Goal: Task Accomplishment & Management: Complete application form

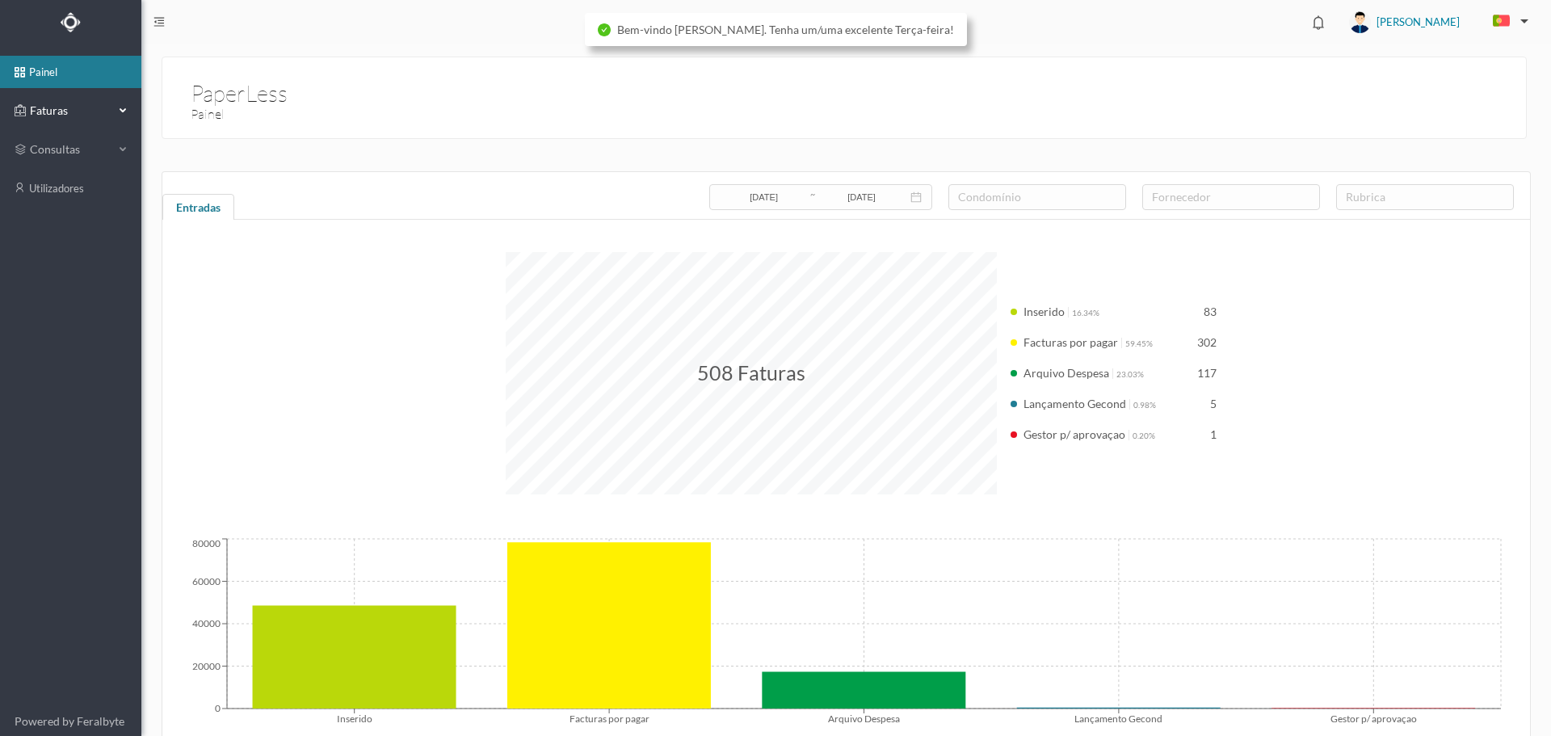
click at [45, 112] on span "Faturas" at bounding box center [70, 111] width 89 height 16
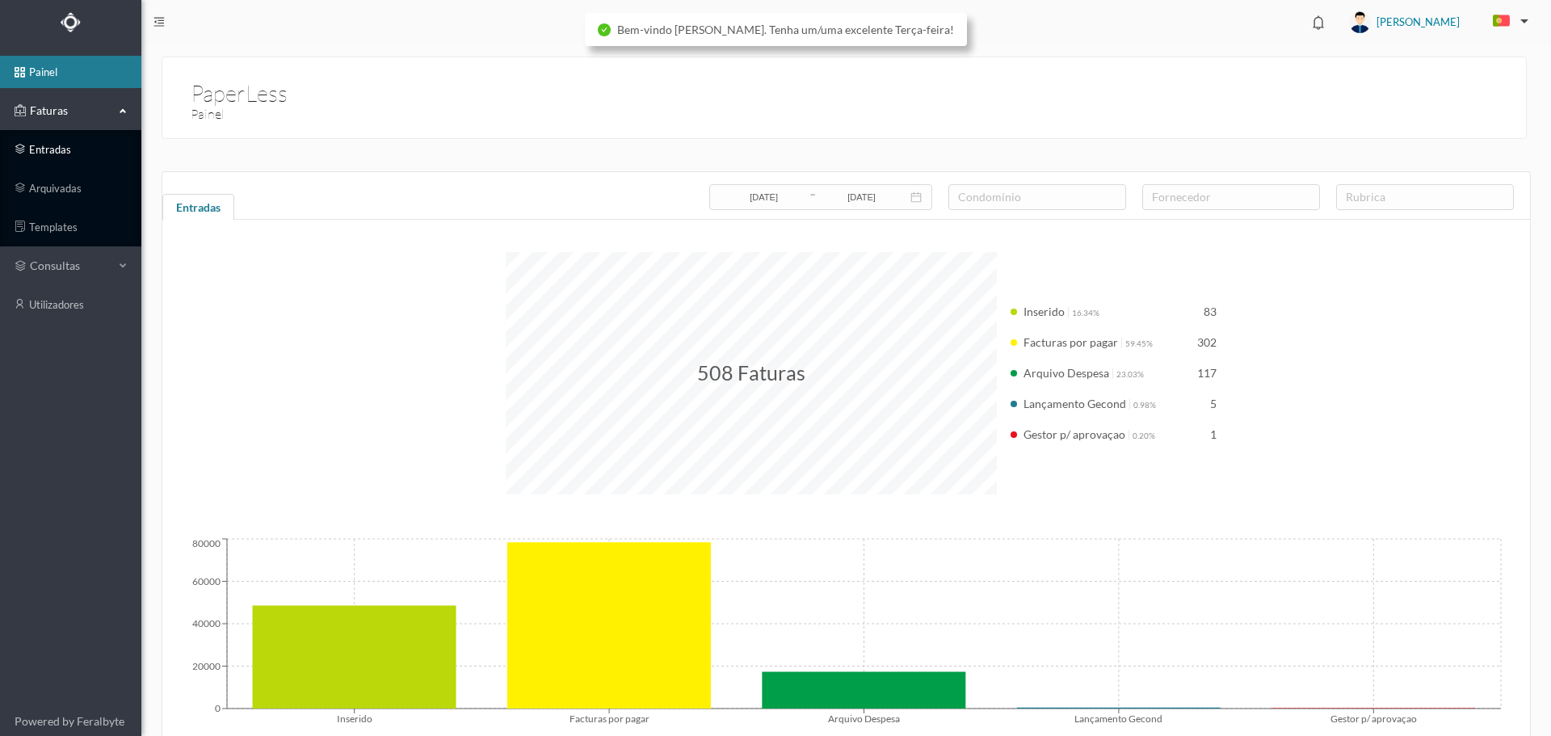
click at [63, 145] on link "entradas" at bounding box center [70, 149] width 141 height 32
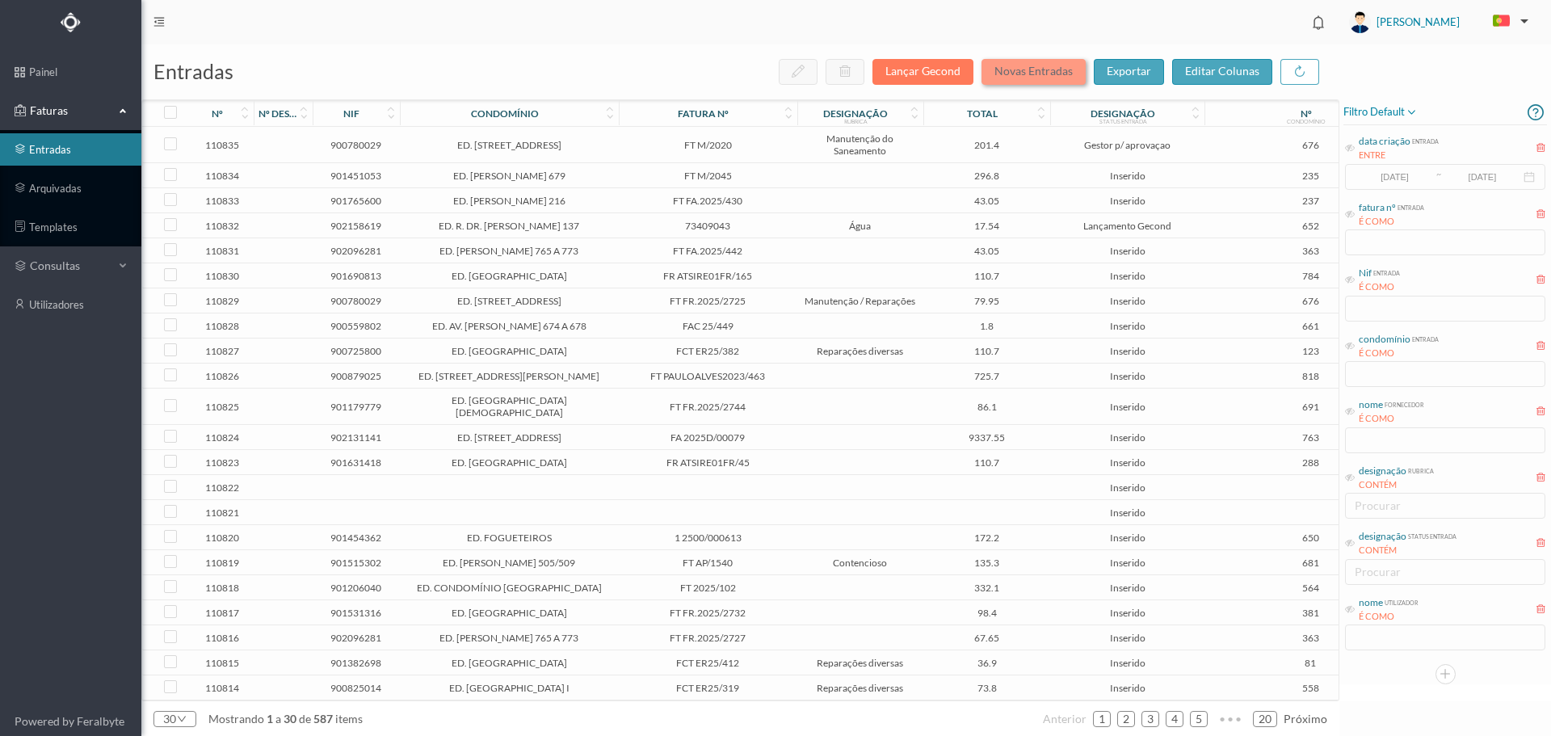
click at [1066, 75] on button "Novas Entradas" at bounding box center [1034, 72] width 104 height 26
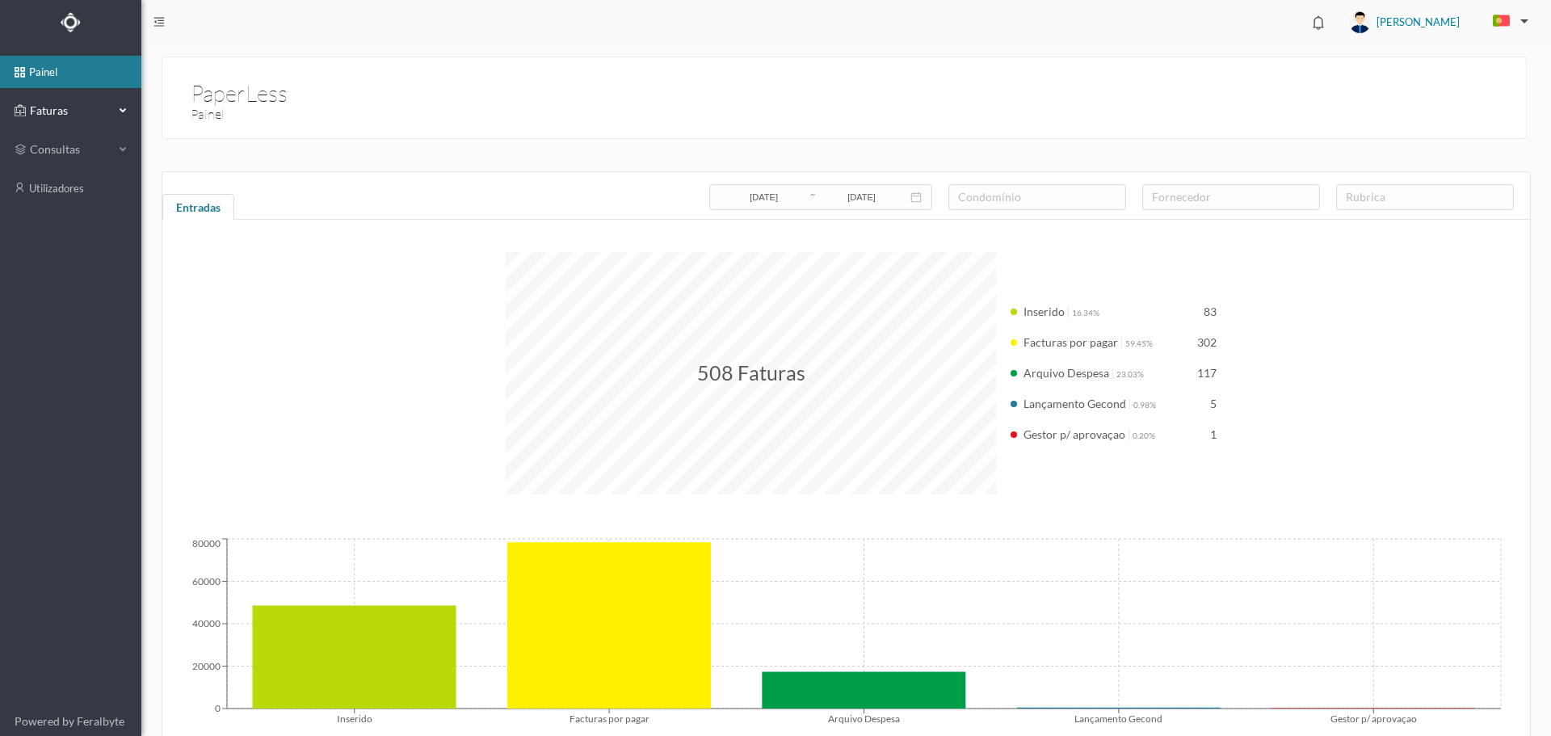
click at [70, 120] on div "Faturas" at bounding box center [64, 111] width 99 height 32
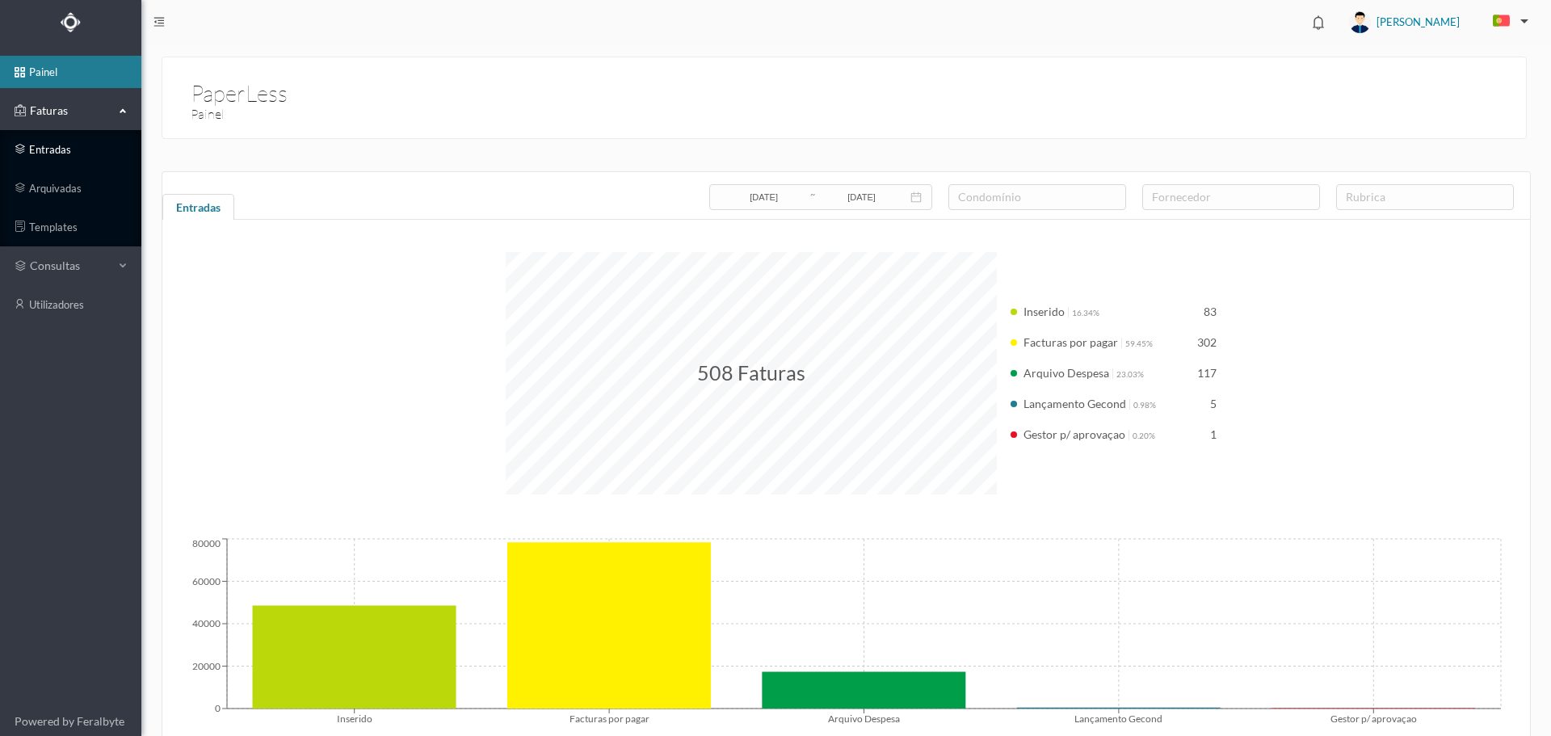
click at [53, 151] on link "entradas" at bounding box center [70, 149] width 141 height 32
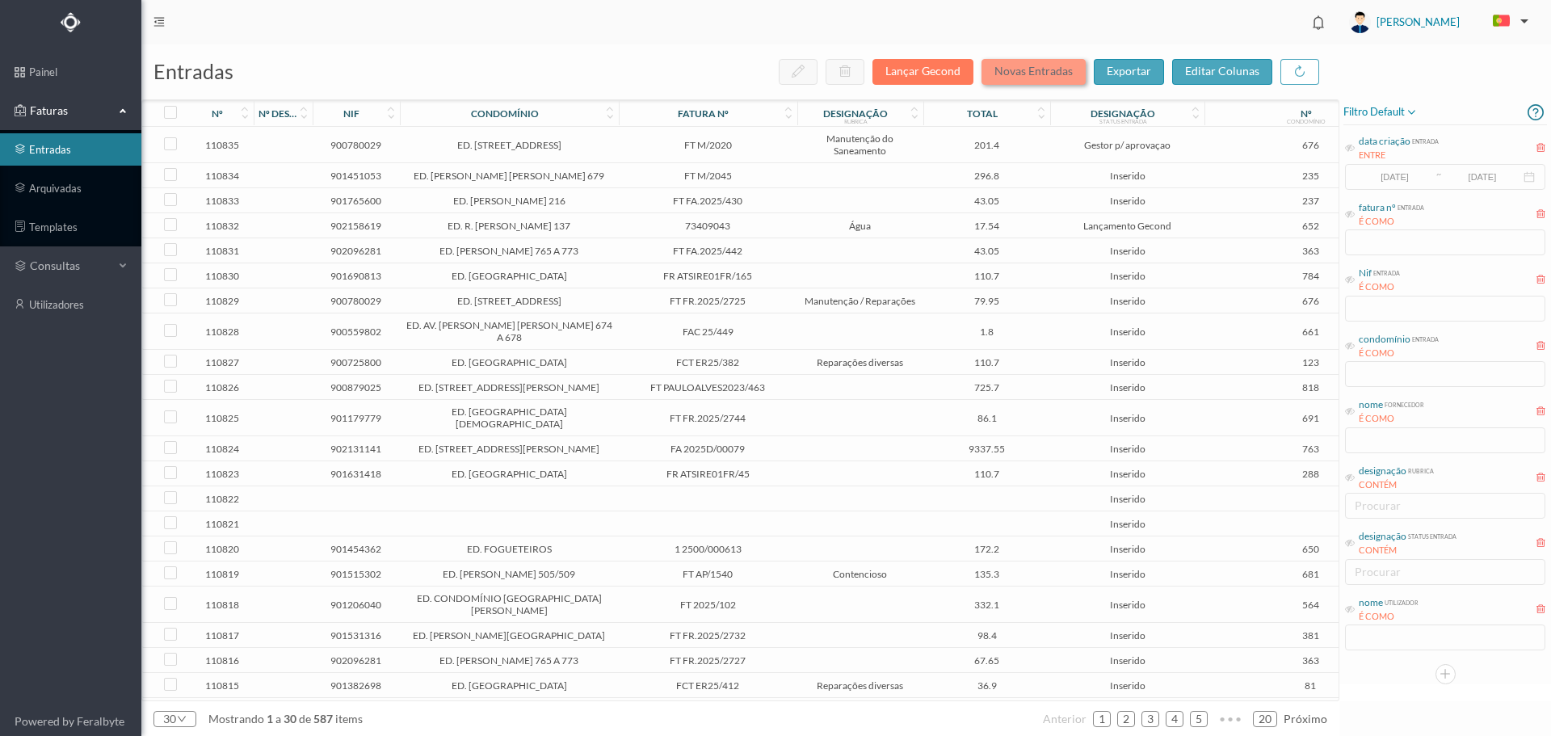
click at [1042, 71] on button "Novas Entradas" at bounding box center [1034, 72] width 104 height 26
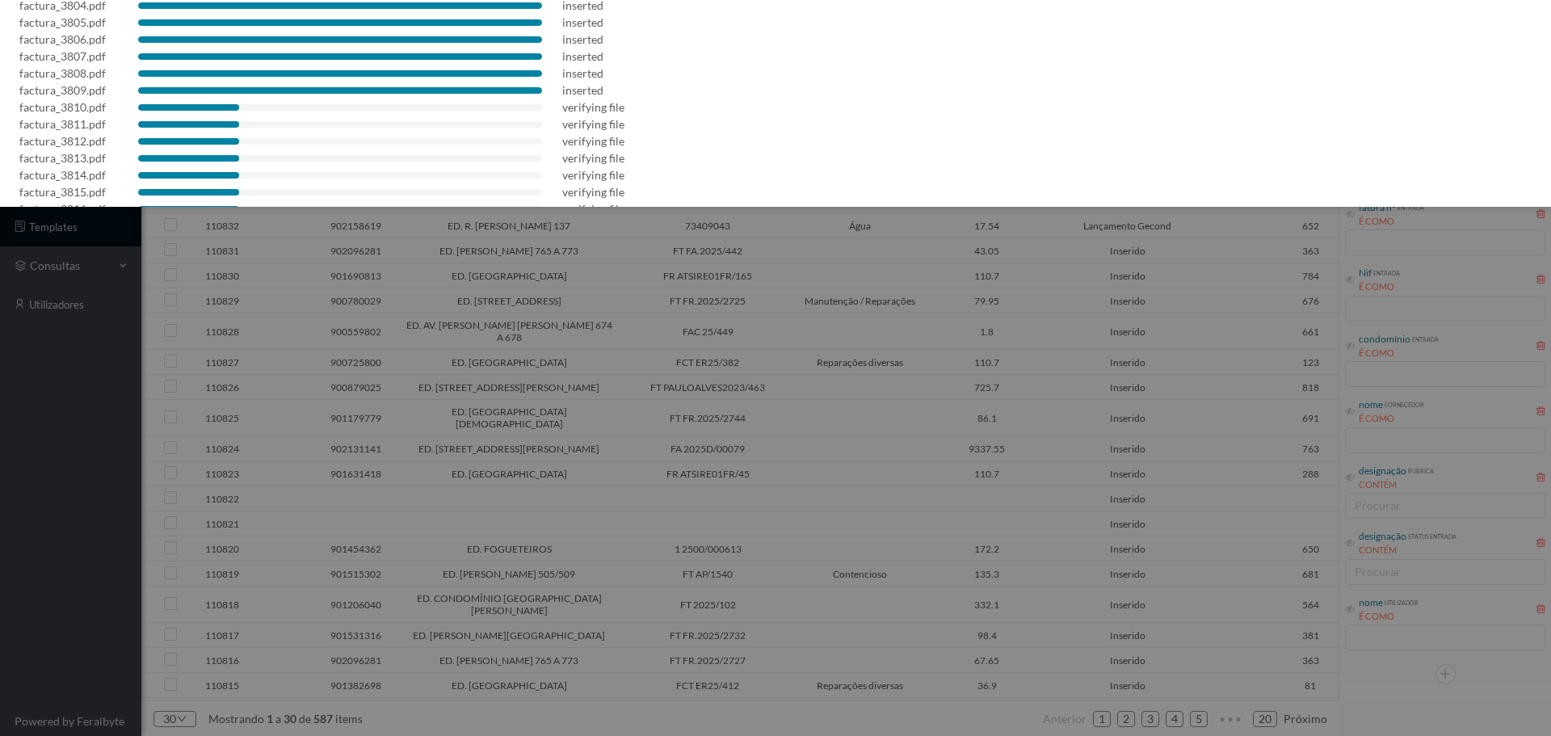
scroll to position [216, 0]
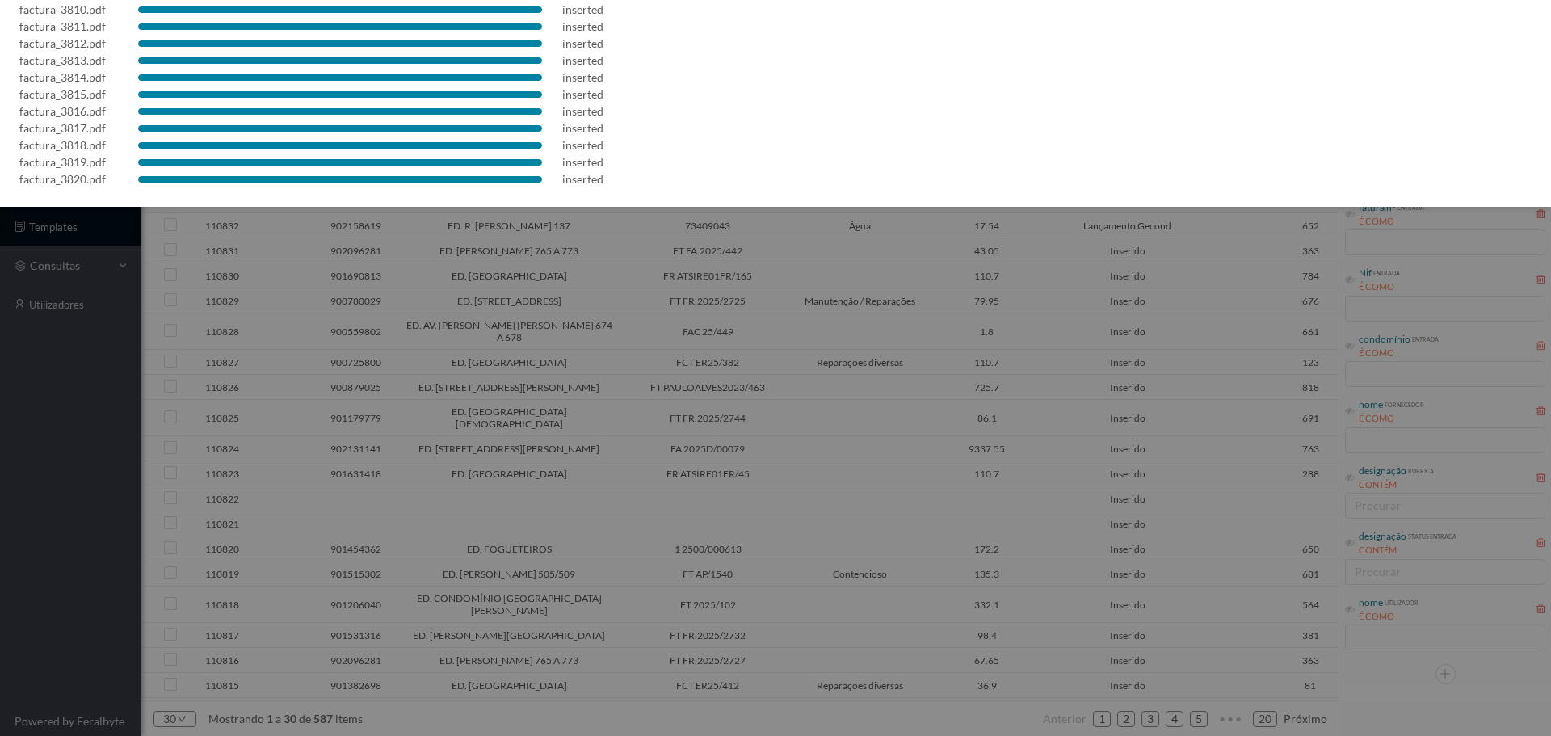
click at [720, 352] on div at bounding box center [775, 368] width 1551 height 736
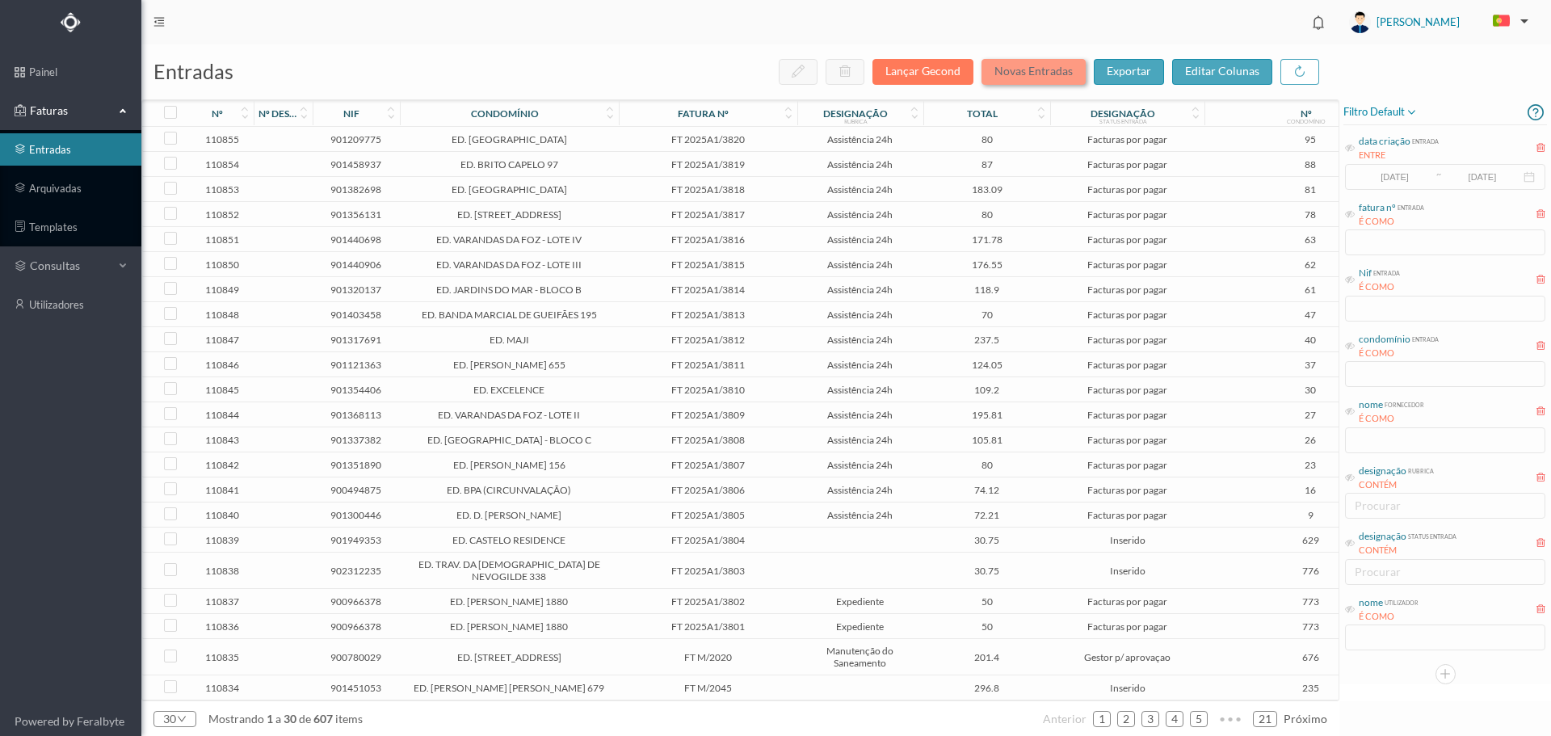
click at [1069, 70] on button "Novas Entradas" at bounding box center [1034, 72] width 104 height 26
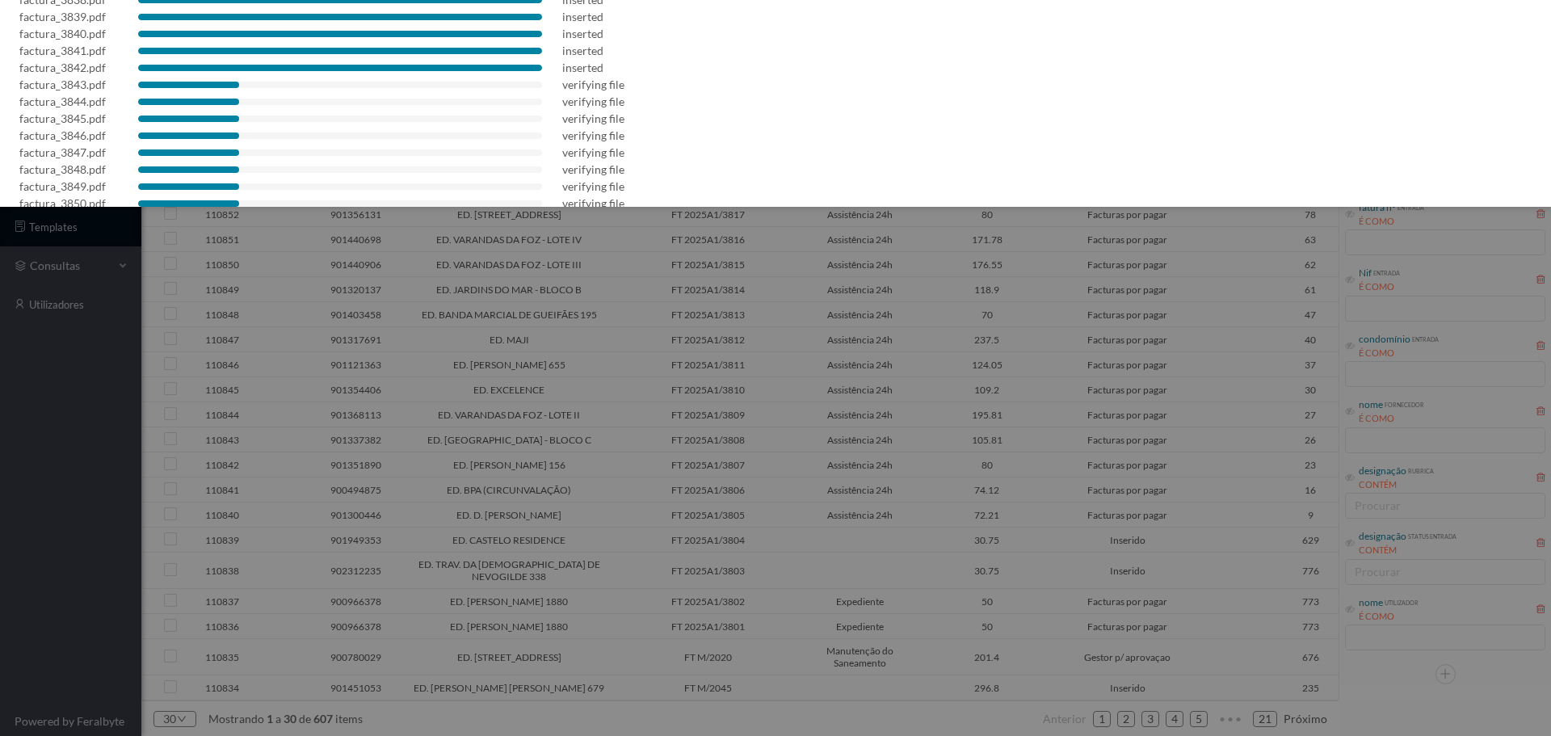
scroll to position [385, 0]
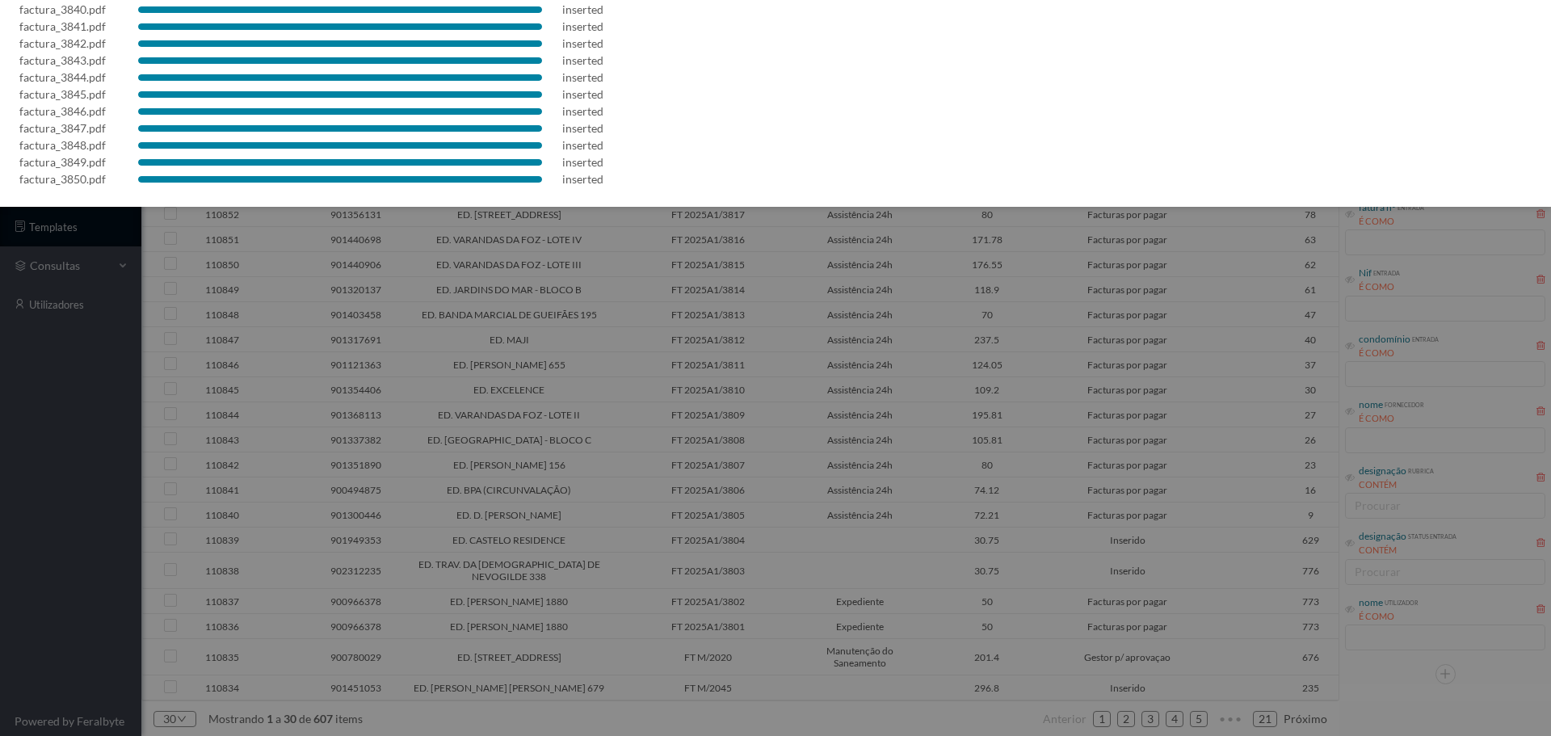
click at [709, 446] on div at bounding box center [775, 368] width 1551 height 736
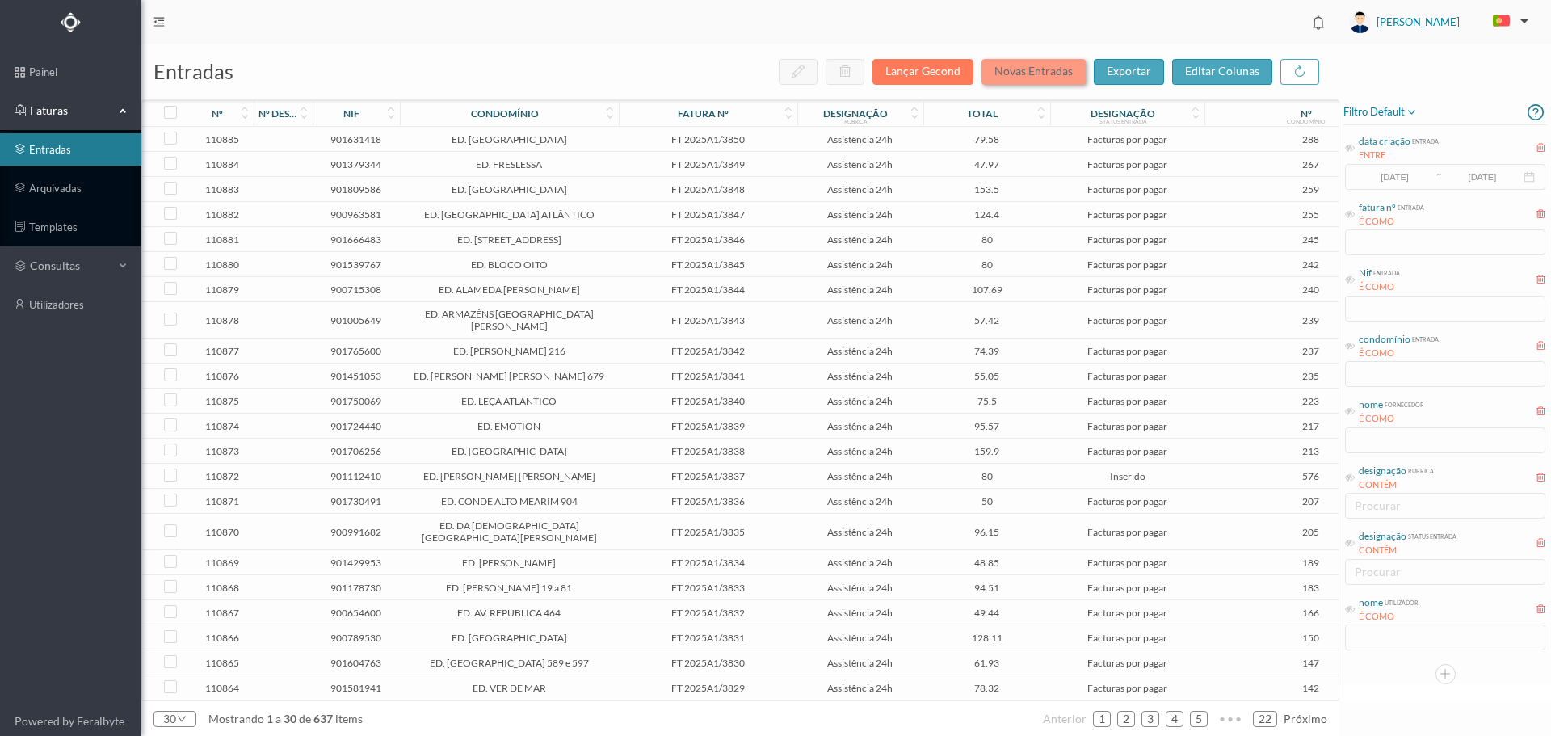
click at [1048, 74] on button "Novas Entradas" at bounding box center [1034, 72] width 104 height 26
click at [1068, 61] on button "Novas Entradas" at bounding box center [1034, 72] width 104 height 26
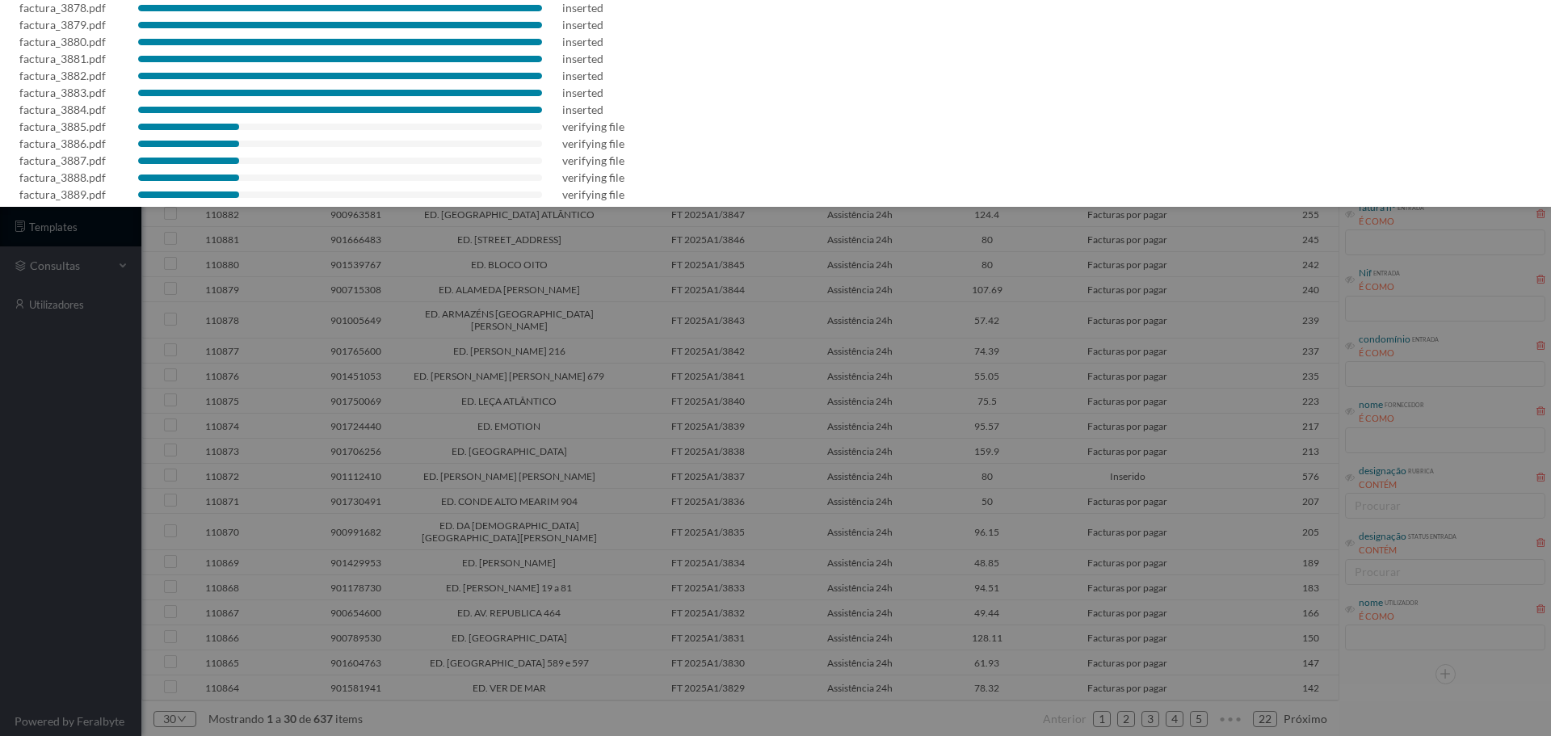
scroll to position [555, 0]
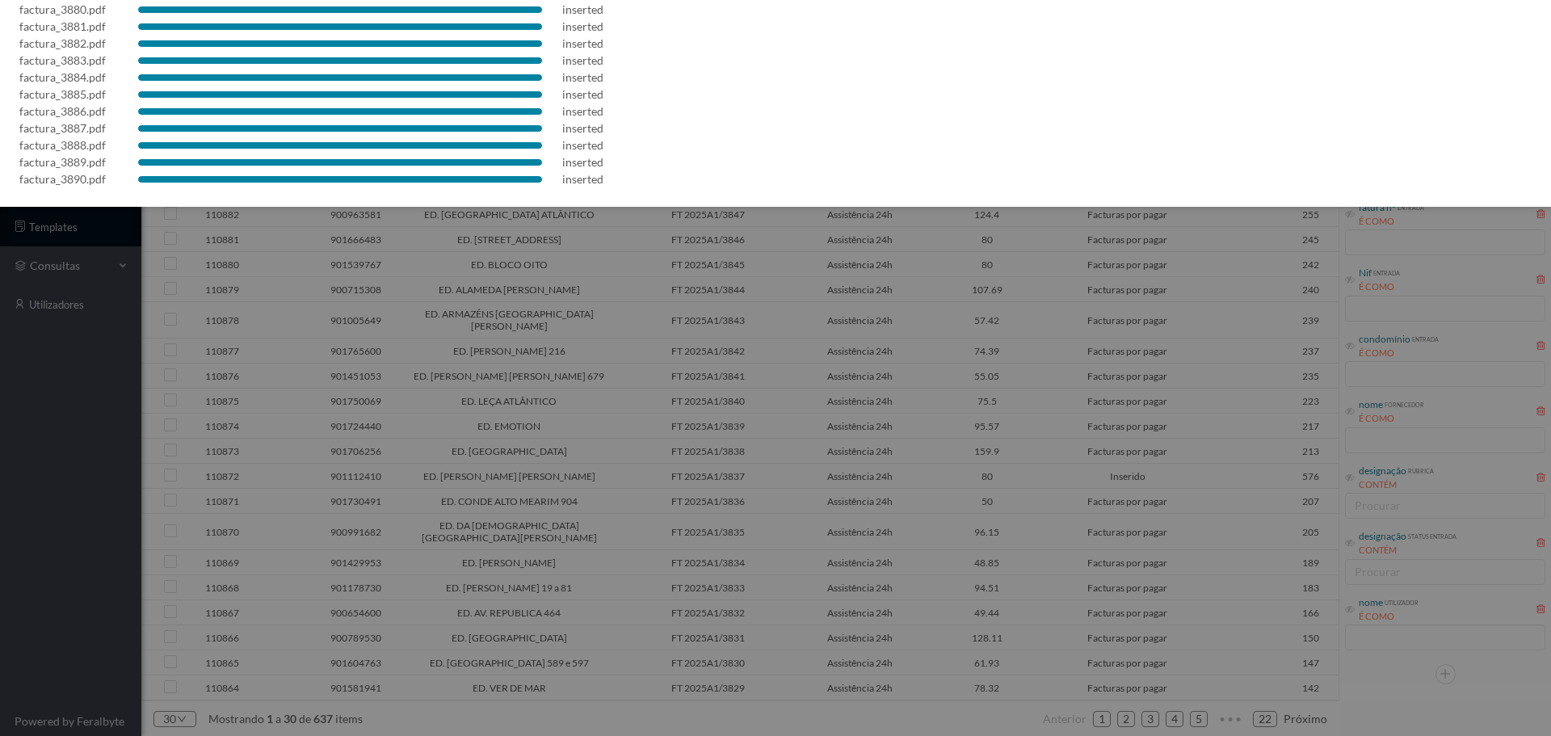
click at [802, 286] on div at bounding box center [775, 368] width 1551 height 736
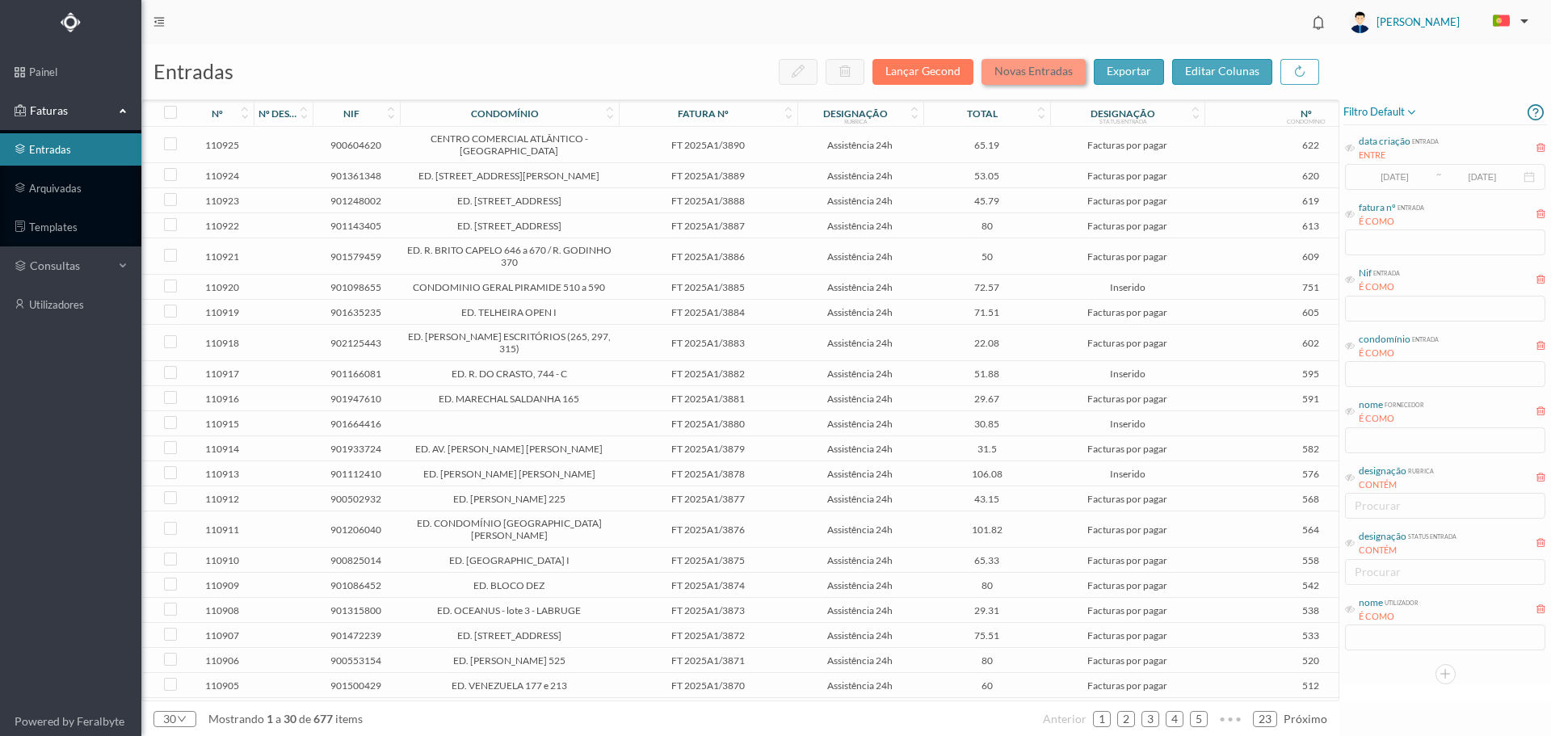
click at [1046, 68] on button "Novas Entradas" at bounding box center [1034, 72] width 104 height 26
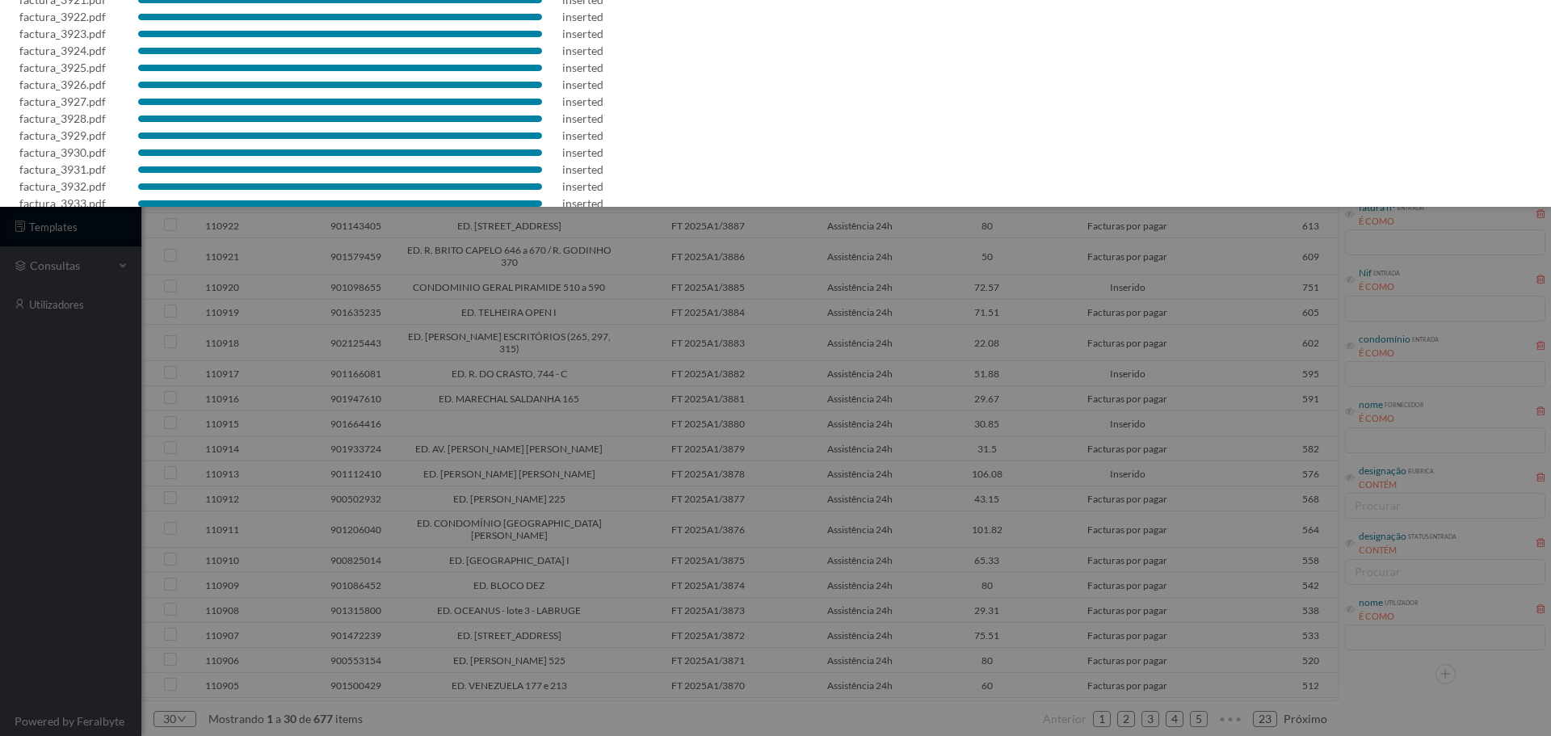
scroll to position [623, 0]
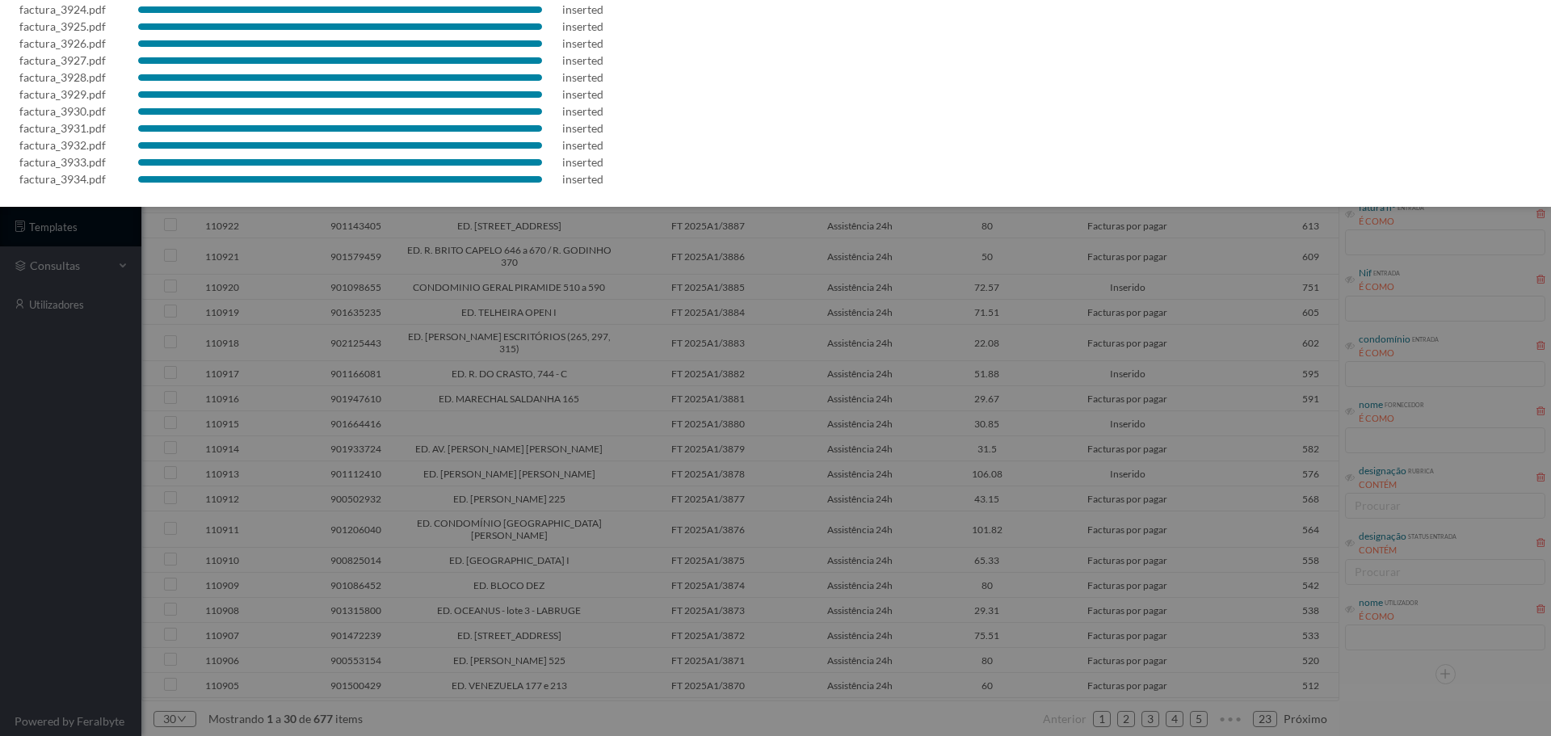
click at [870, 352] on div at bounding box center [775, 368] width 1551 height 736
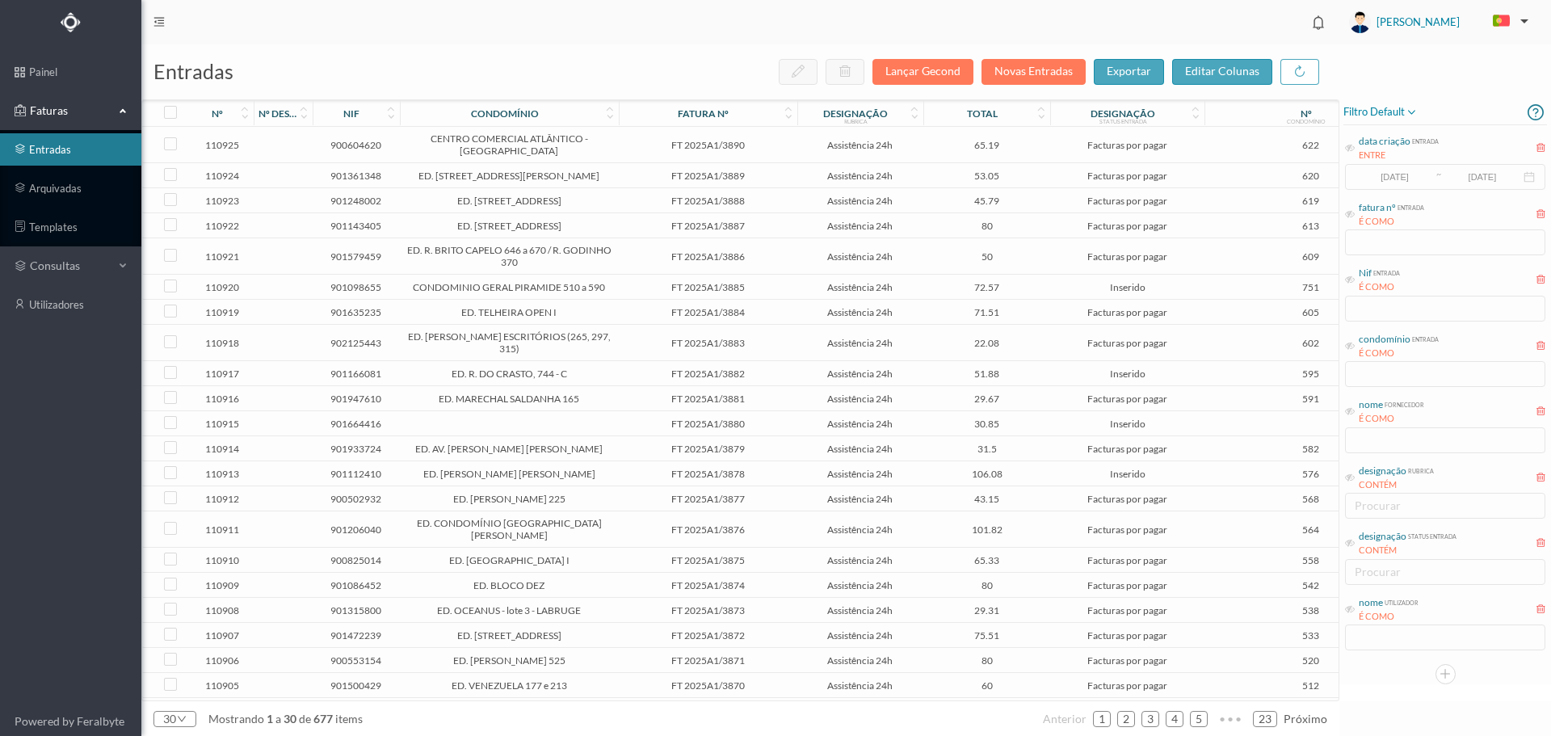
scroll to position [0, 0]
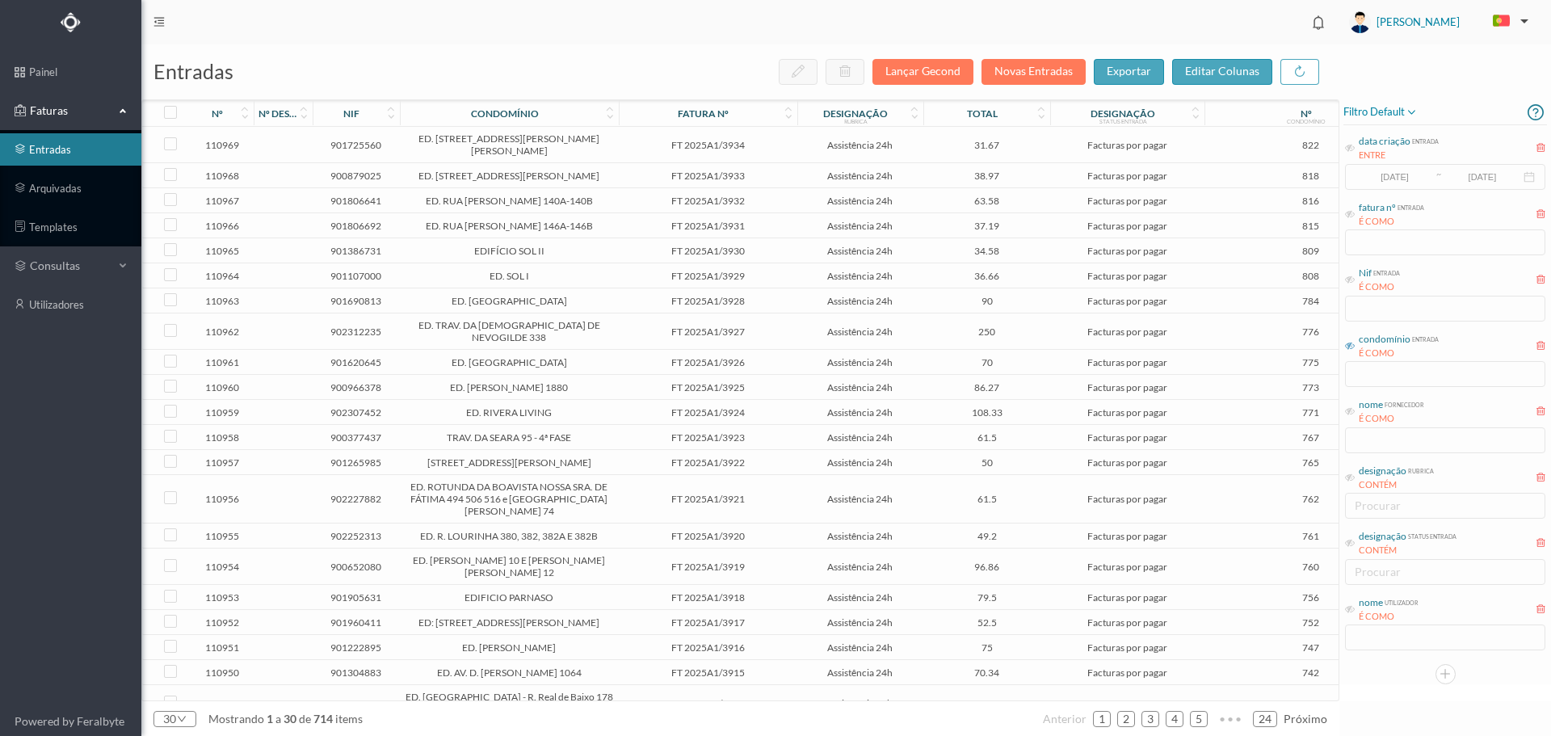
click at [1353, 347] on icon at bounding box center [1350, 346] width 10 height 10
click at [1353, 410] on icon at bounding box center [1350, 411] width 10 height 10
click at [1385, 368] on input "text" at bounding box center [1445, 374] width 200 height 26
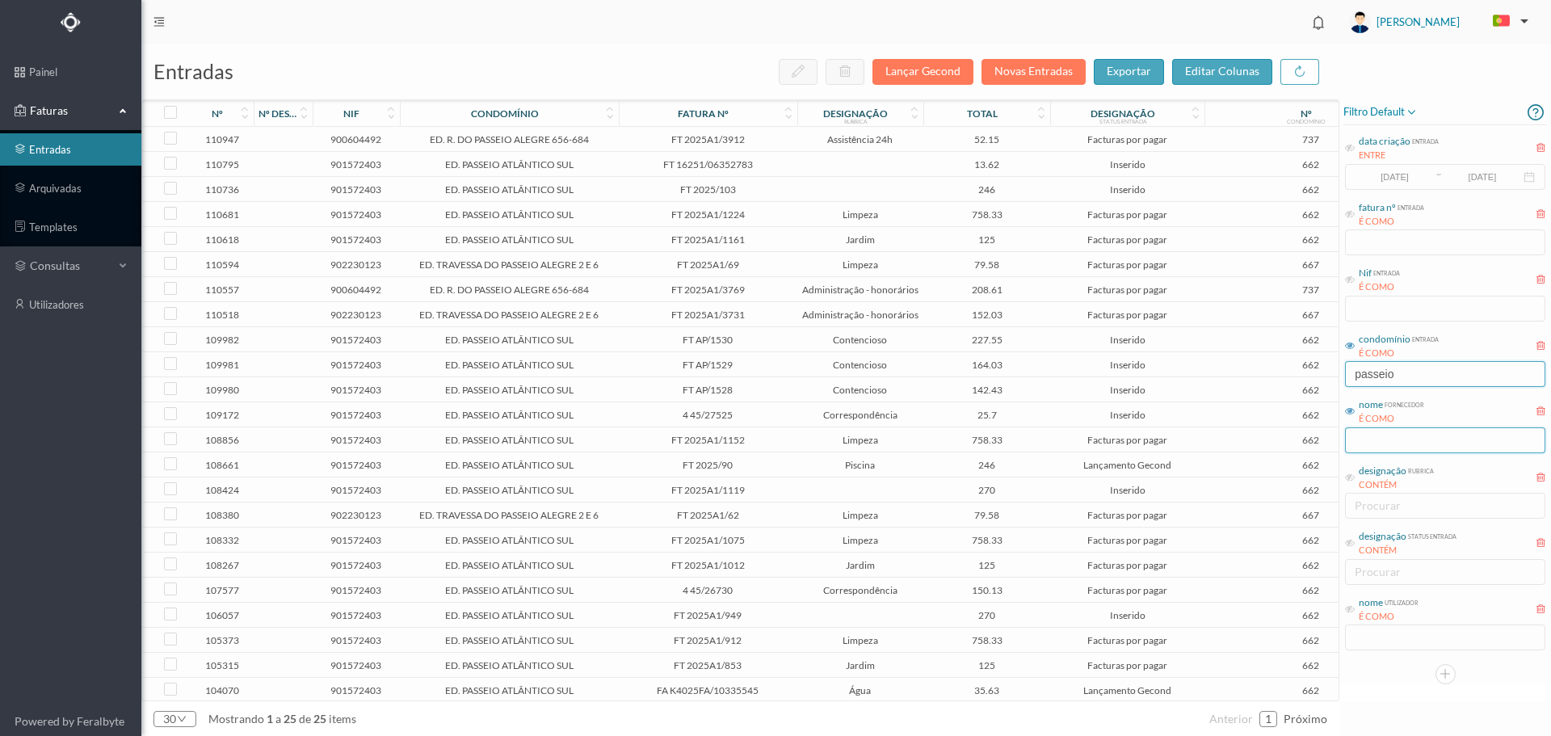
type input "passeio"
click at [1358, 428] on input "text" at bounding box center [1445, 440] width 200 height 26
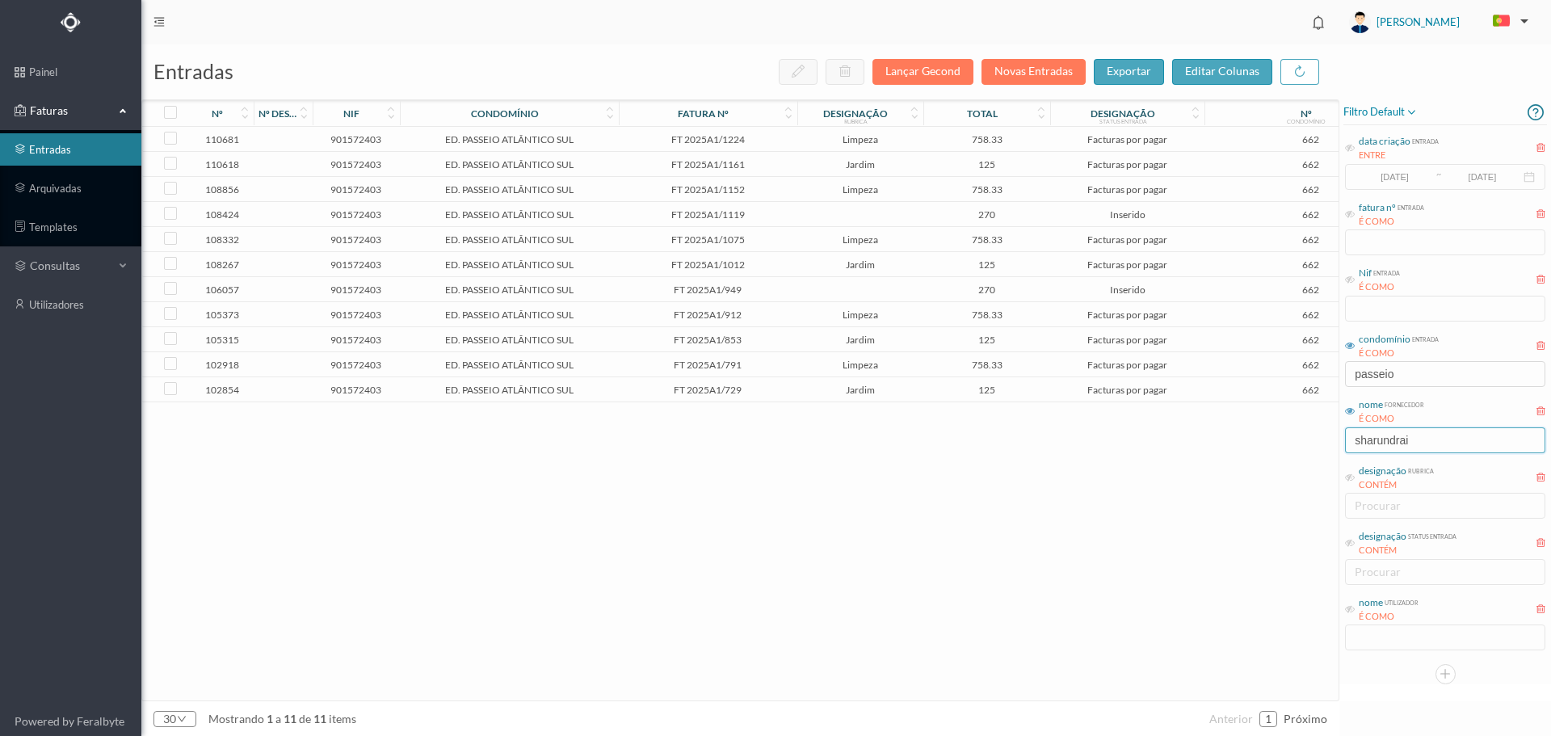
type input "sharundrai"
click at [900, 144] on span "Limpeza" at bounding box center [861, 139] width 119 height 12
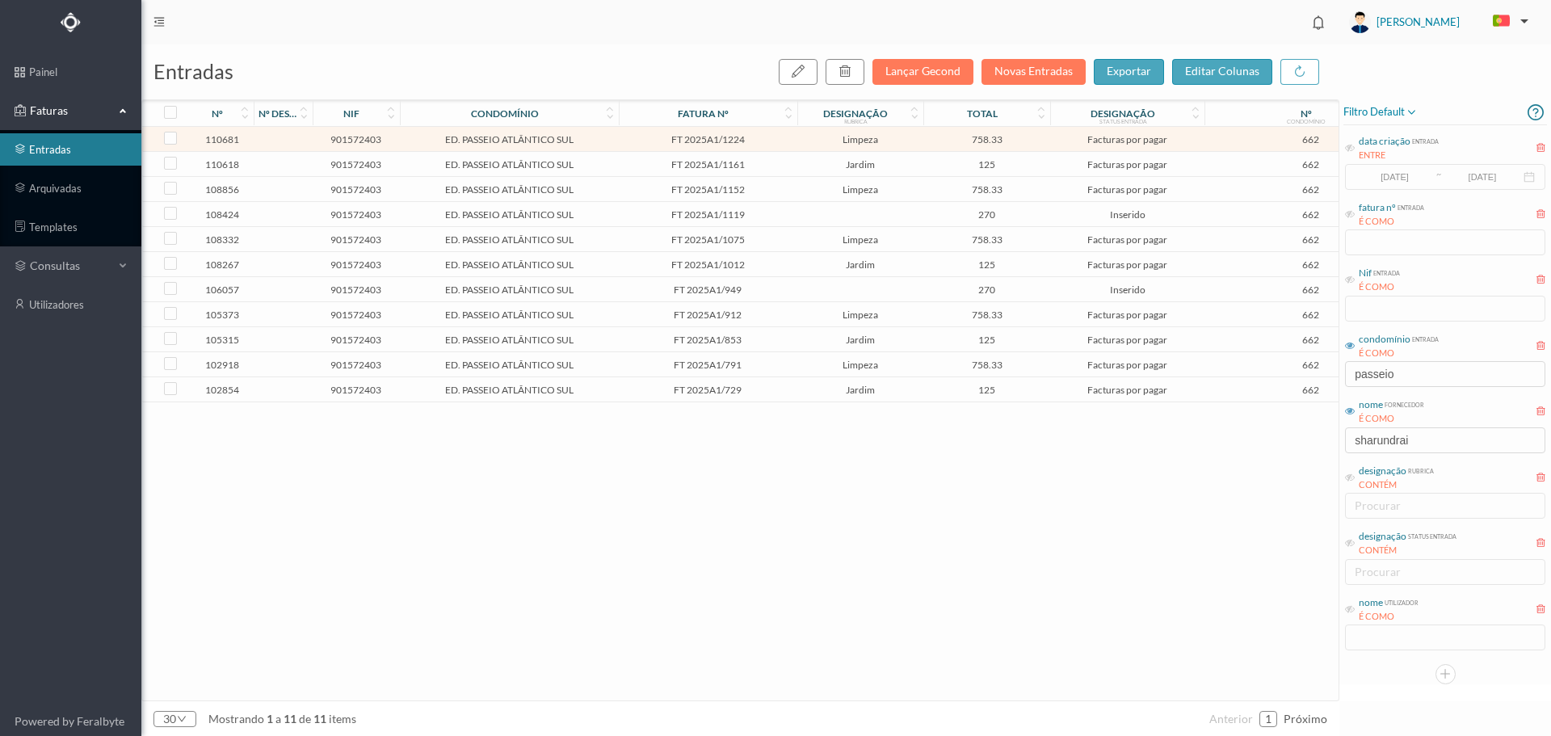
click at [900, 144] on span "Limpeza" at bounding box center [861, 139] width 119 height 12
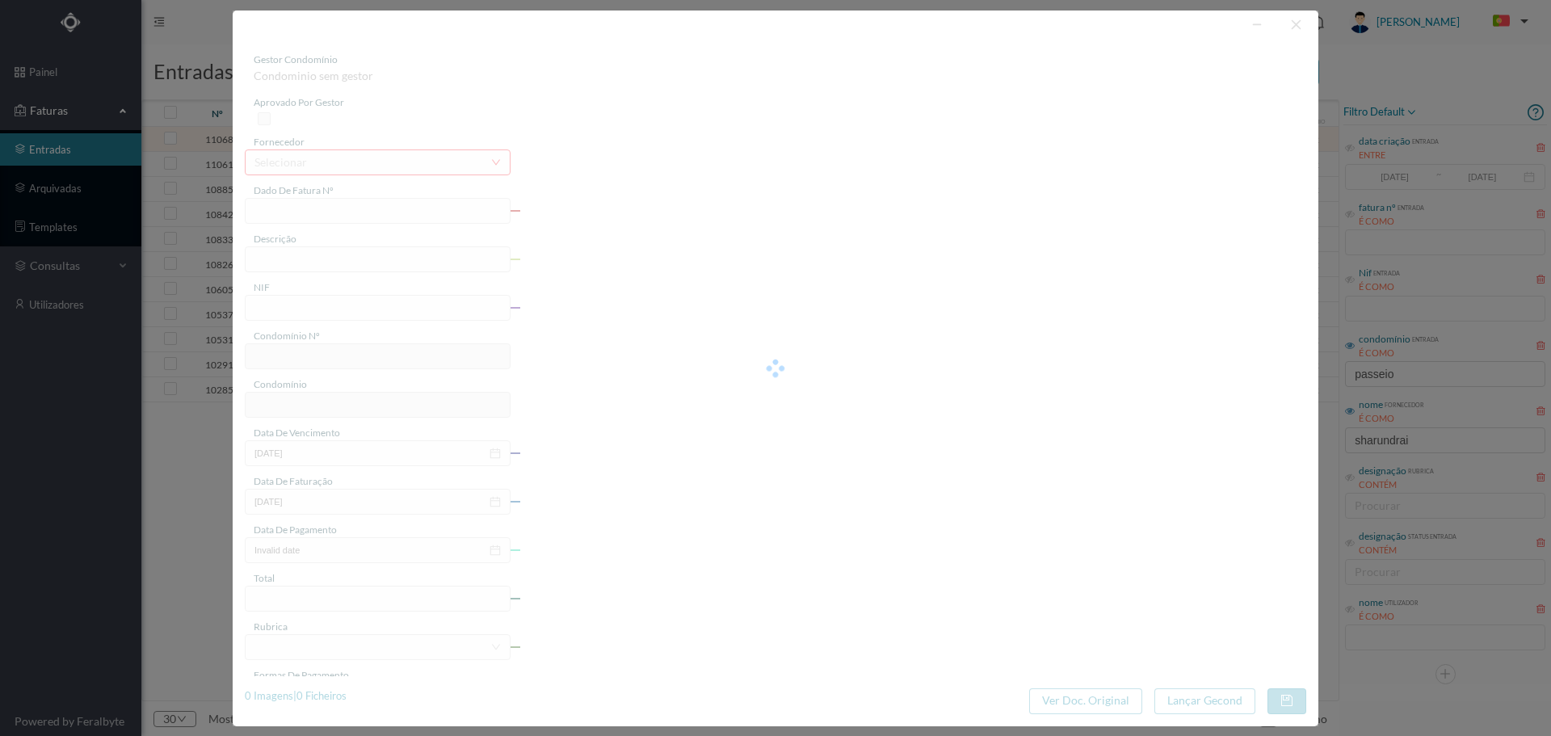
type input "FT 2025A1/1224"
type input "LIMPEZA Setembro de 2025"
type input "901572403"
type input "[DATE]"
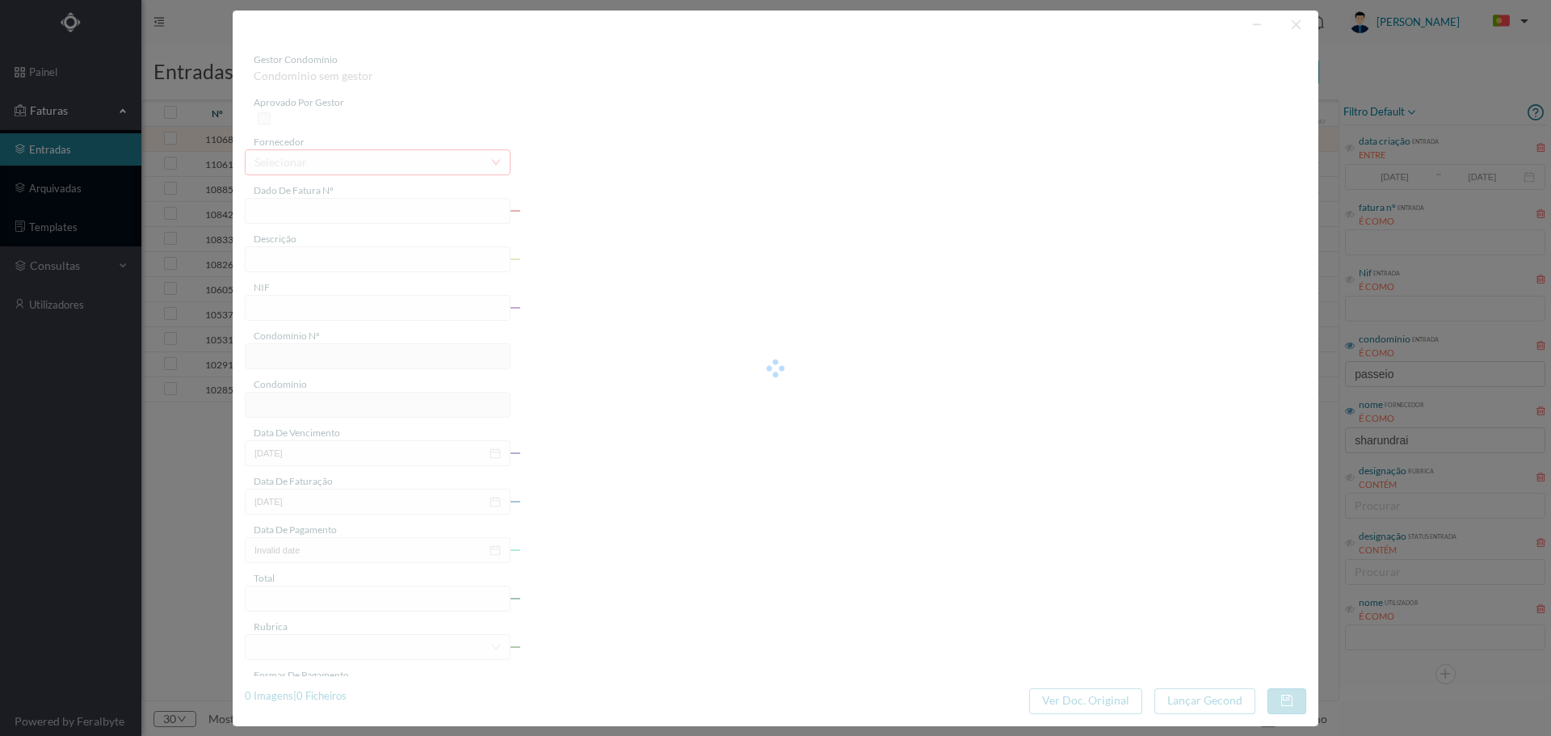
type input "[DATE]"
type input "758.33"
type input "662"
type input "ED. PASSEIO ATLÂNTICO SUL"
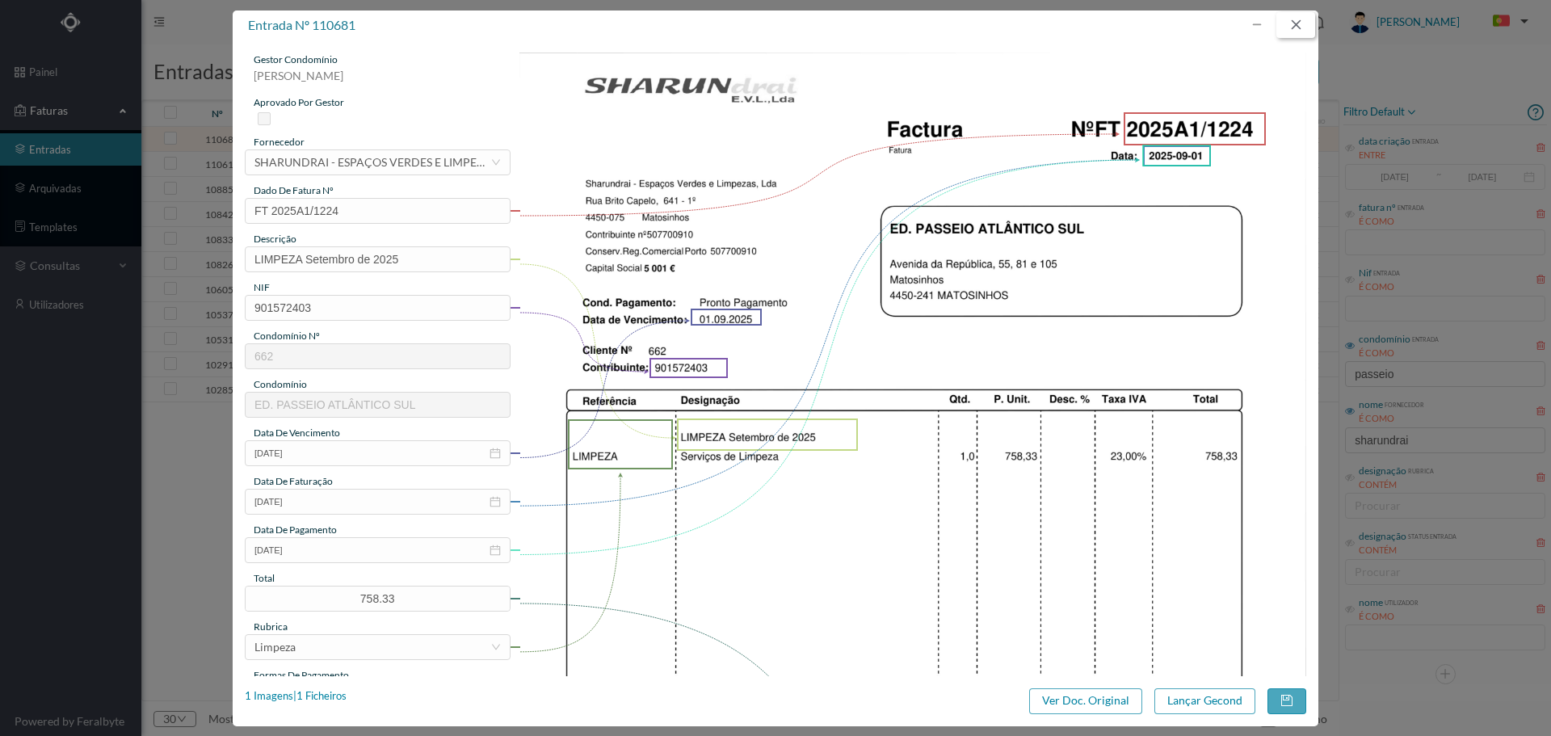
click at [1294, 24] on button "button" at bounding box center [1296, 25] width 39 height 26
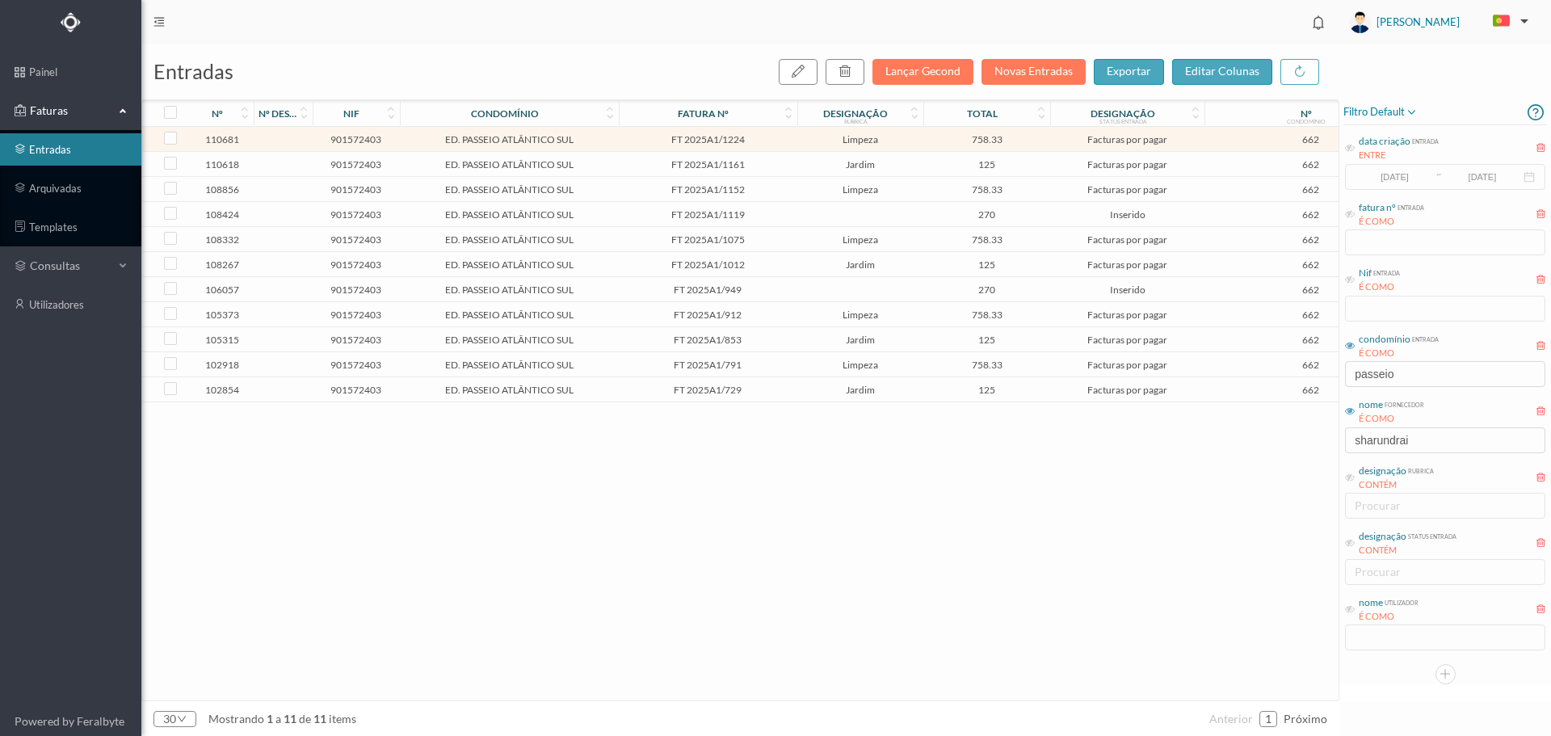
click at [937, 166] on span "125" at bounding box center [987, 164] width 119 height 12
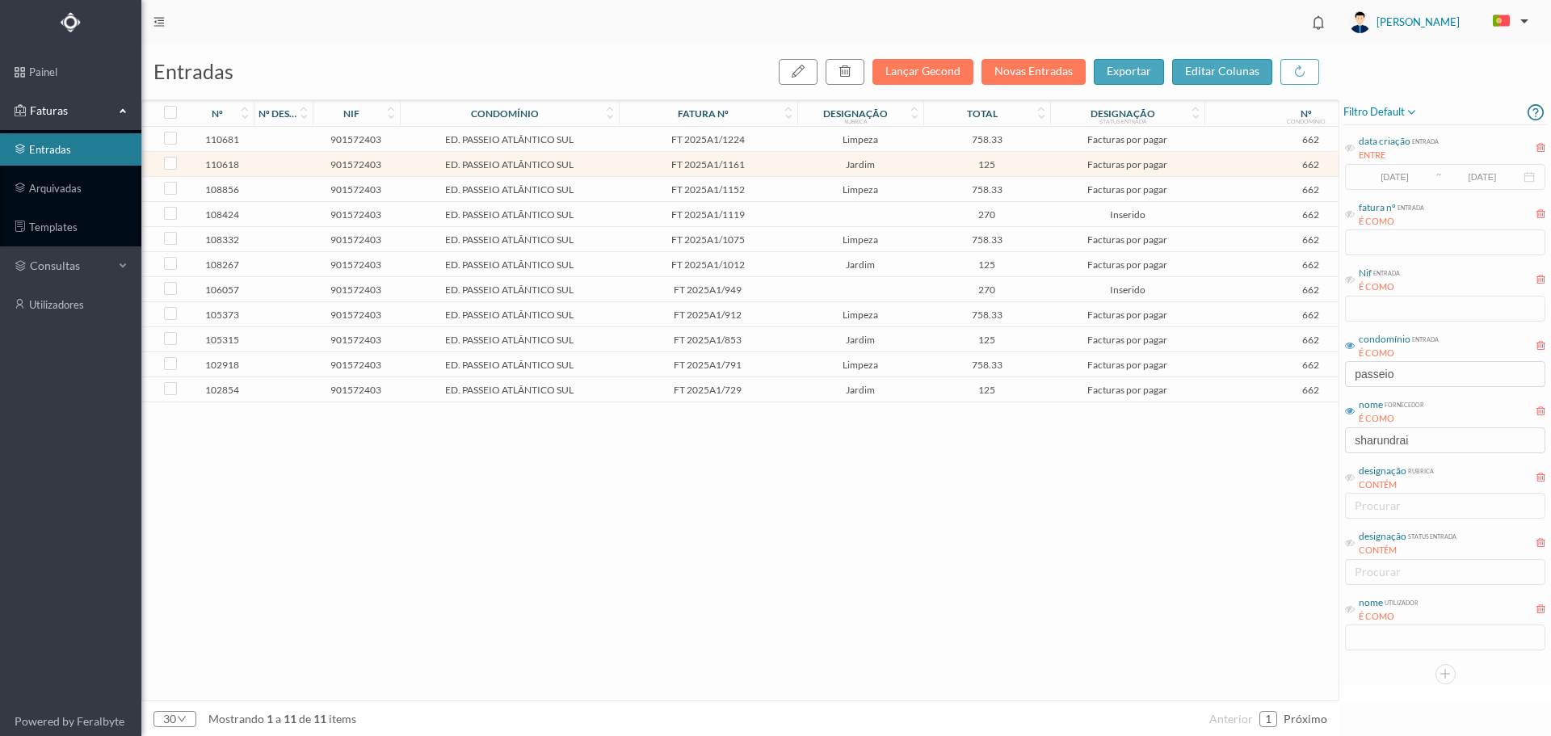
click at [931, 166] on span "125" at bounding box center [987, 164] width 119 height 12
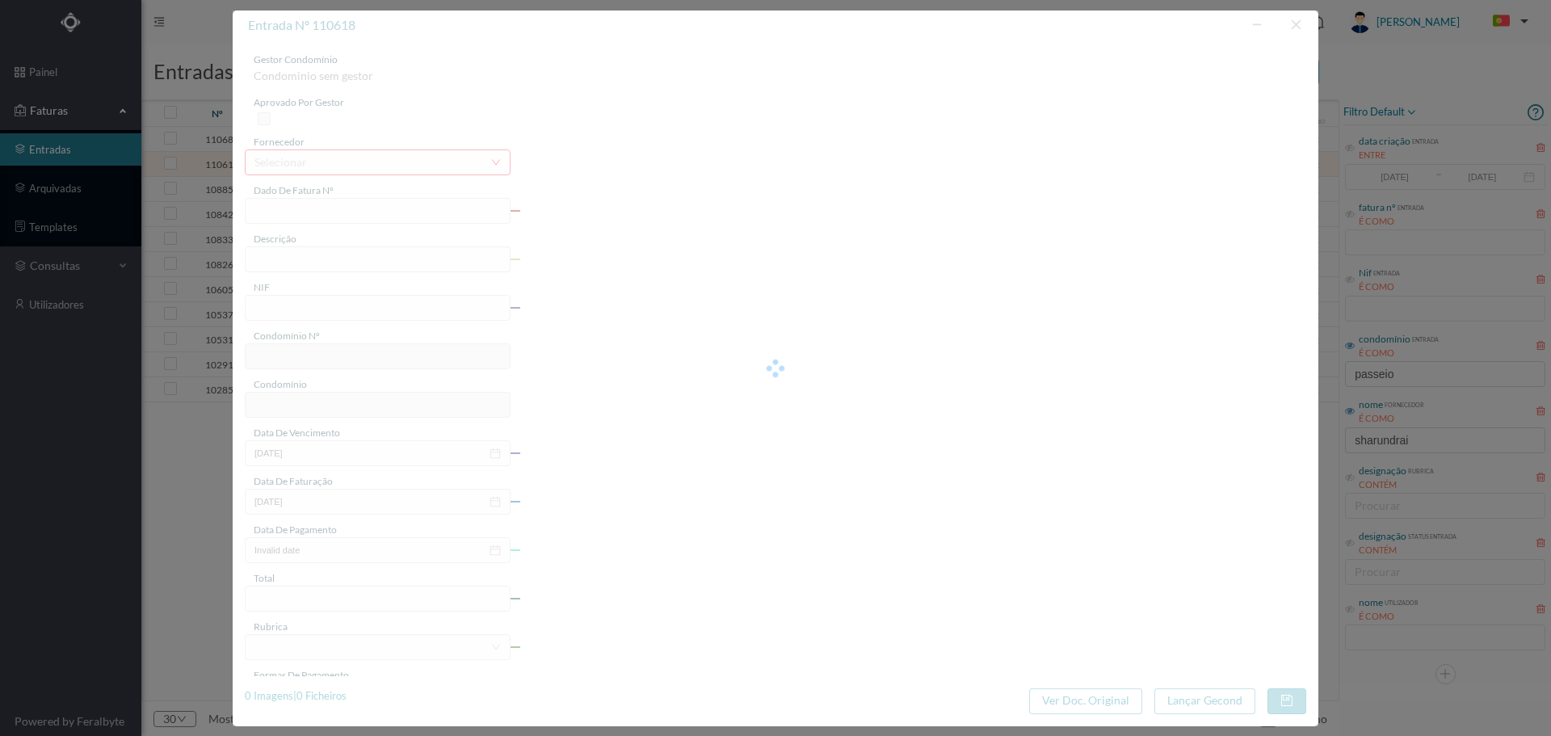
type input "FT 2025A1/1161"
type input "JARDINAGEM Setembro de 2025"
type input "901572403"
type input "[DATE]"
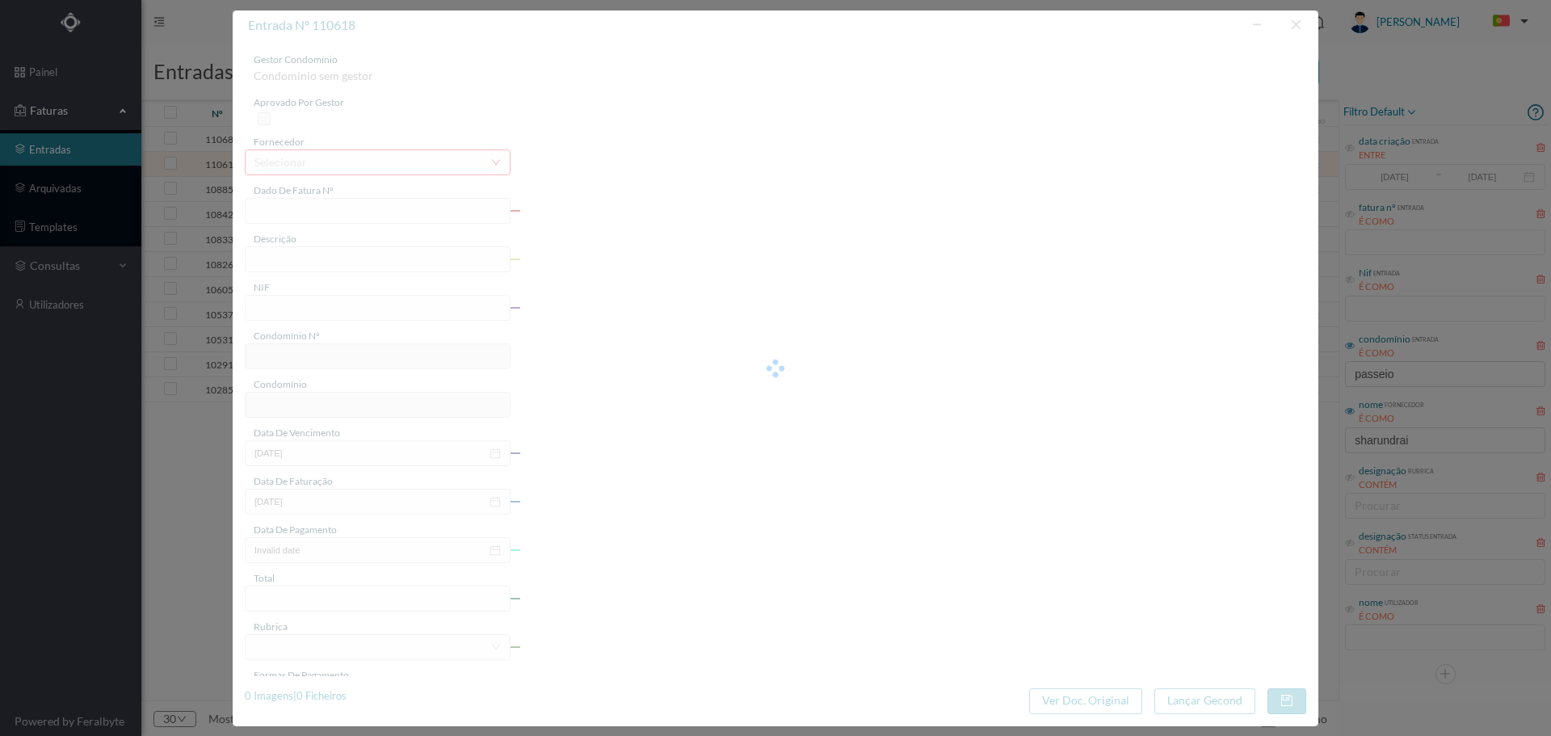
type input "[DATE]"
type input "125.00"
type input "662"
type input "ED. PASSEIO ATLÂNTICO SUL"
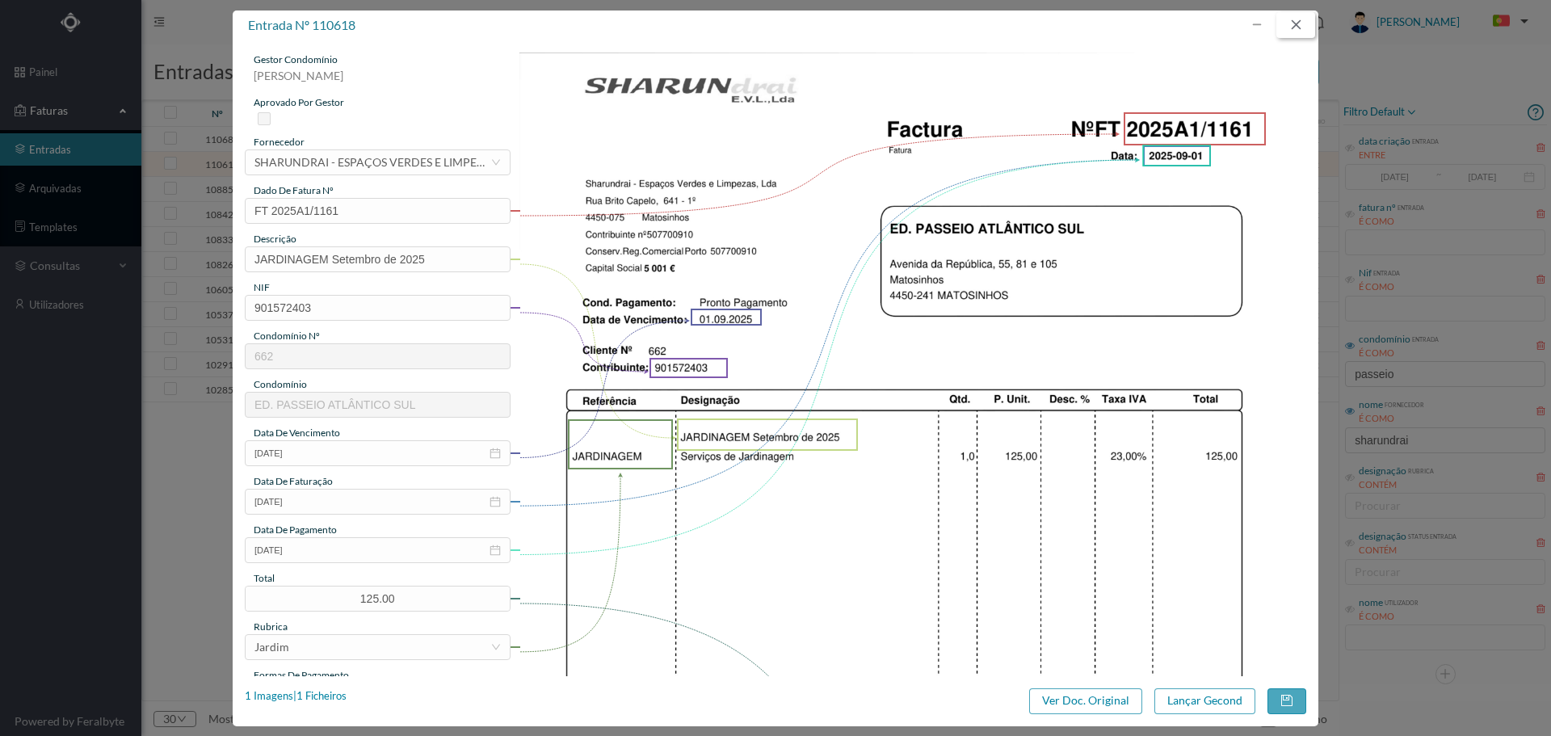
click at [1295, 22] on button "button" at bounding box center [1296, 25] width 39 height 26
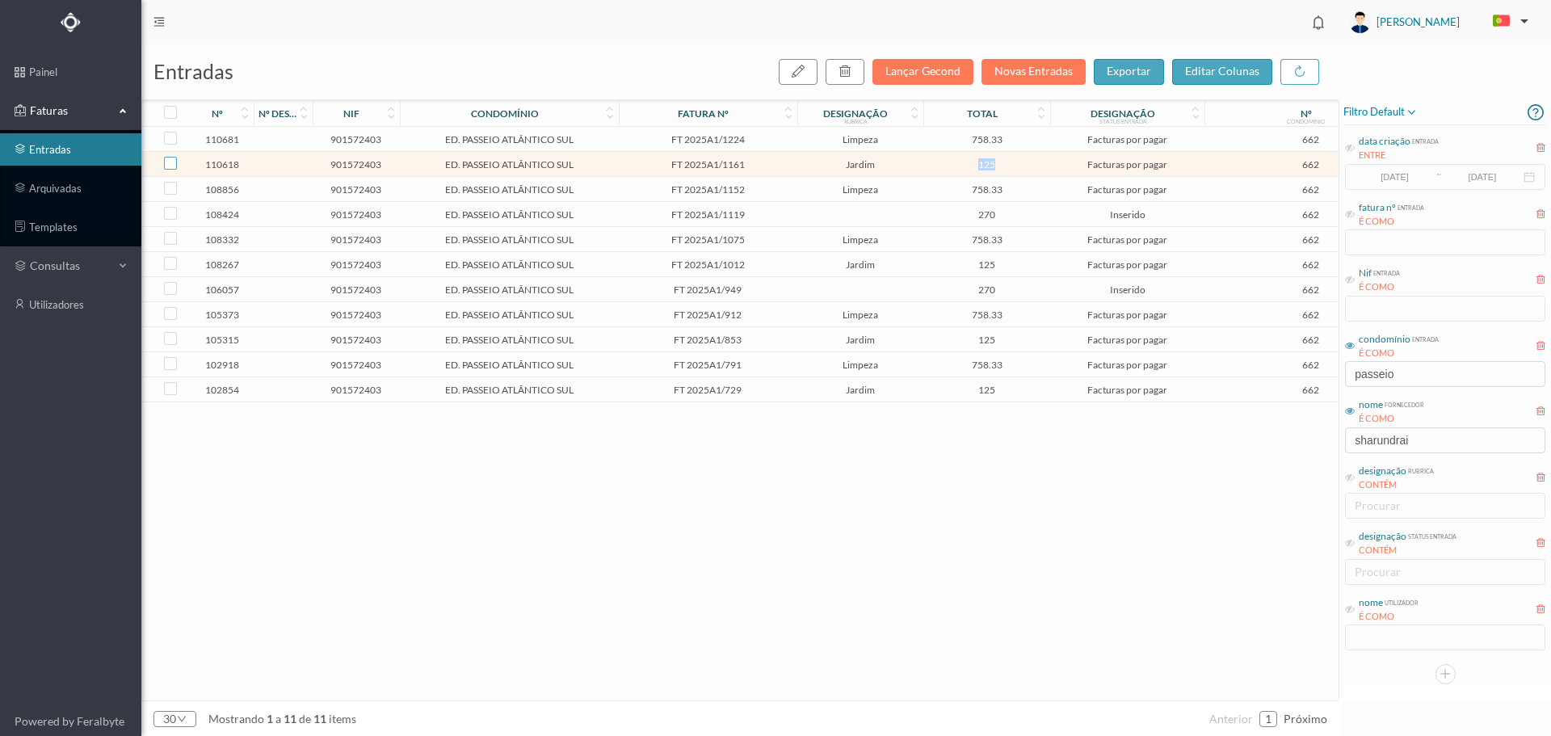
click at [169, 160] on input "checkbox" at bounding box center [170, 163] width 13 height 13
checkbox input "true"
click at [848, 78] on div "button" at bounding box center [845, 71] width 13 height 19
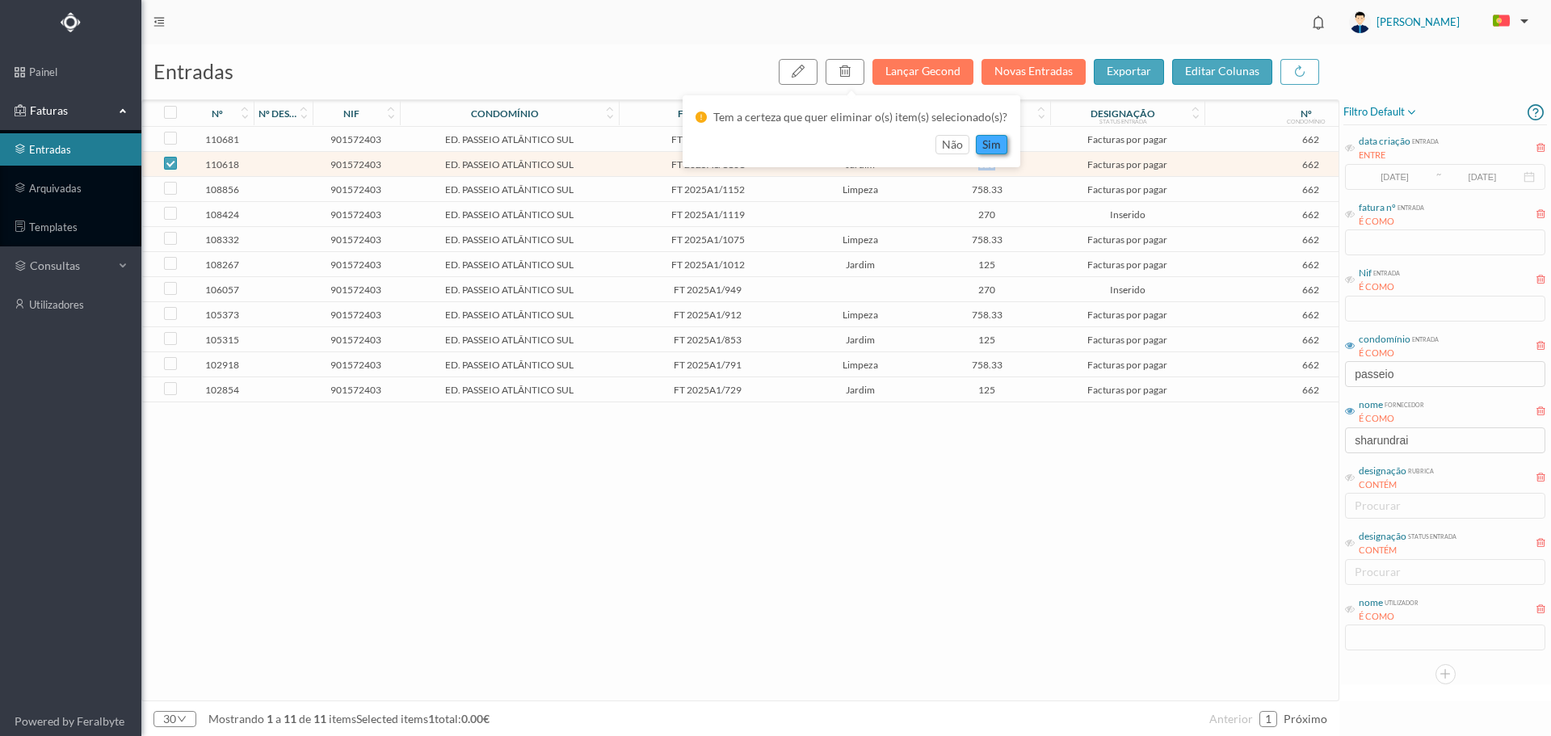
drag, startPoint x: 995, startPoint y: 145, endPoint x: 975, endPoint y: 167, distance: 30.3
click at [995, 144] on button "sim" at bounding box center [992, 144] width 32 height 19
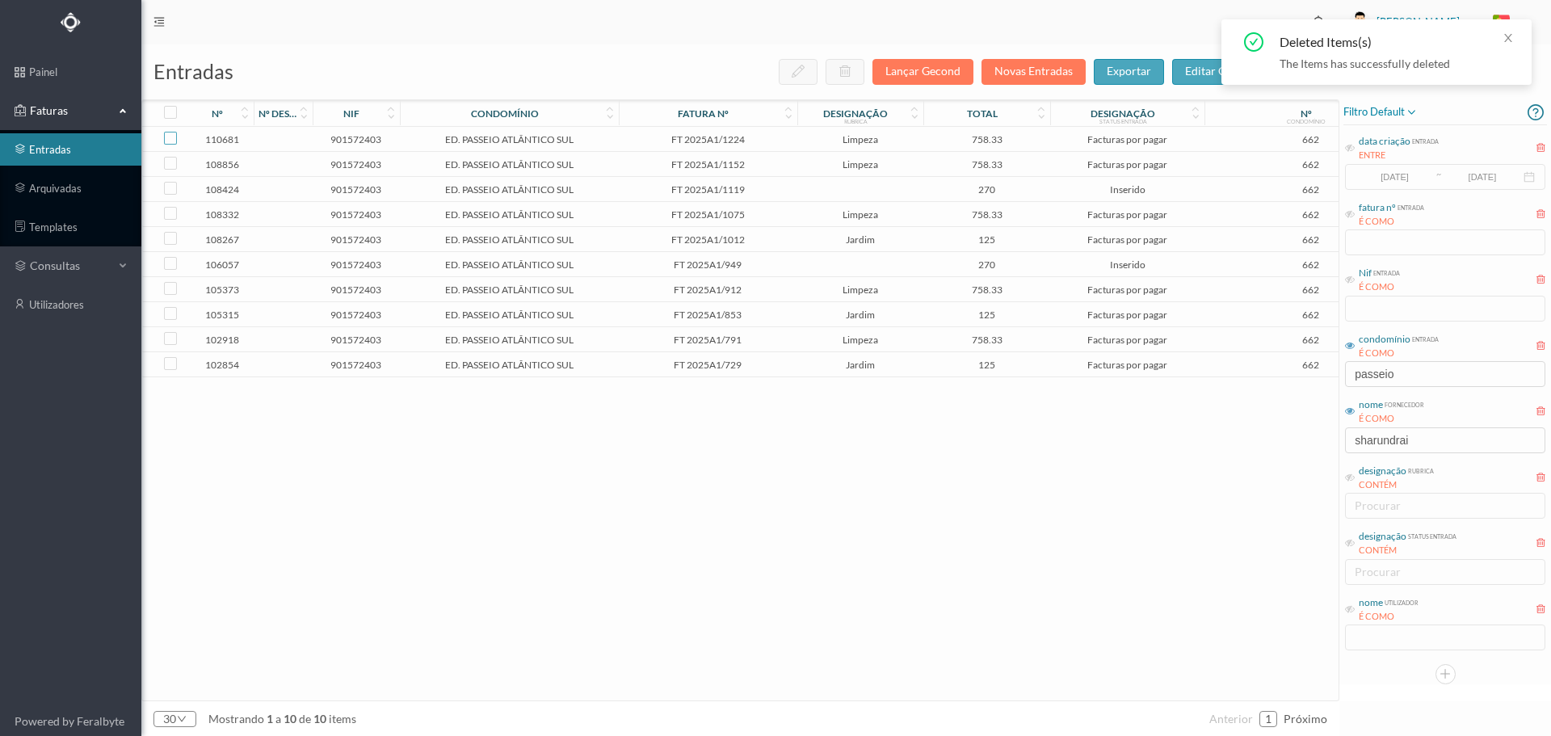
click at [171, 139] on input "checkbox" at bounding box center [170, 138] width 13 height 13
checkbox input "true"
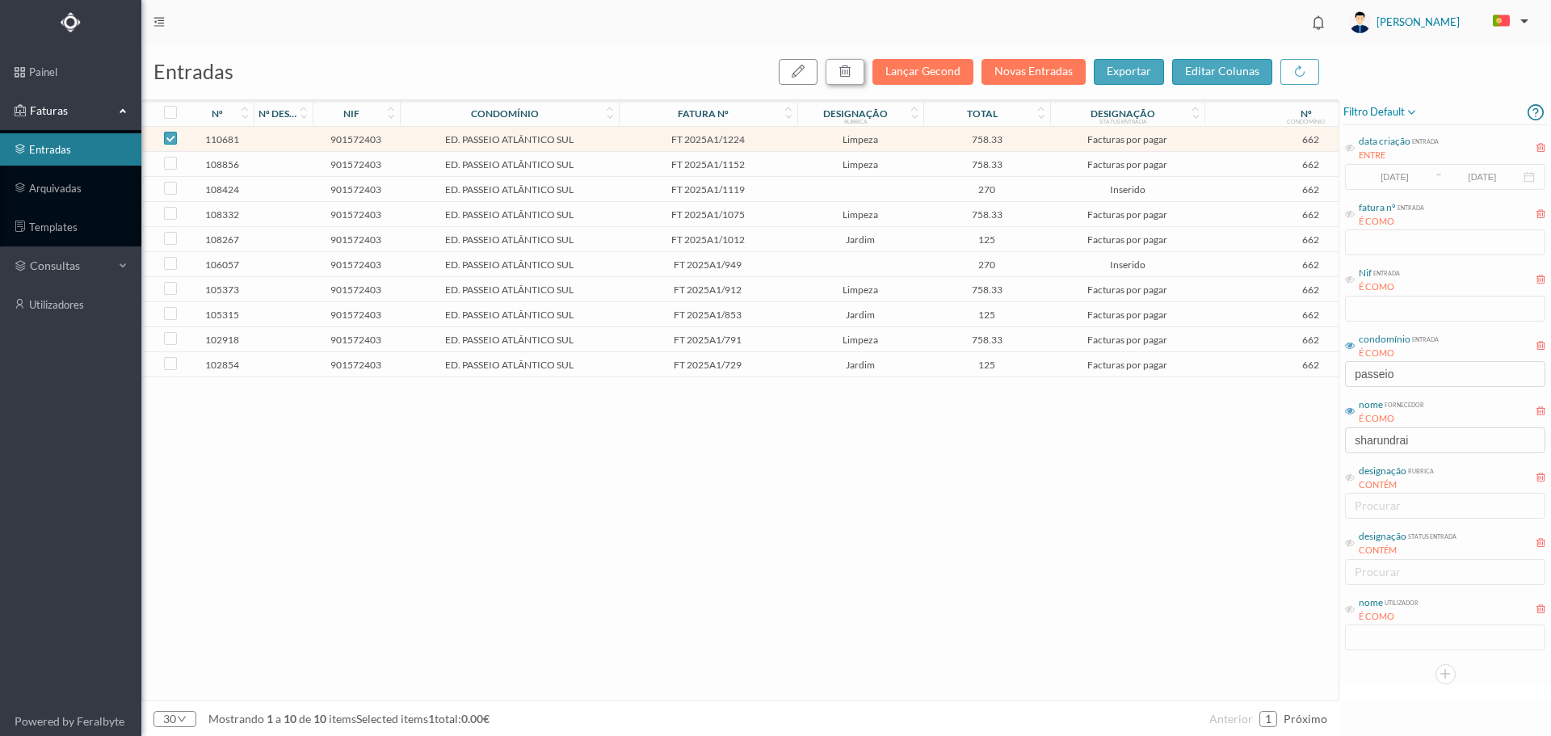
click at [852, 72] on icon "button" at bounding box center [845, 71] width 13 height 13
click at [979, 144] on button "sim" at bounding box center [992, 144] width 32 height 19
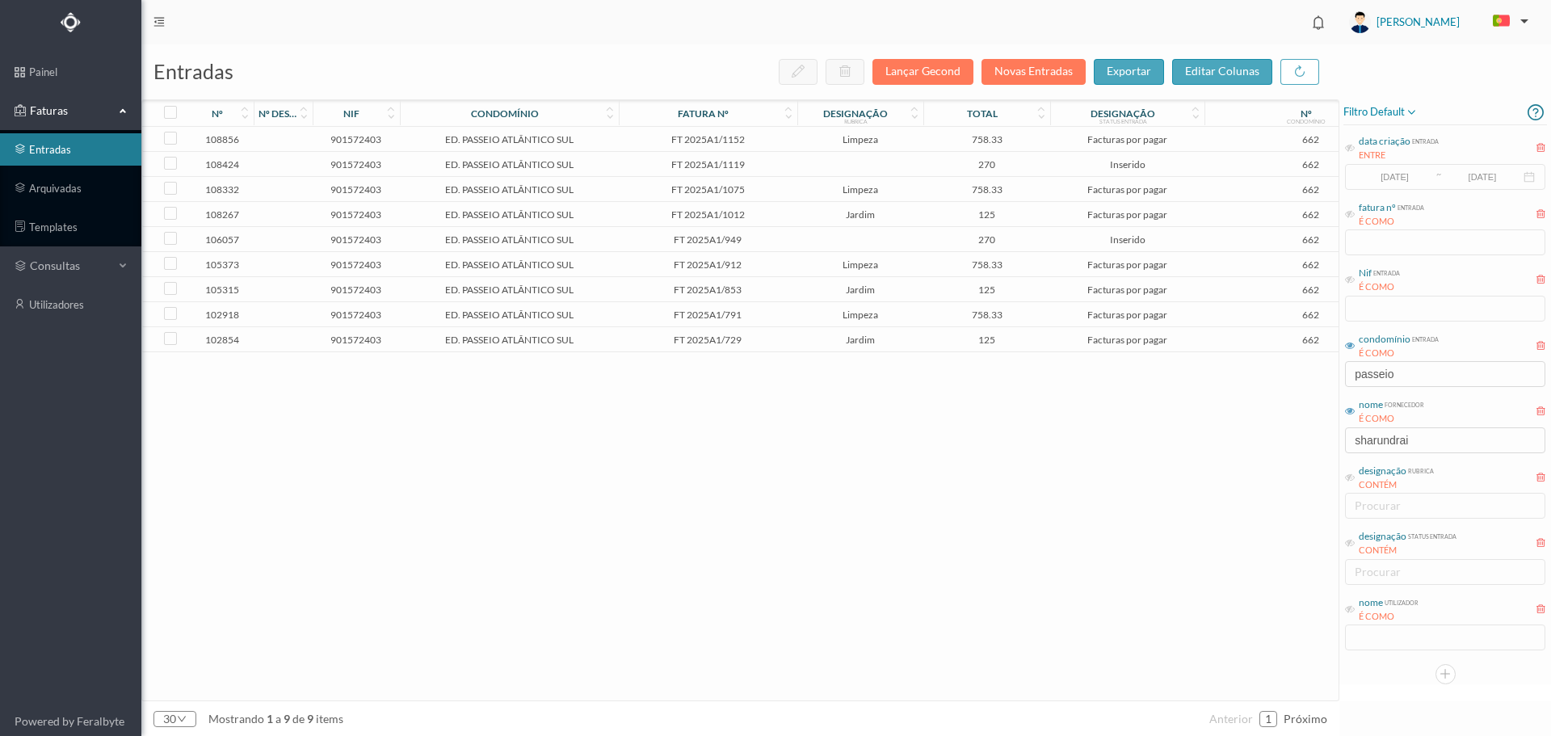
click at [786, 346] on td "FT 2025A1/729" at bounding box center [708, 339] width 179 height 25
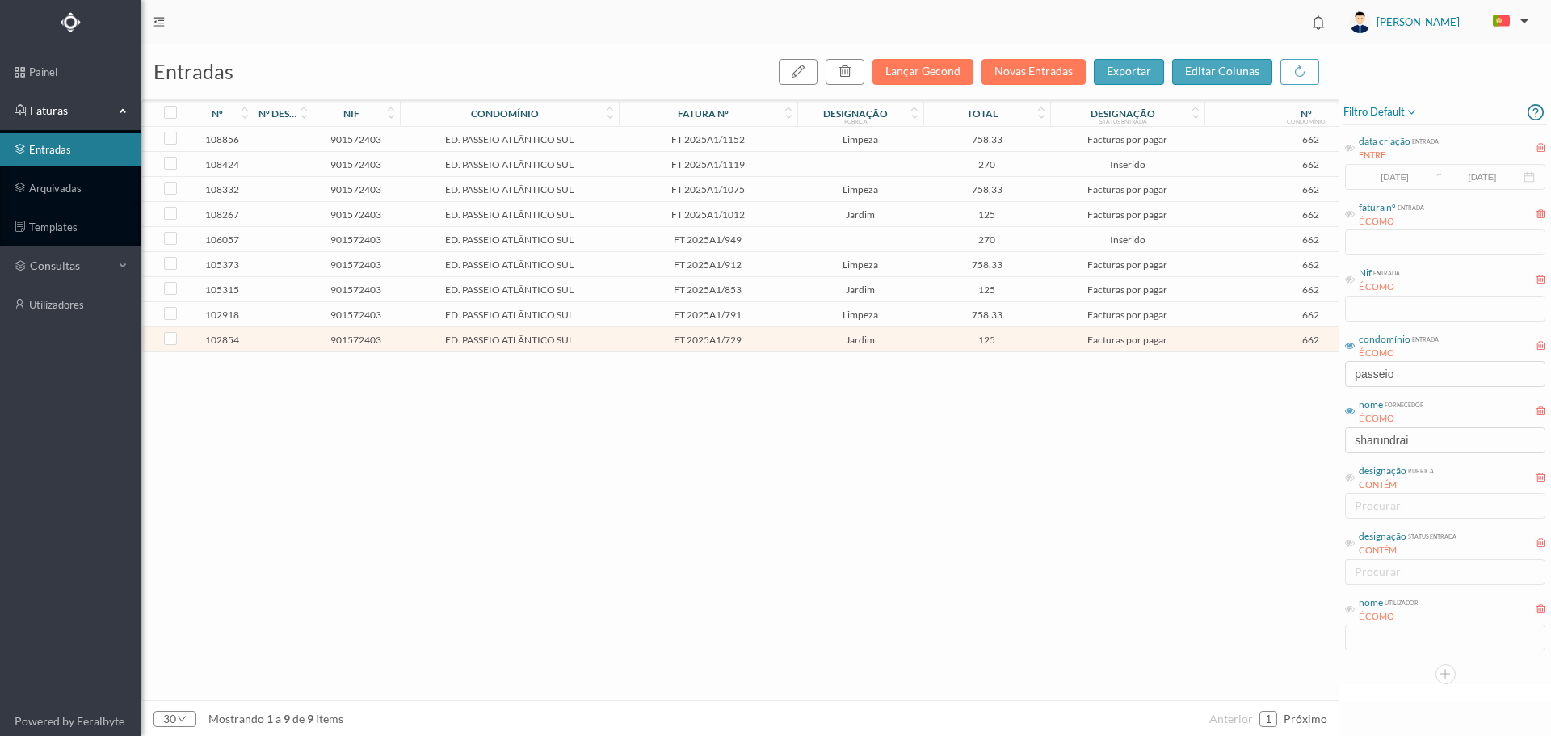
click at [786, 346] on td "FT 2025A1/729" at bounding box center [708, 339] width 179 height 25
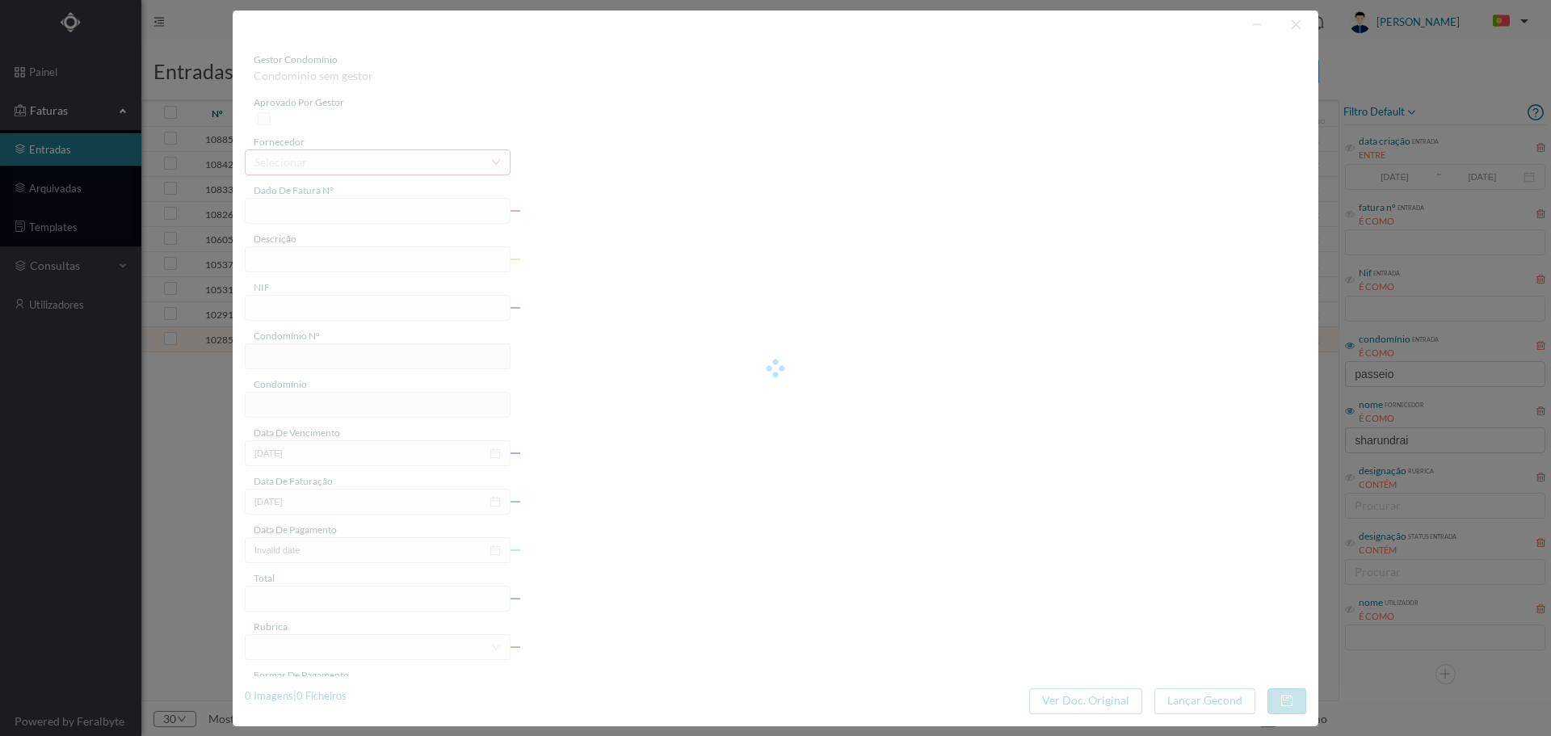
type input "FT 2025A1/729"
type input "JARDINAGEM Junho de 2025"
type input "901572403"
type input "[DATE]"
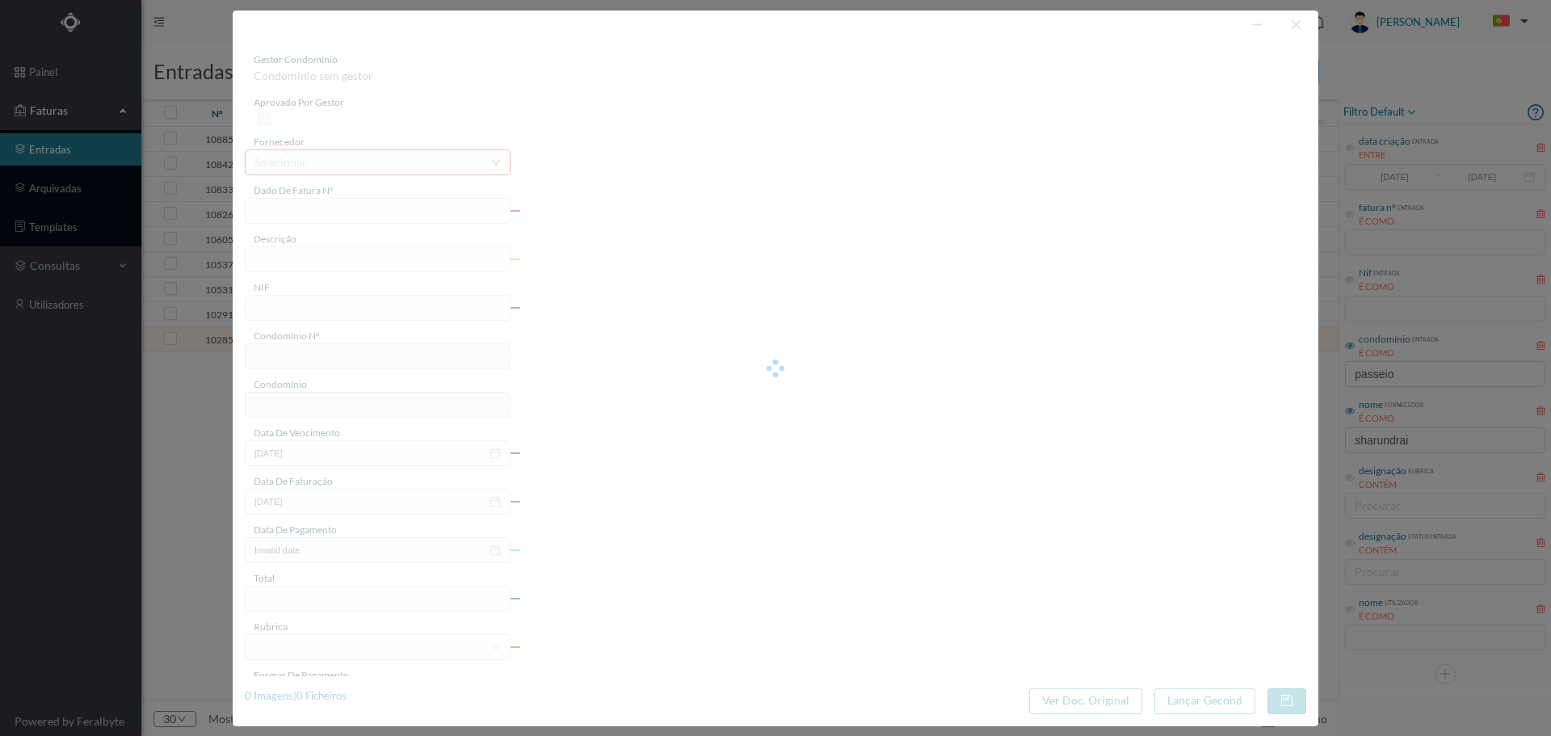
type input "[DATE]"
type input "125.00"
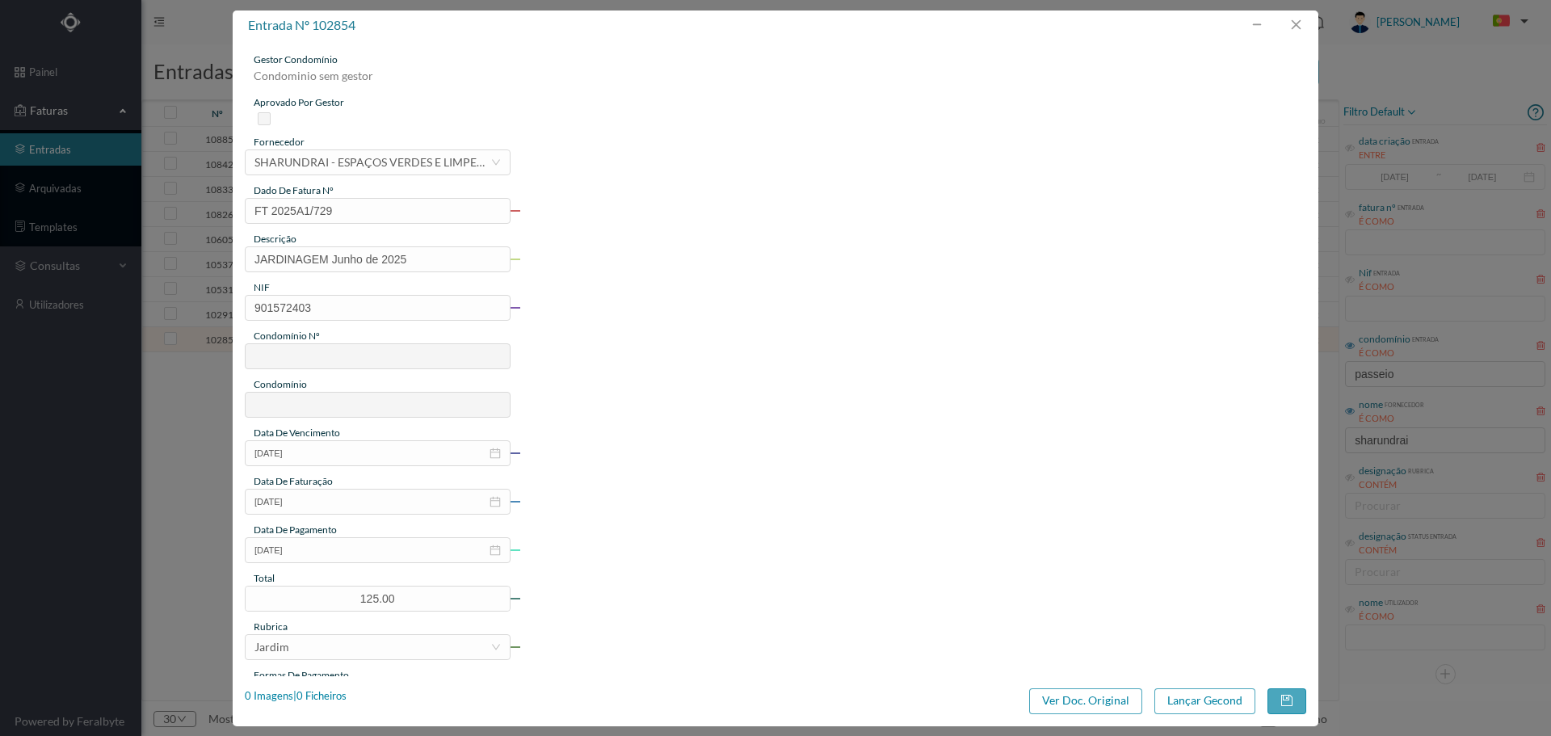
type input "662"
type input "ED. PASSEIO ATLÂNTICO SUL"
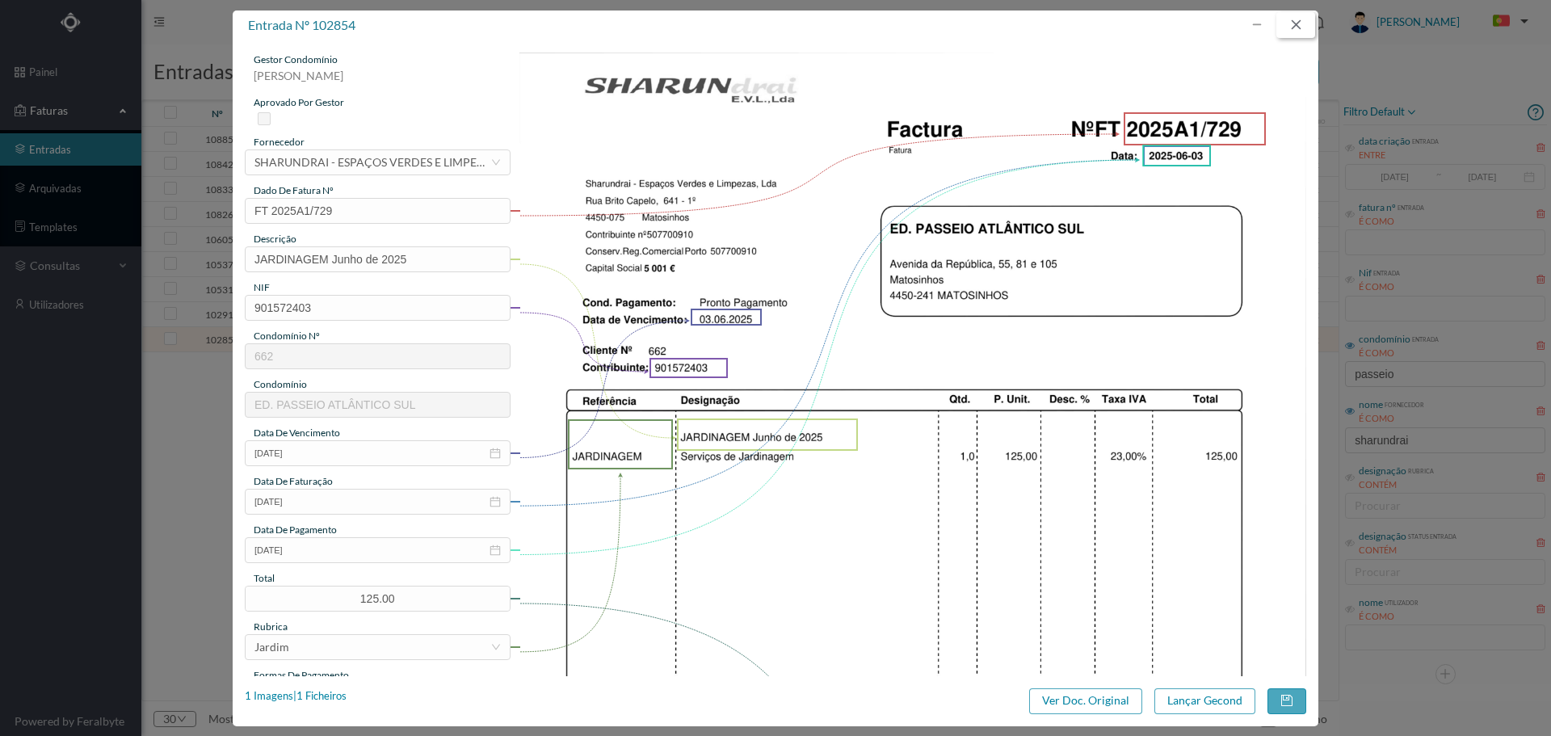
click at [1297, 23] on button "button" at bounding box center [1296, 25] width 39 height 26
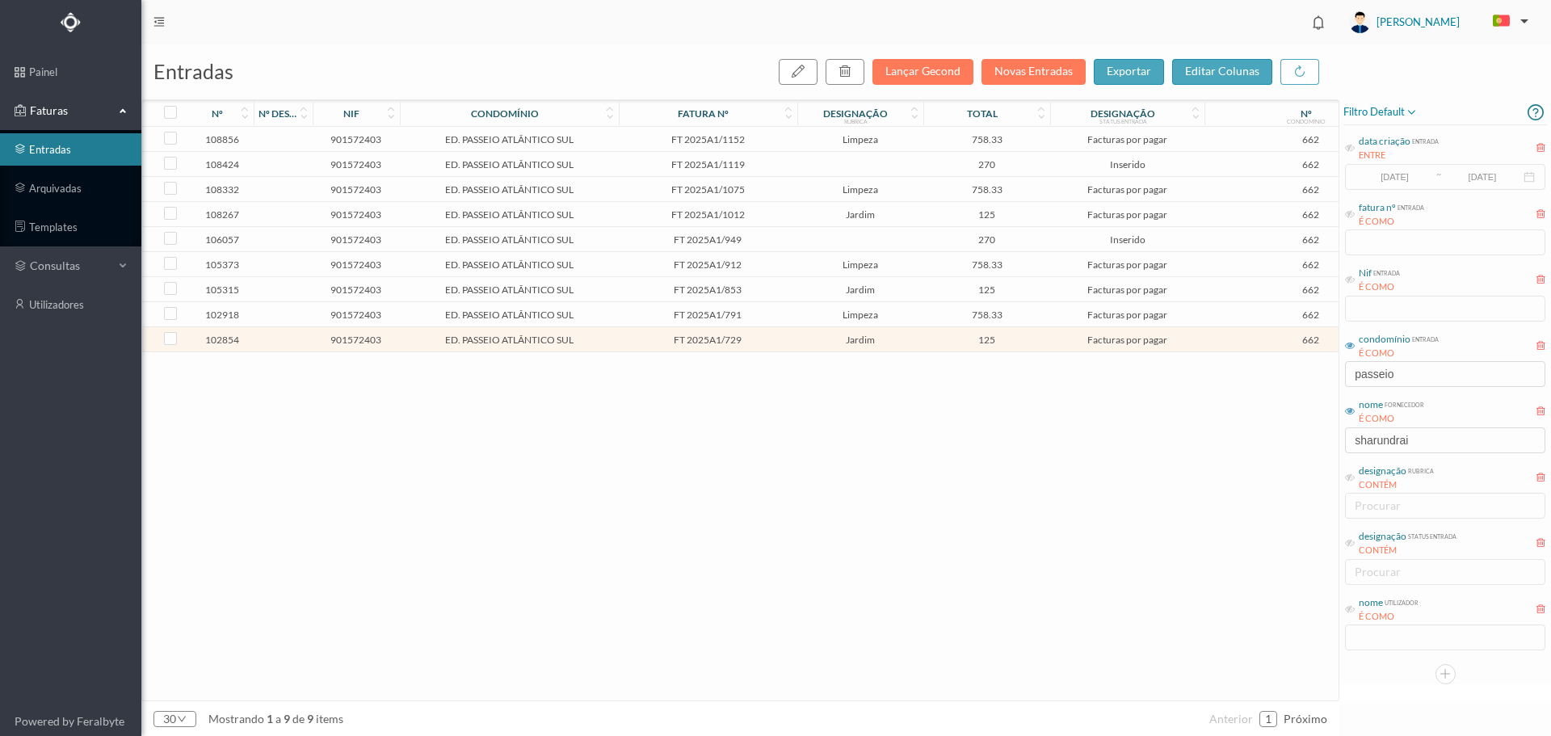
click at [625, 347] on td "FT 2025A1/729" at bounding box center [708, 339] width 179 height 25
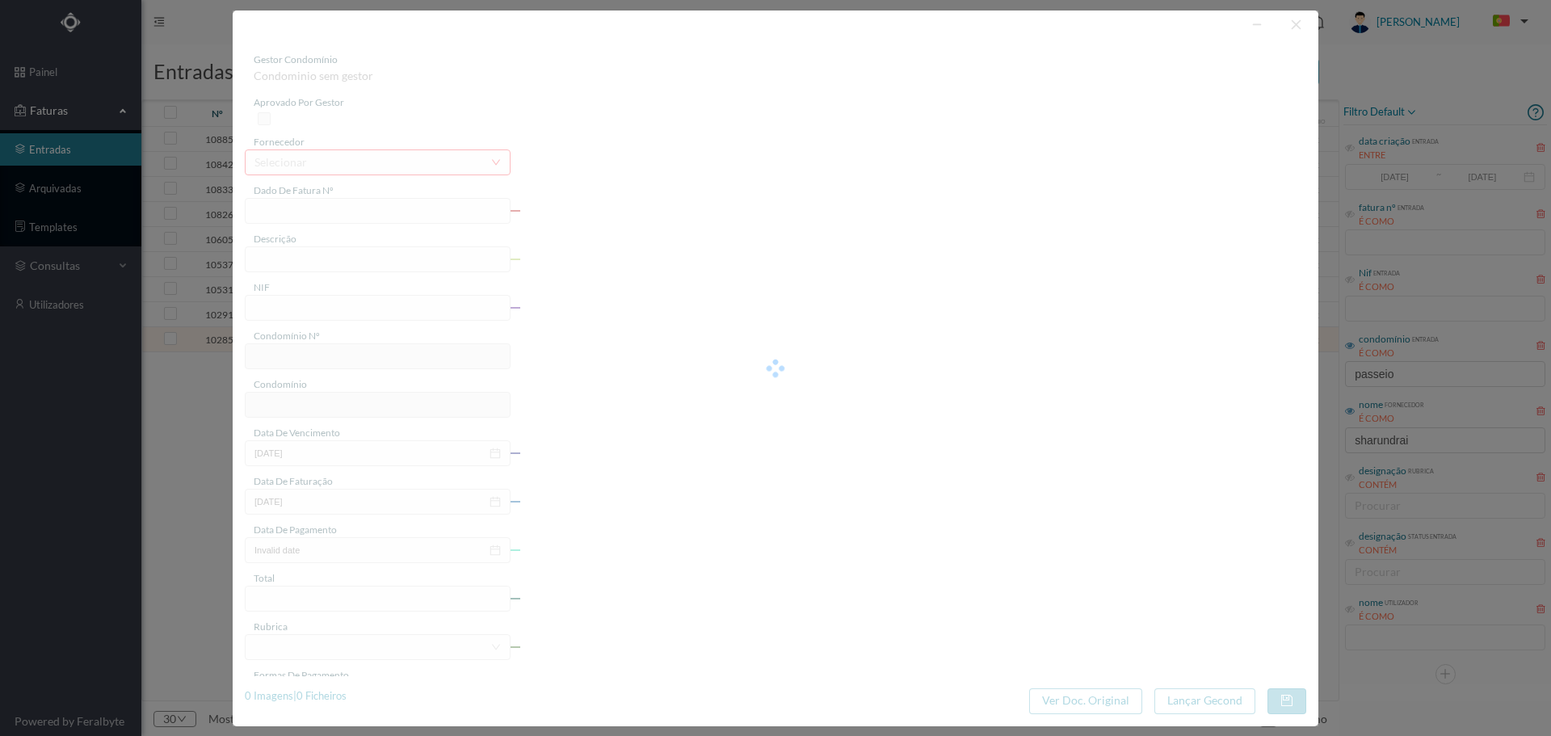
type input "FT 2025A1/729"
type input "JARDINAGEM Junho de 2025"
type input "901572403"
type input "[DATE]"
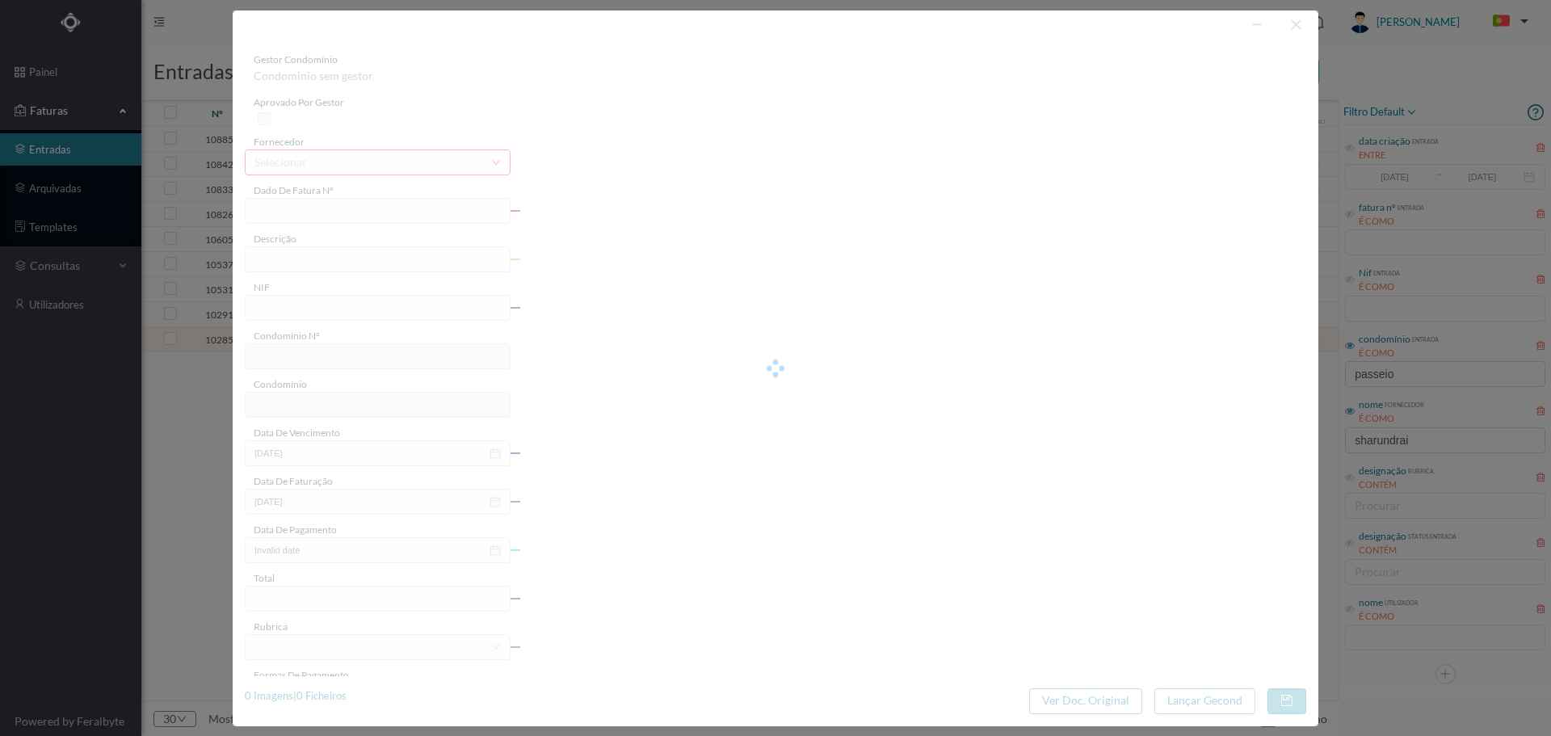
type input "[DATE]"
type input "125.00"
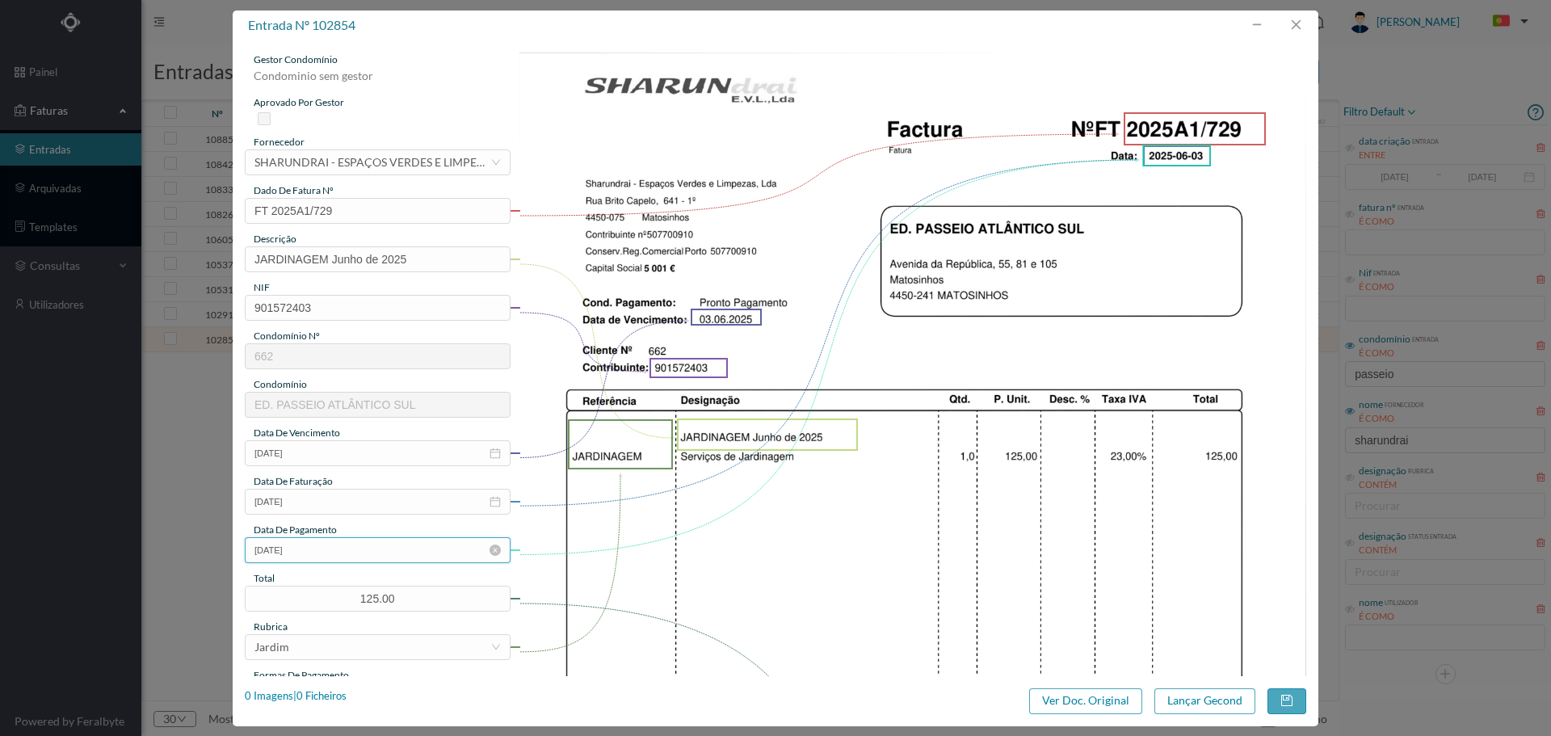
type input "662"
type input "ED. PASSEIO ATLÂNTICO SUL"
click at [317, 550] on input "[DATE]" at bounding box center [378, 550] width 266 height 26
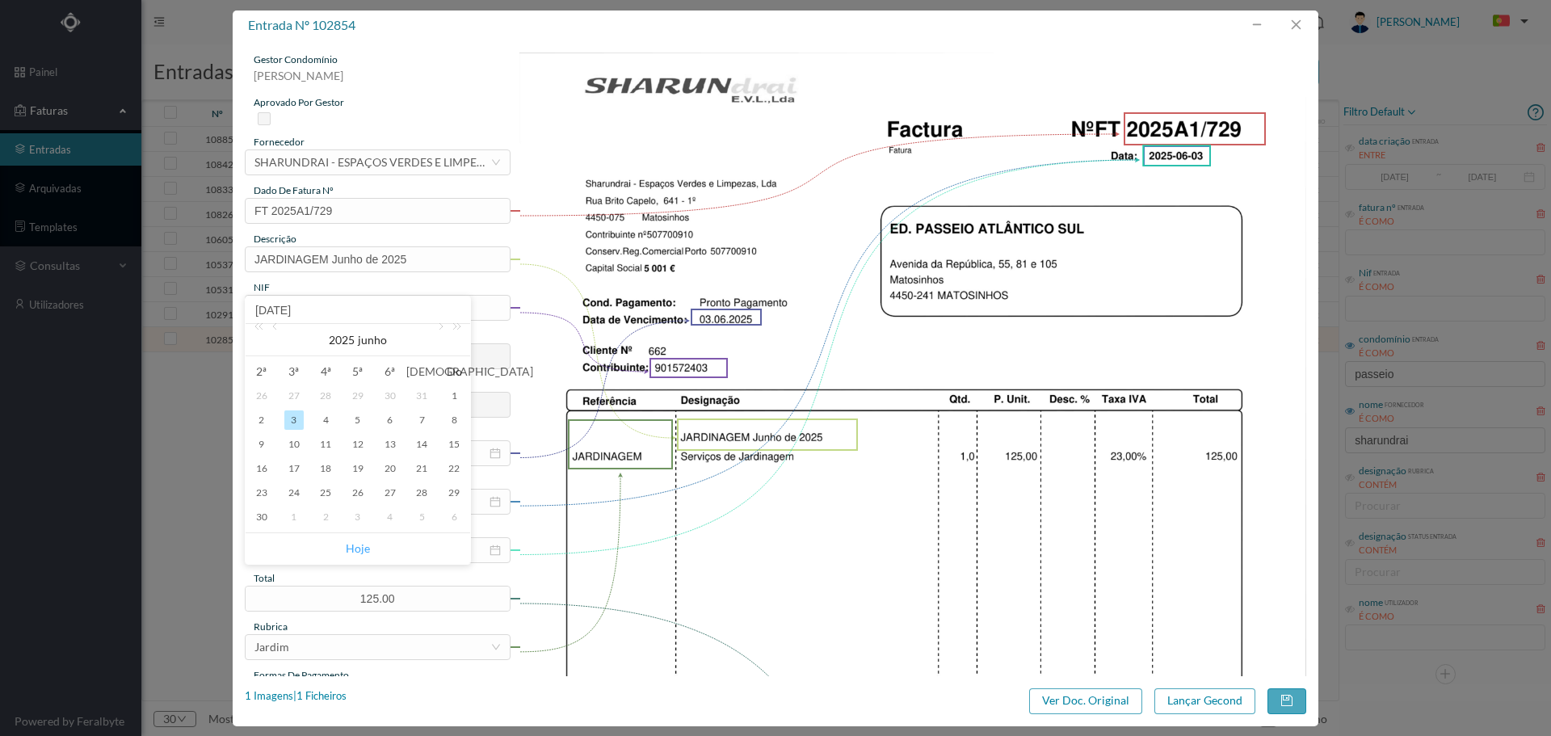
click at [359, 547] on link "Hoje" at bounding box center [358, 548] width 24 height 31
type input "[DATE]"
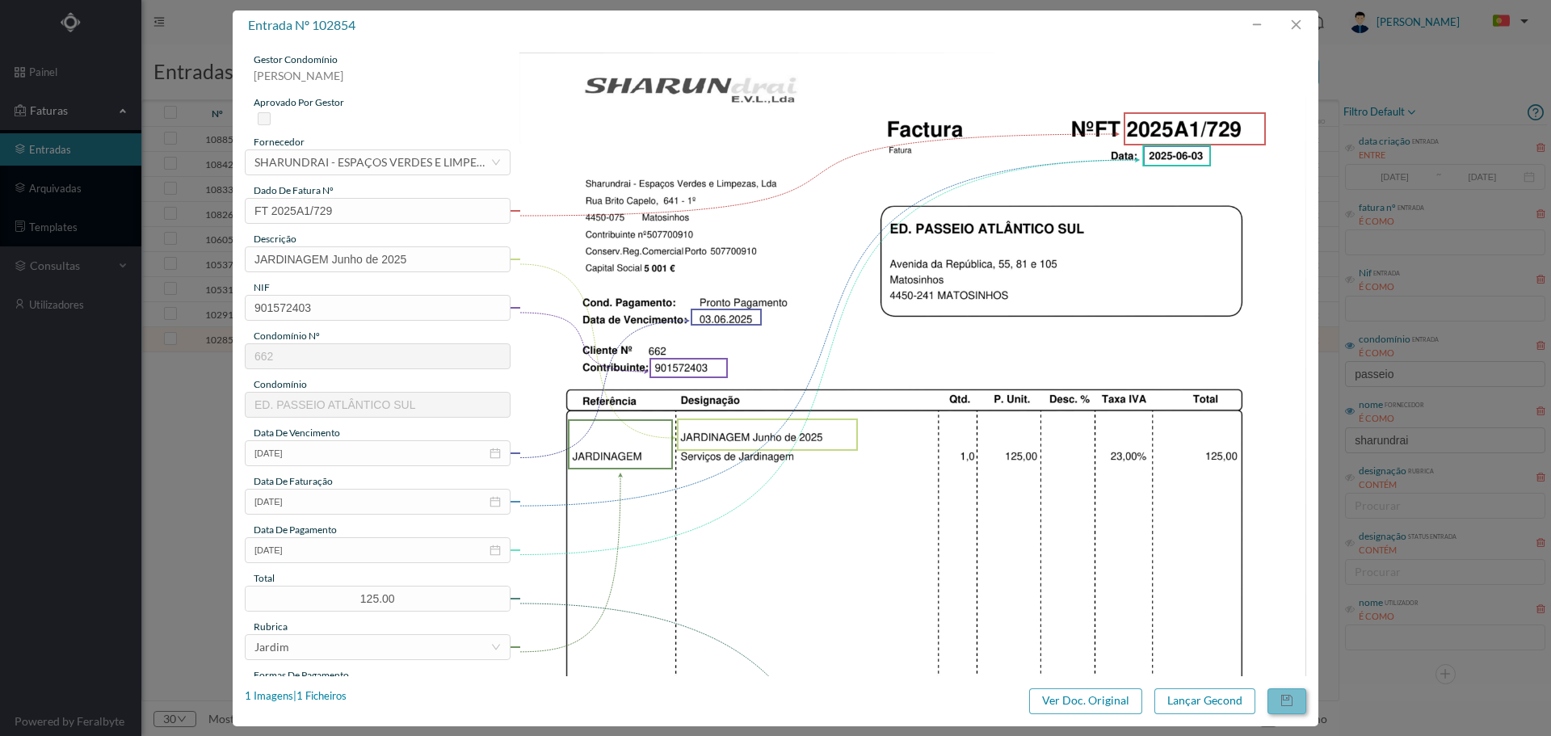
click at [1293, 697] on button "button" at bounding box center [1287, 701] width 39 height 26
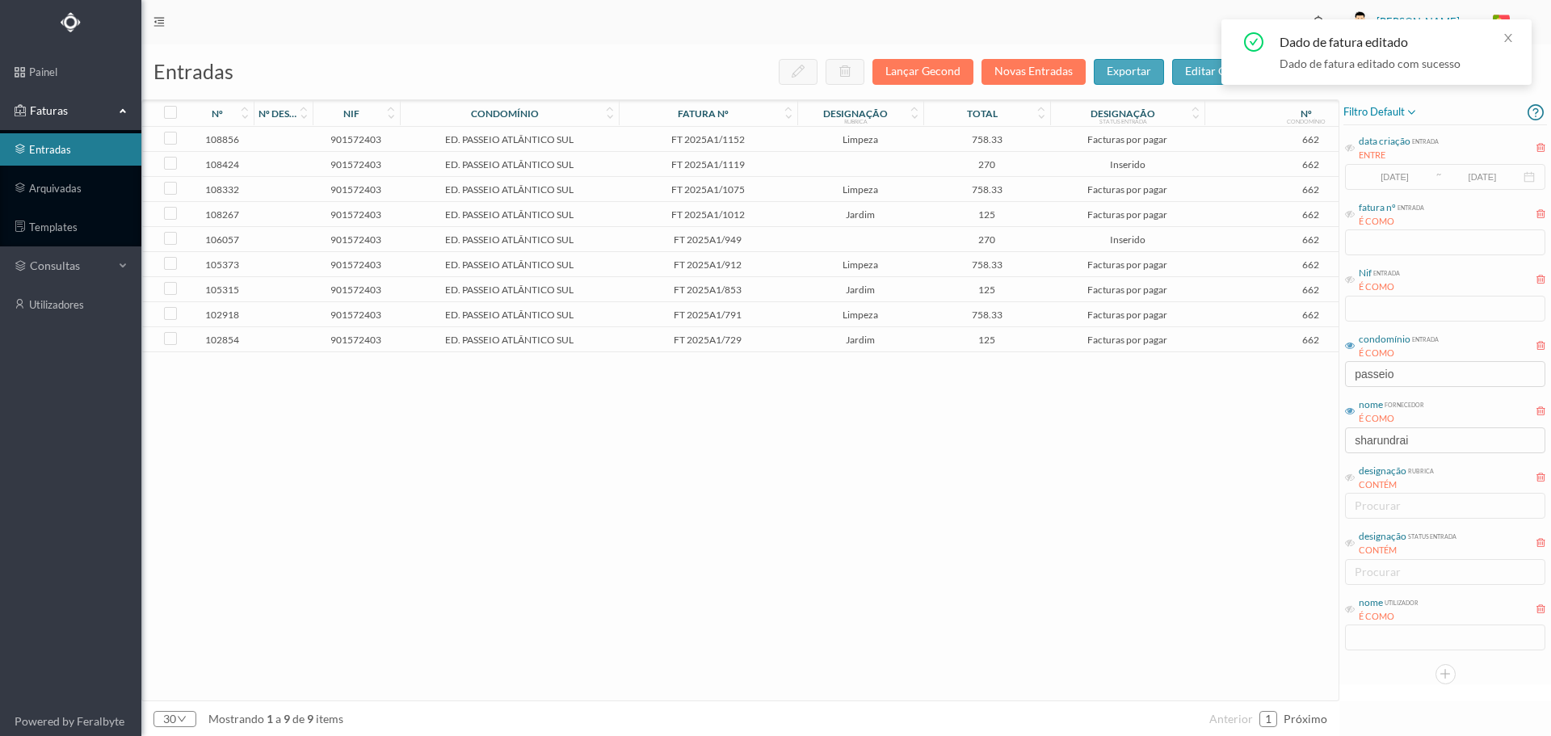
click at [783, 339] on span "FT 2025A1/729" at bounding box center [708, 340] width 170 height 12
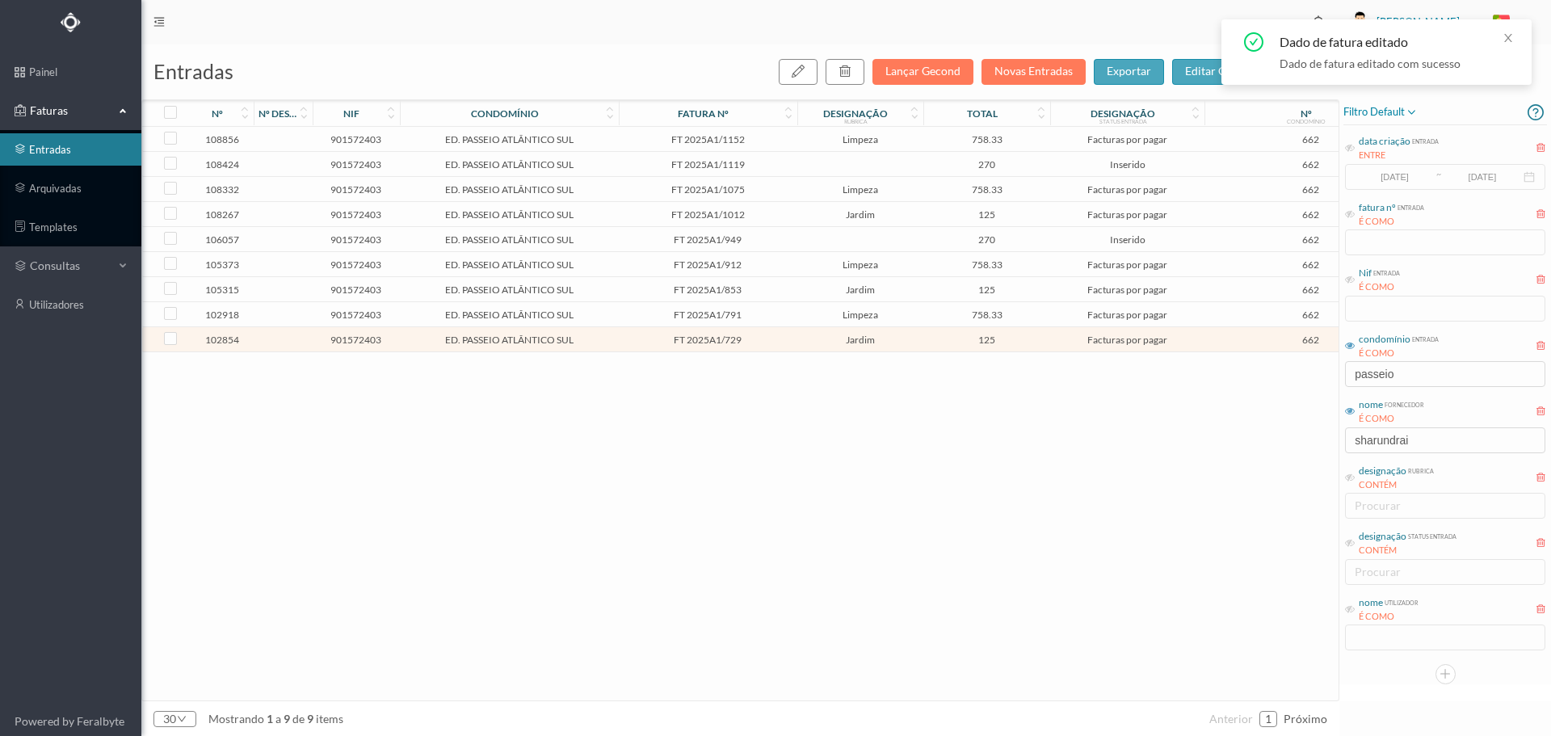
click at [783, 339] on span "FT 2025A1/729" at bounding box center [708, 340] width 170 height 12
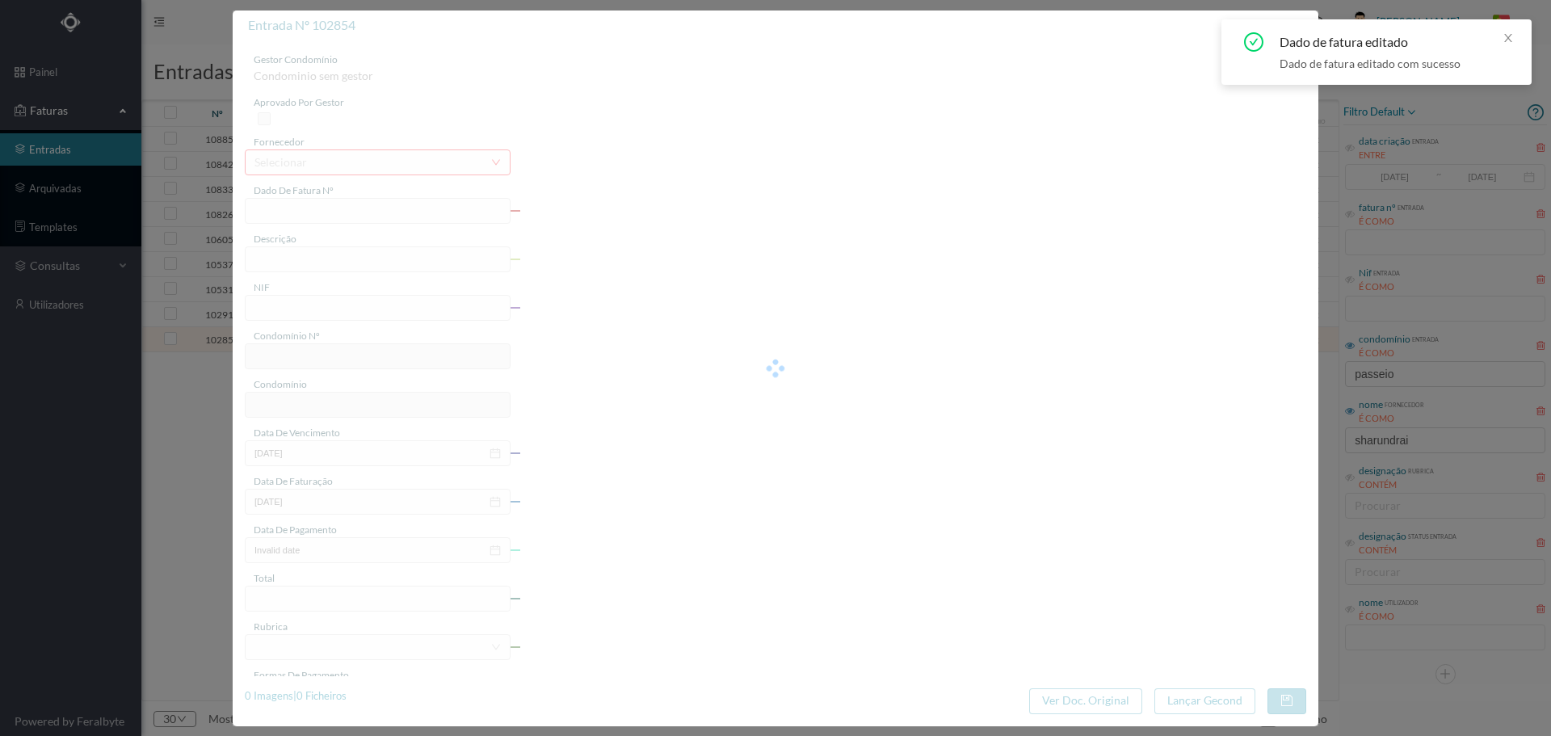
type input "FT 2025A1/729"
type input "JARDINAGEM Junho de 2025"
type input "901572403"
type input "[DATE]"
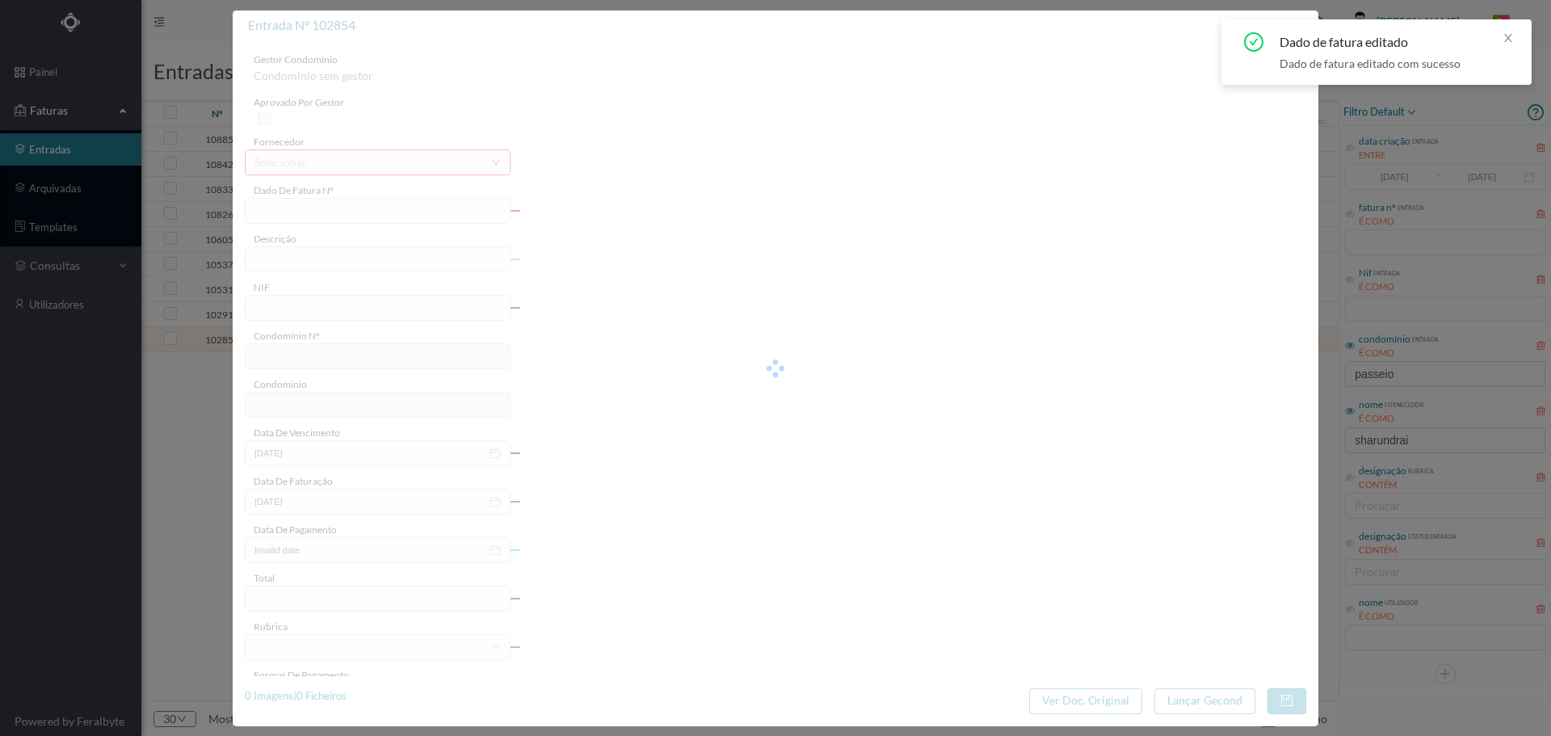
type input "[DATE]"
type input "125.00"
type input "662"
type input "ED. PASSEIO ATLÂNTICO SUL"
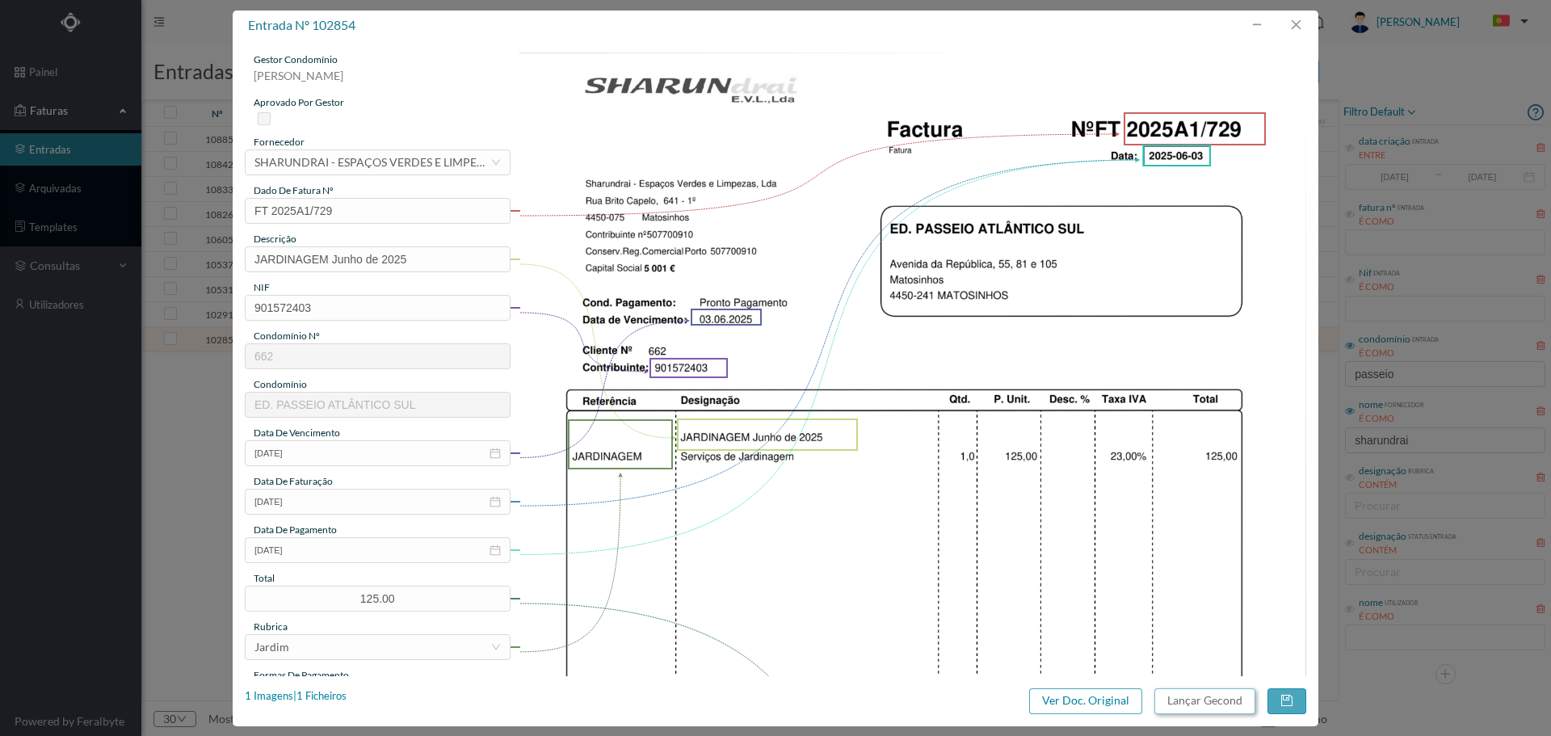
click at [1183, 699] on button "Lançar Gecond" at bounding box center [1205, 701] width 101 height 26
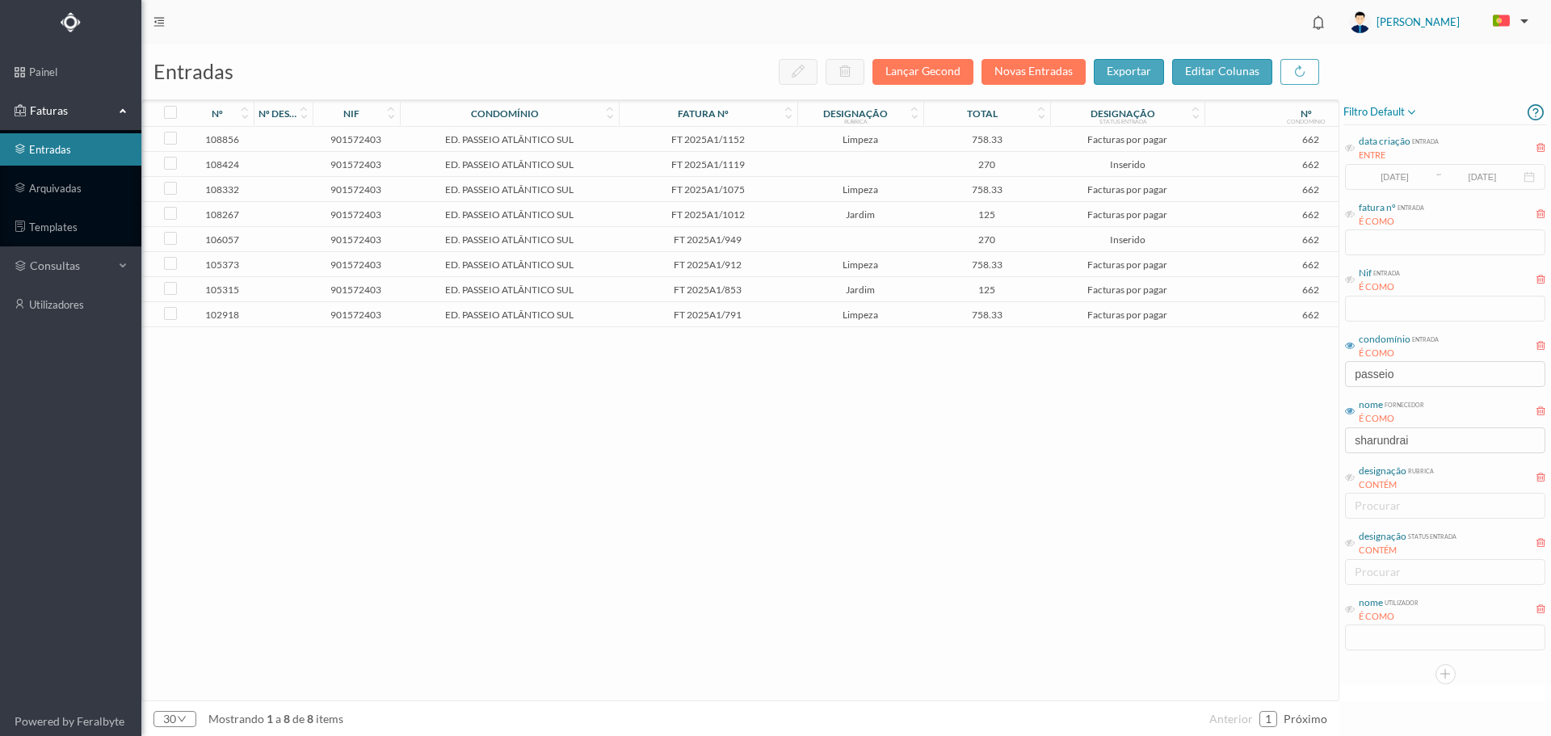
click at [785, 315] on span "FT 2025A1/791" at bounding box center [708, 315] width 170 height 12
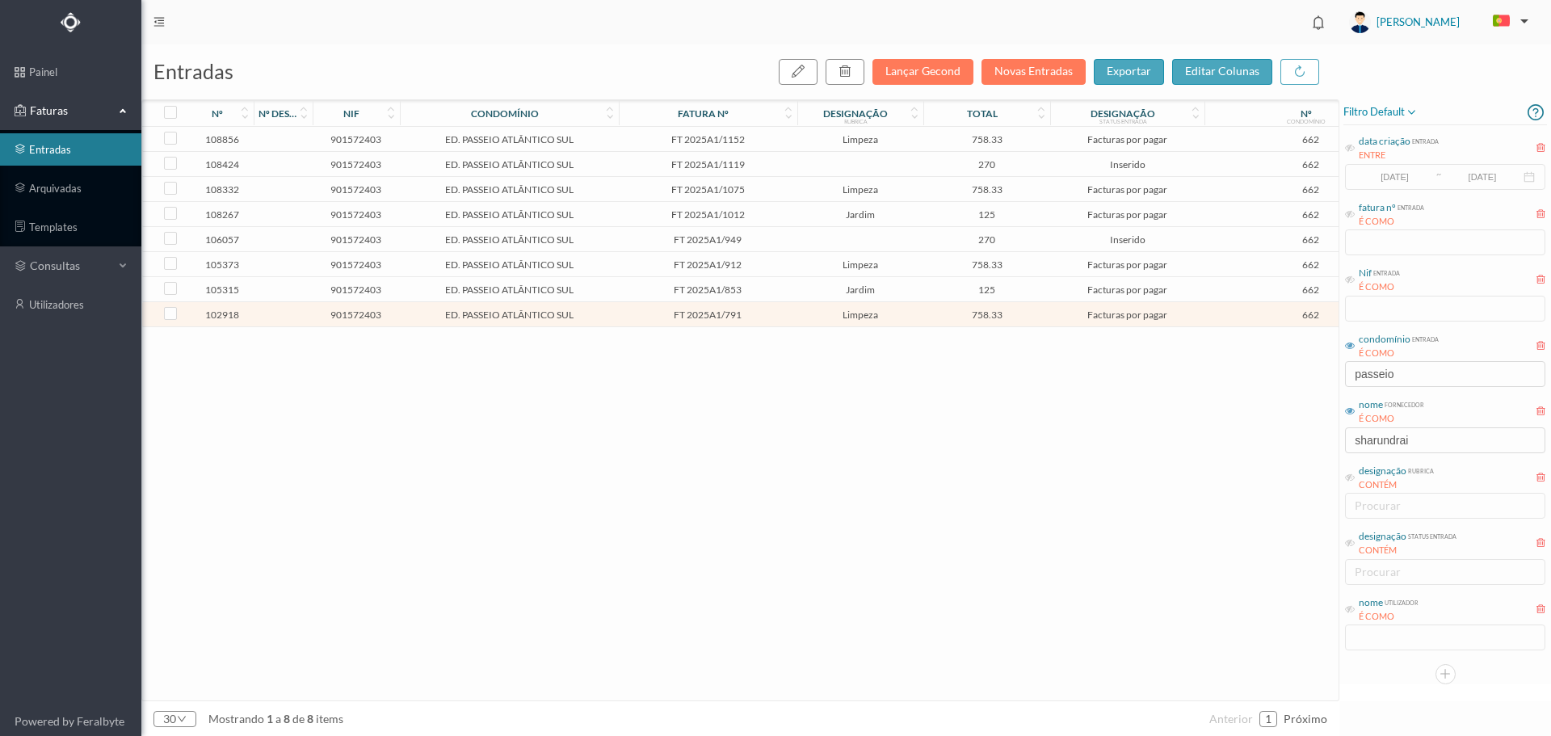
click at [785, 315] on span "FT 2025A1/791" at bounding box center [708, 315] width 170 height 12
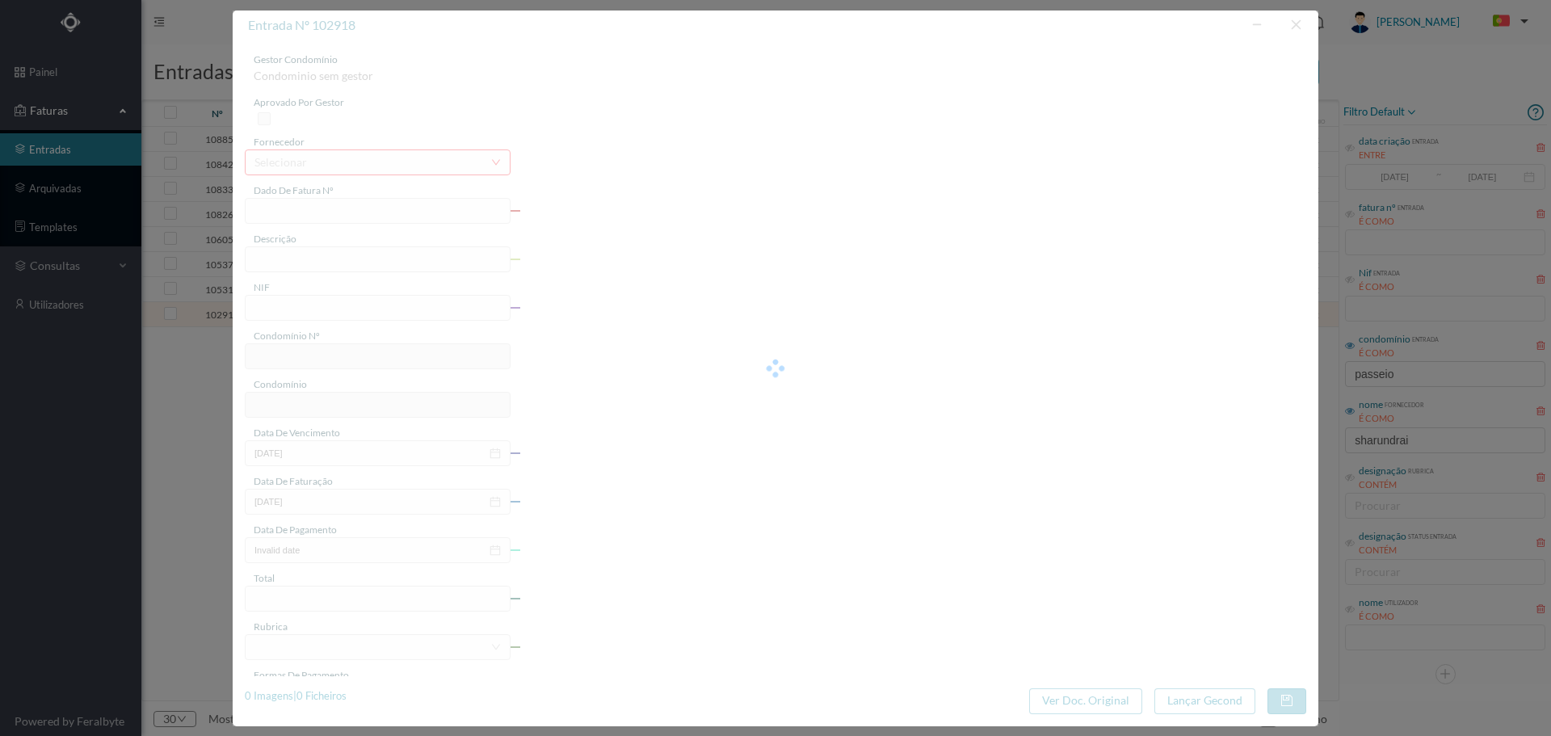
type input "FT 2025A1/791"
type input "LIMPEZA Junho de 2025"
type input "901572403"
type input "[DATE]"
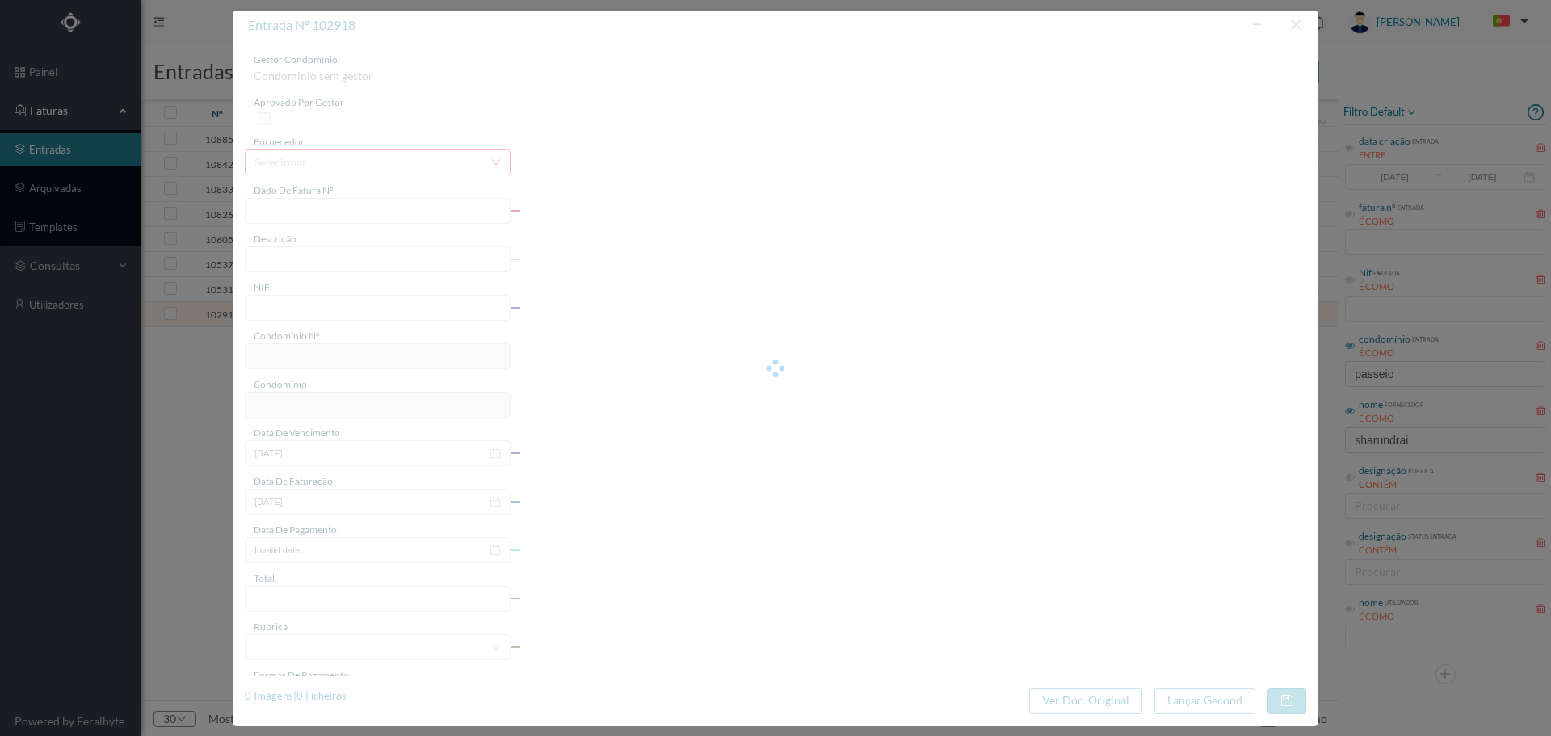
type input "[DATE]"
type input "758.33"
type input "662"
type input "ED. PASSEIO ATLÂNTICO SUL"
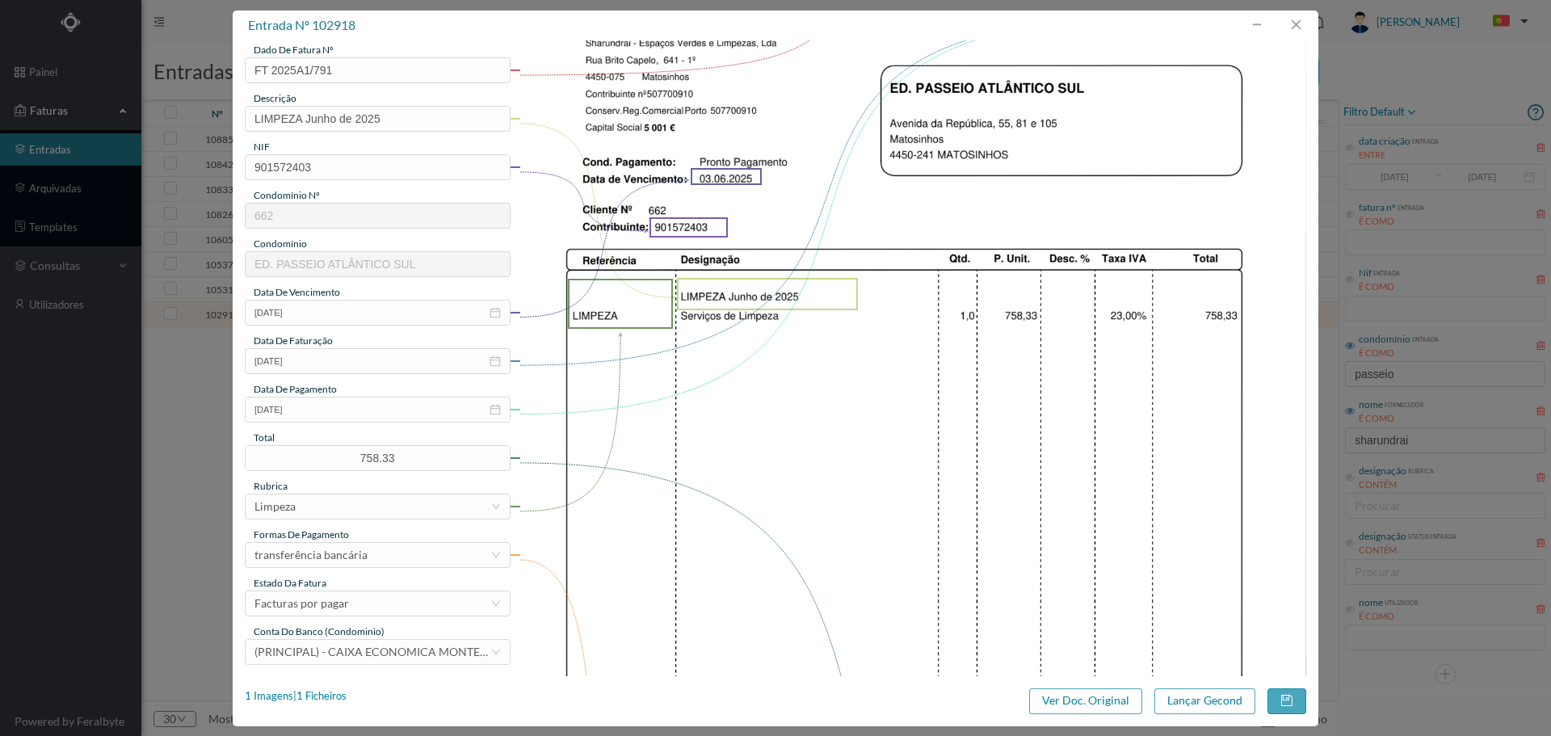
scroll to position [269, 0]
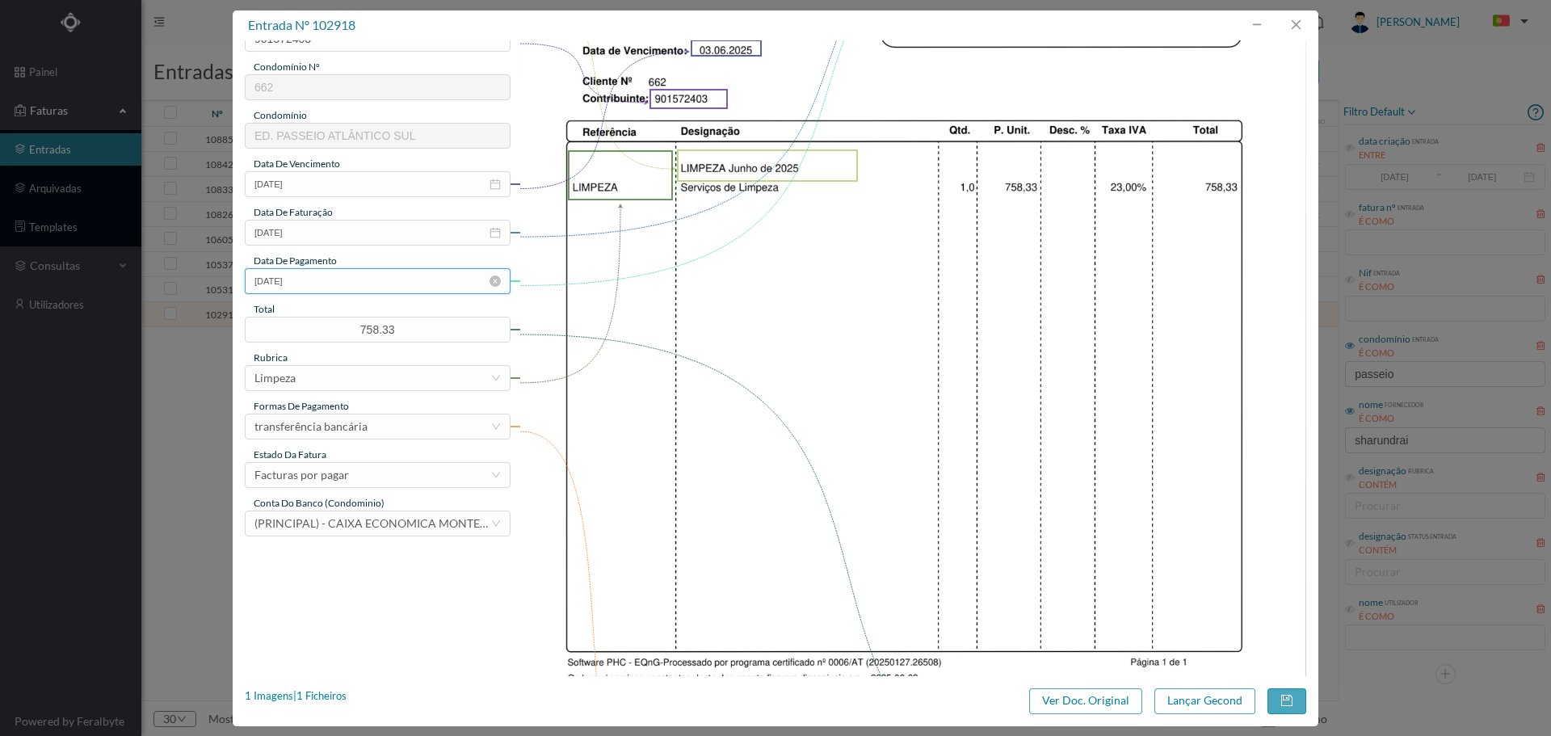
click at [339, 280] on input "[DATE]" at bounding box center [378, 281] width 266 height 26
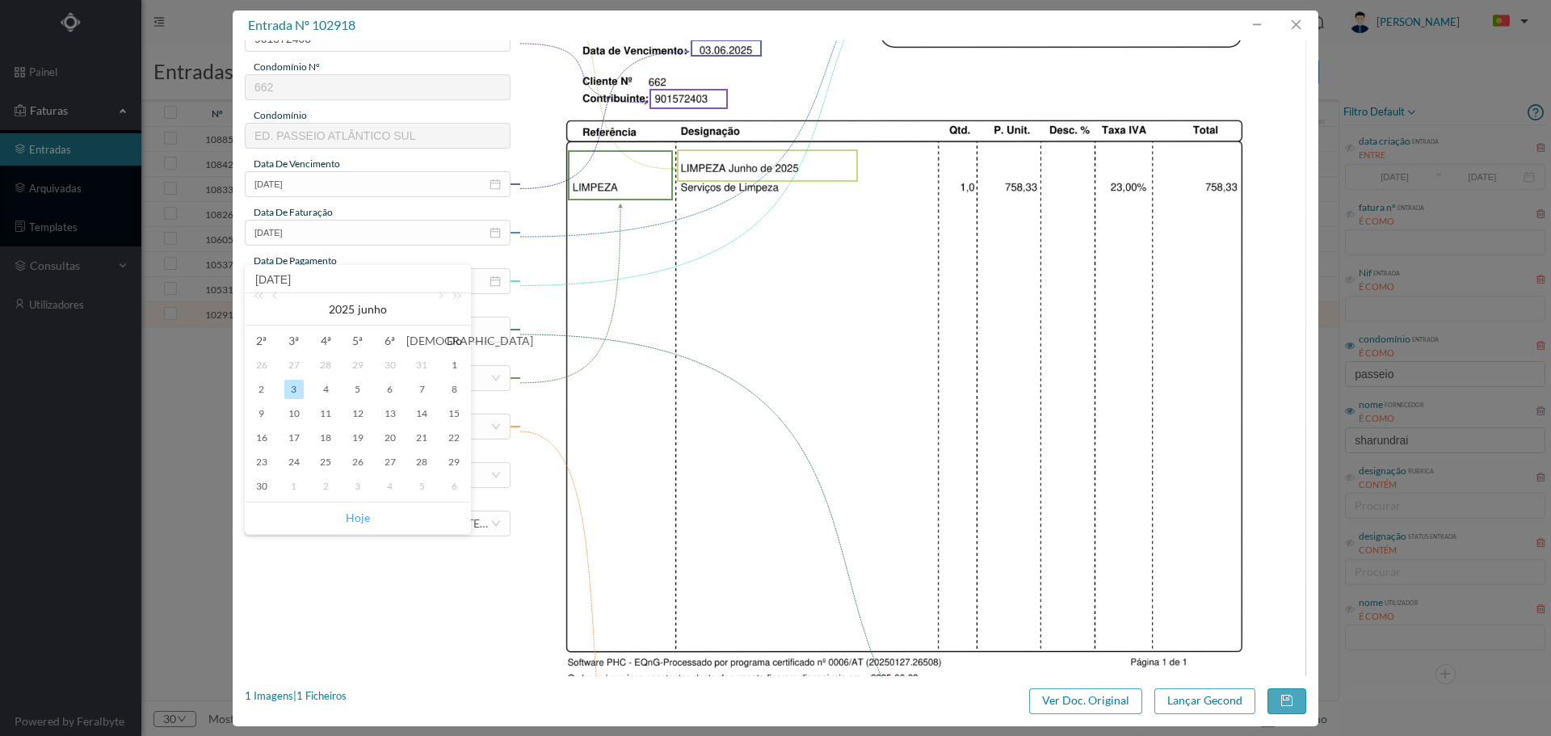
click at [363, 524] on link "Hoje" at bounding box center [358, 518] width 24 height 31
type input "[DATE]"
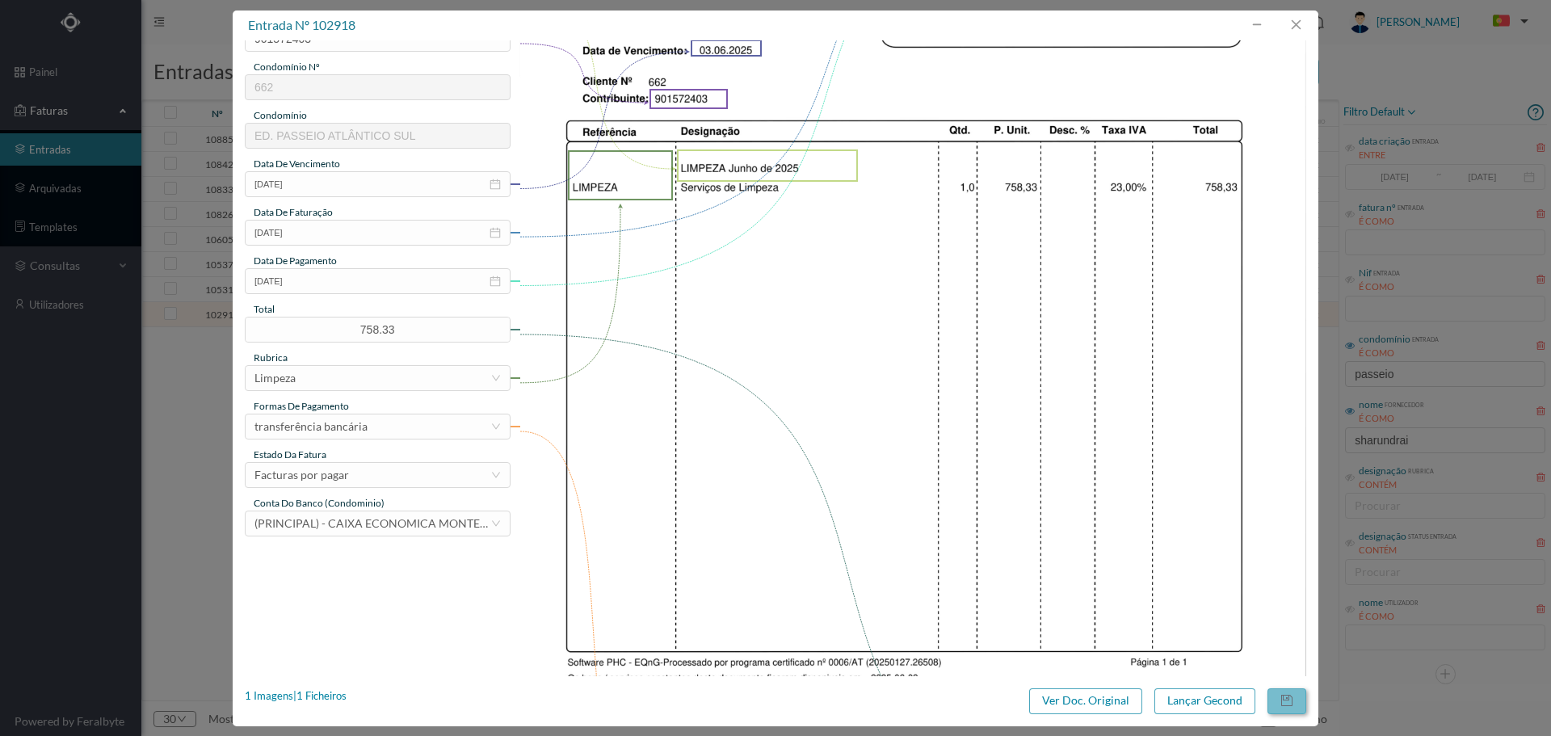
click at [1282, 698] on button "button" at bounding box center [1287, 701] width 39 height 26
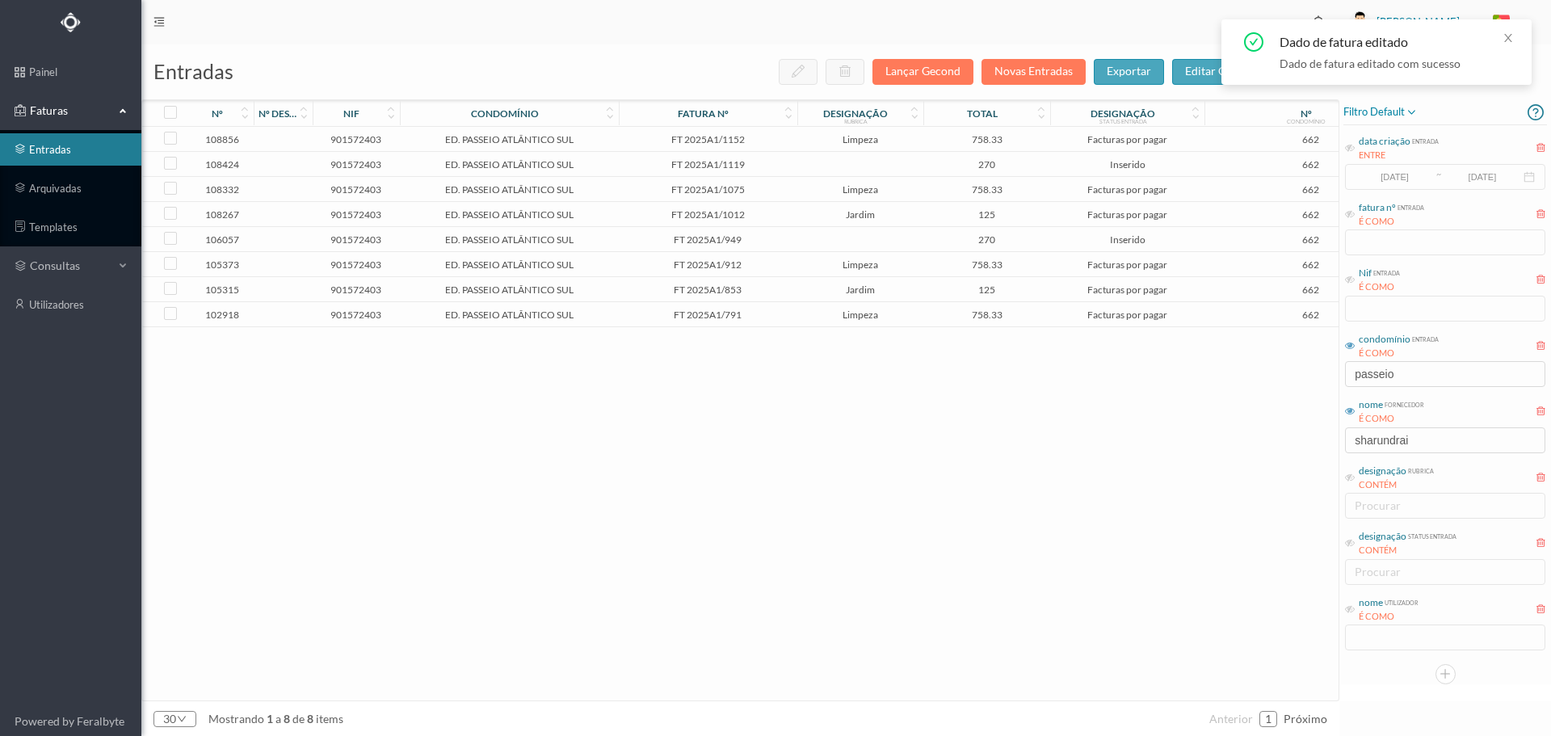
click at [789, 323] on td "FT 2025A1/791" at bounding box center [708, 314] width 179 height 25
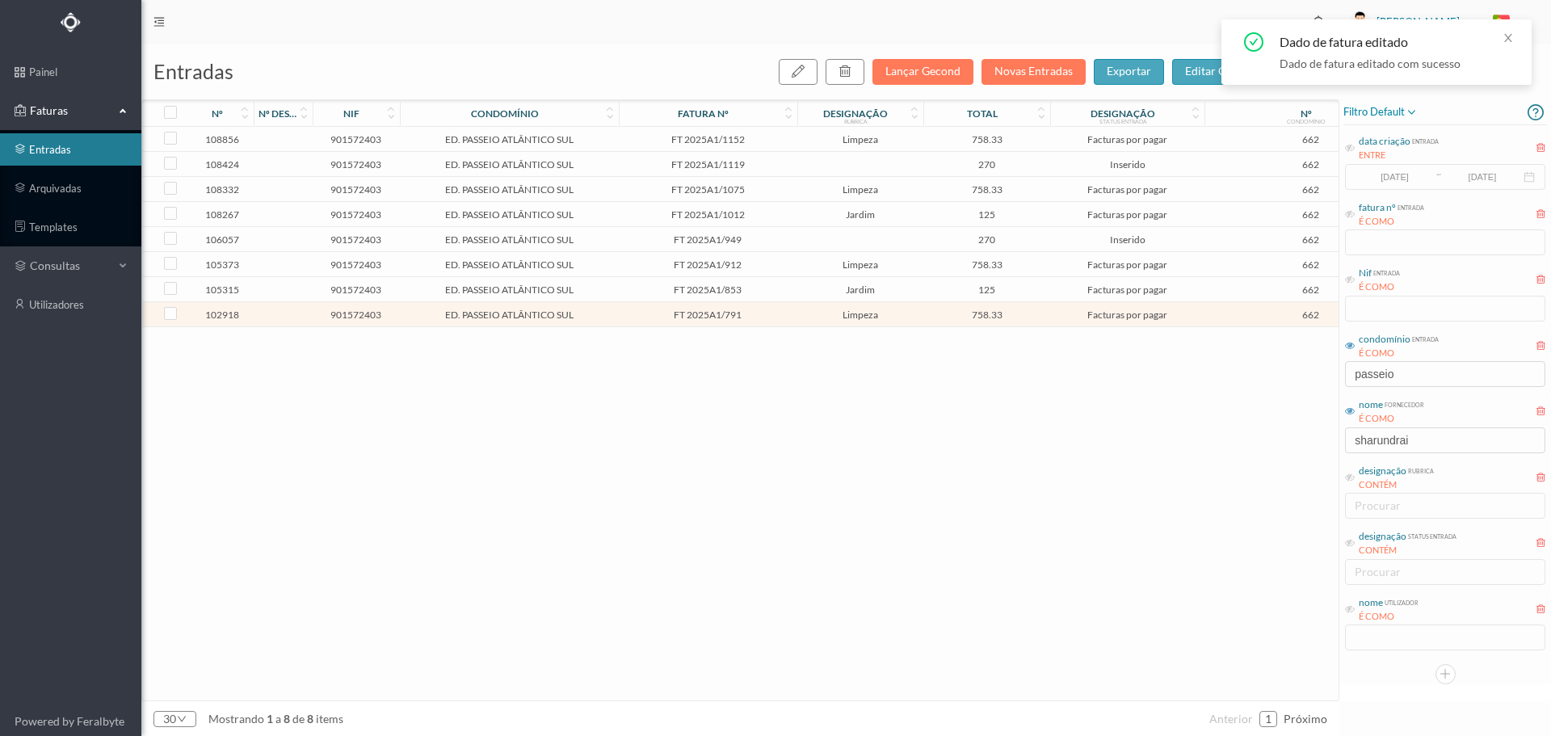
click at [789, 323] on td "FT 2025A1/791" at bounding box center [708, 314] width 179 height 25
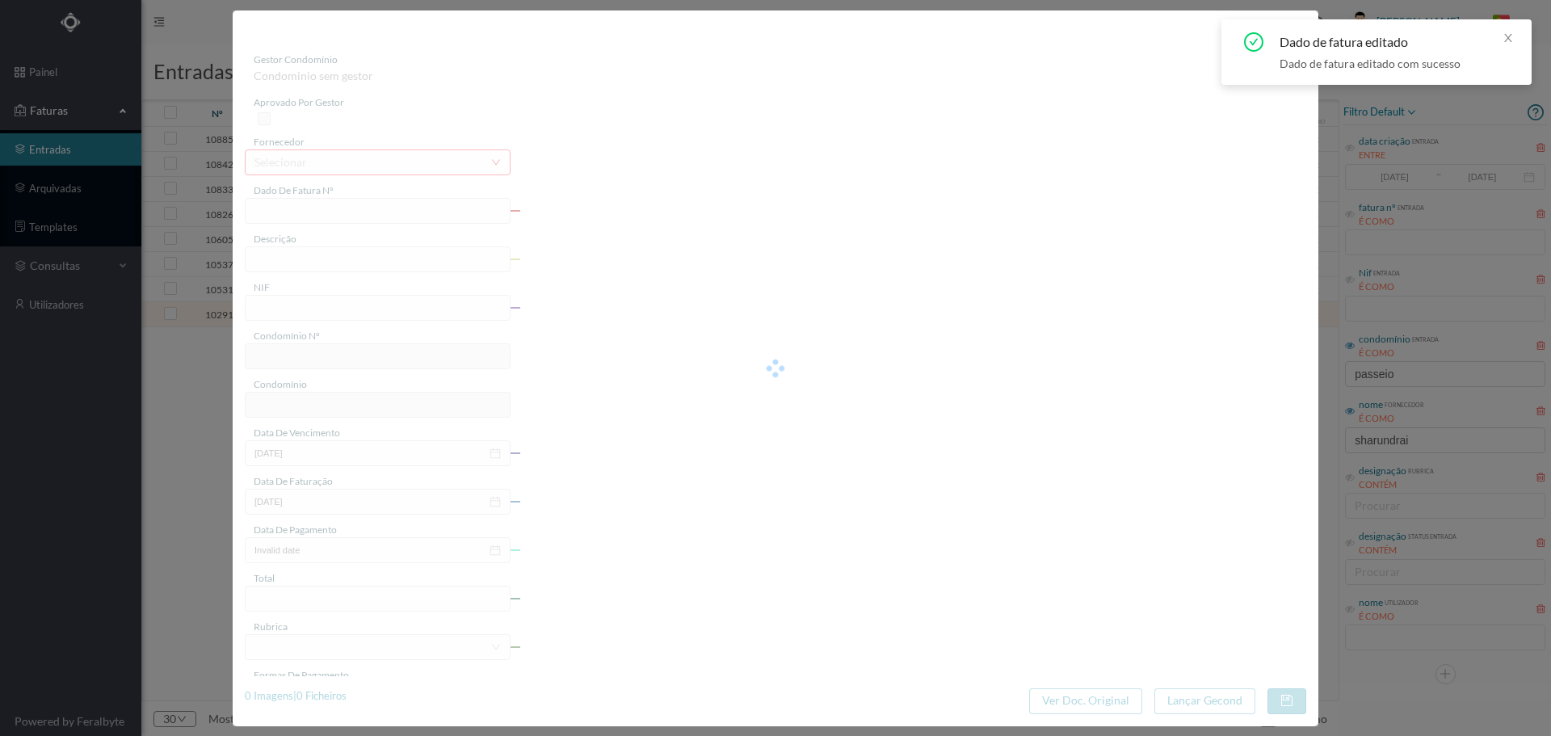
type input "FT 2025A1/791"
type input "LIMPEZA Junho de 2025"
type input "901572403"
type input "[DATE]"
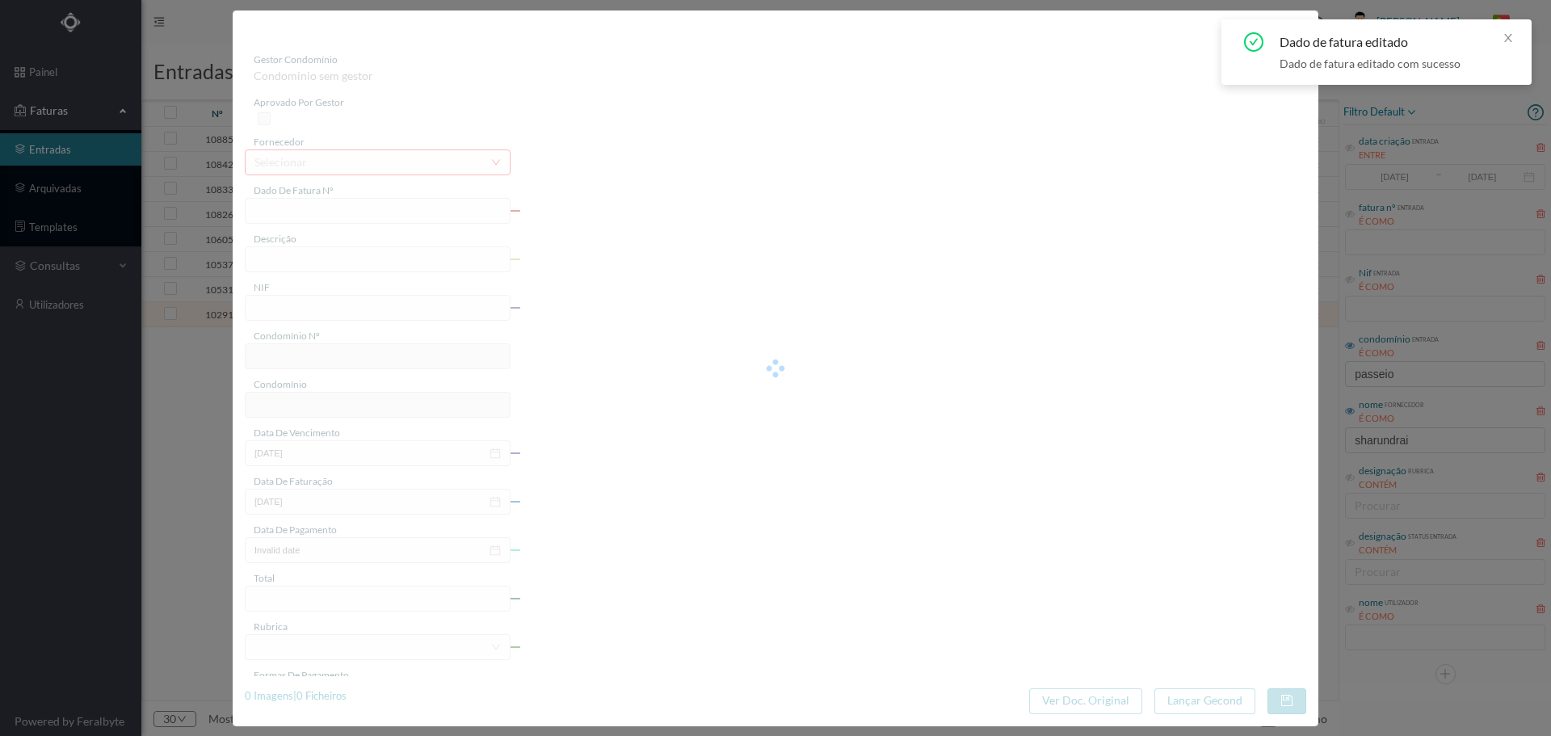
type input "[DATE]"
type input "758.33"
type input "662"
type input "ED. PASSEIO ATLÂNTICO SUL"
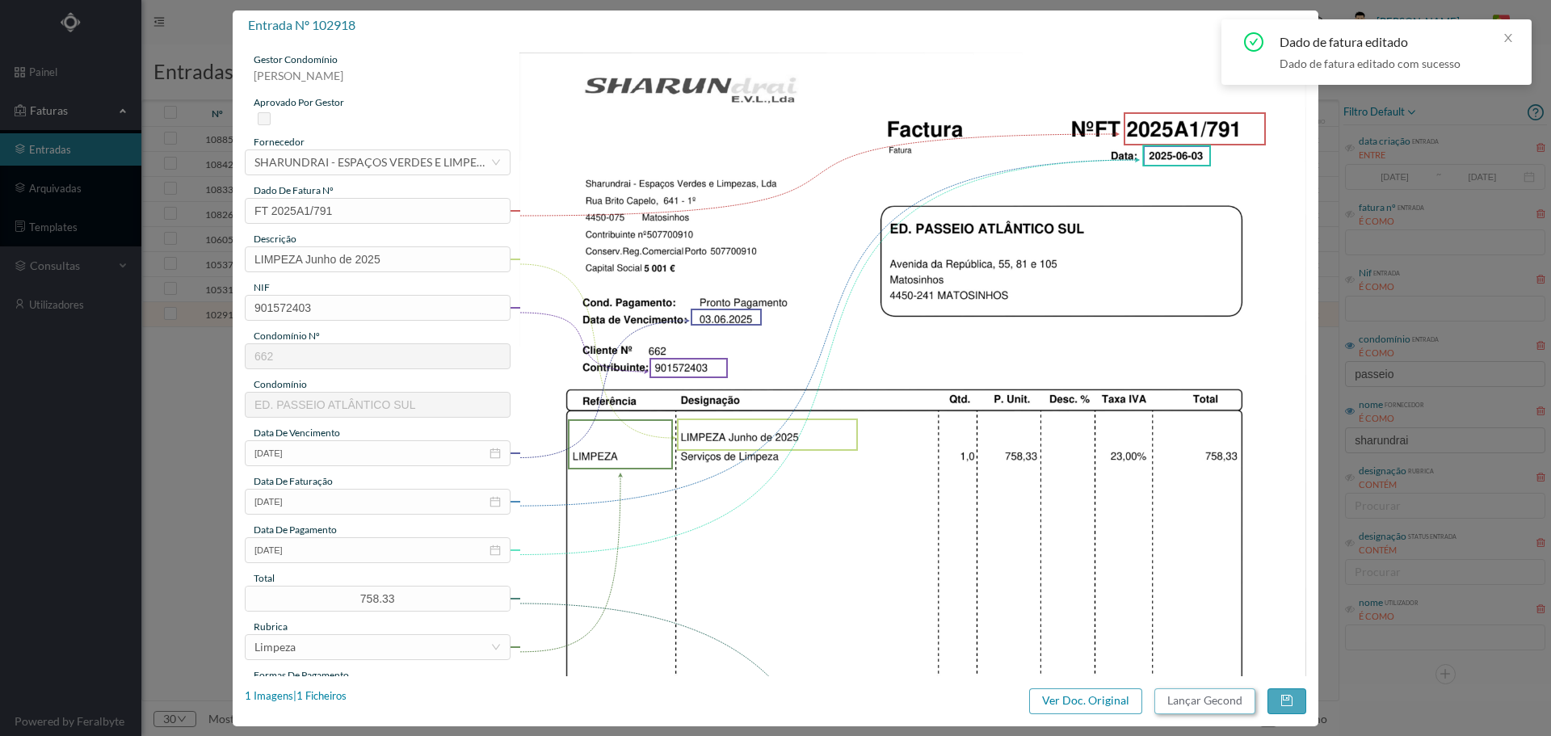
click at [1194, 702] on button "Lançar Gecond" at bounding box center [1205, 701] width 101 height 26
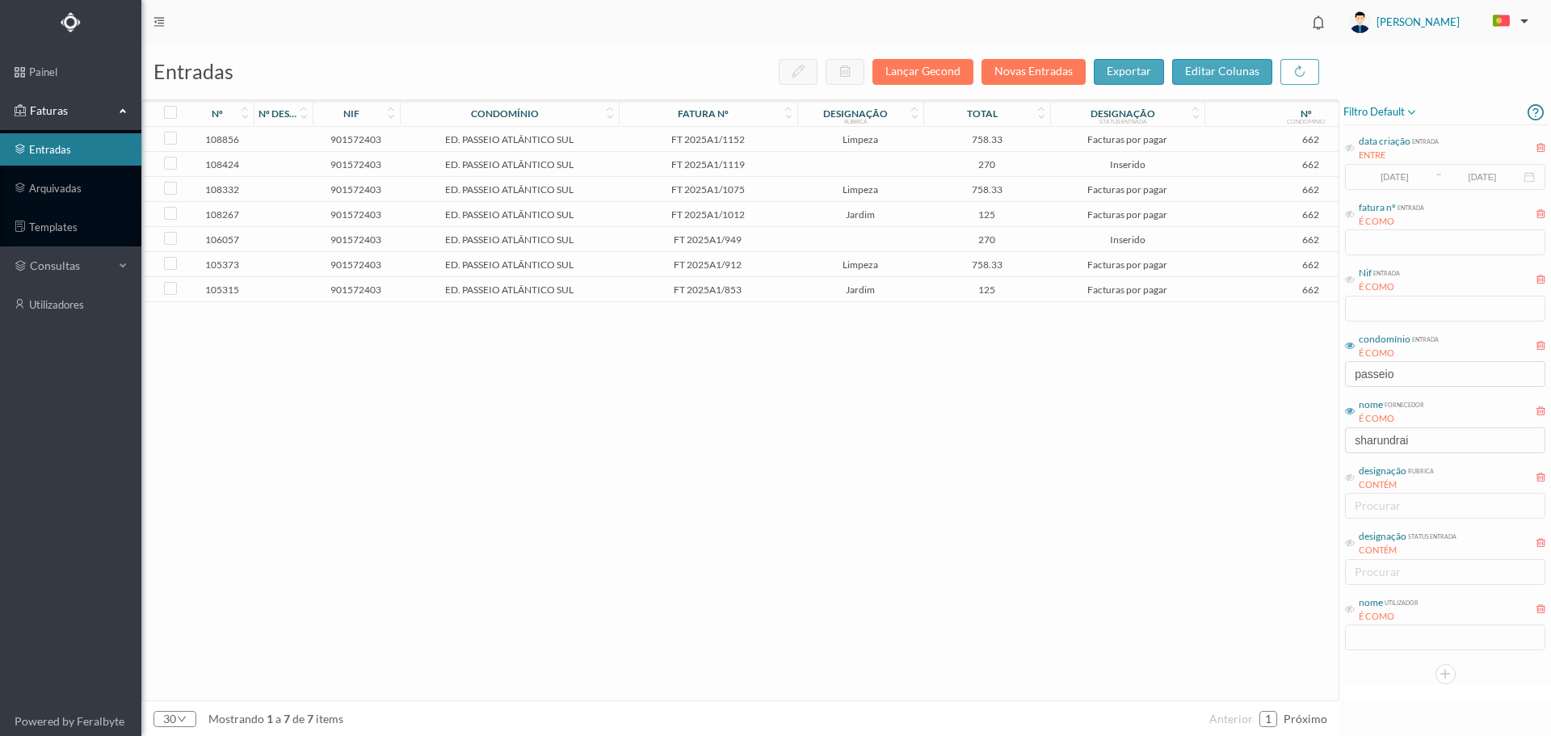
click at [785, 294] on span "FT 2025A1/853" at bounding box center [708, 290] width 170 height 12
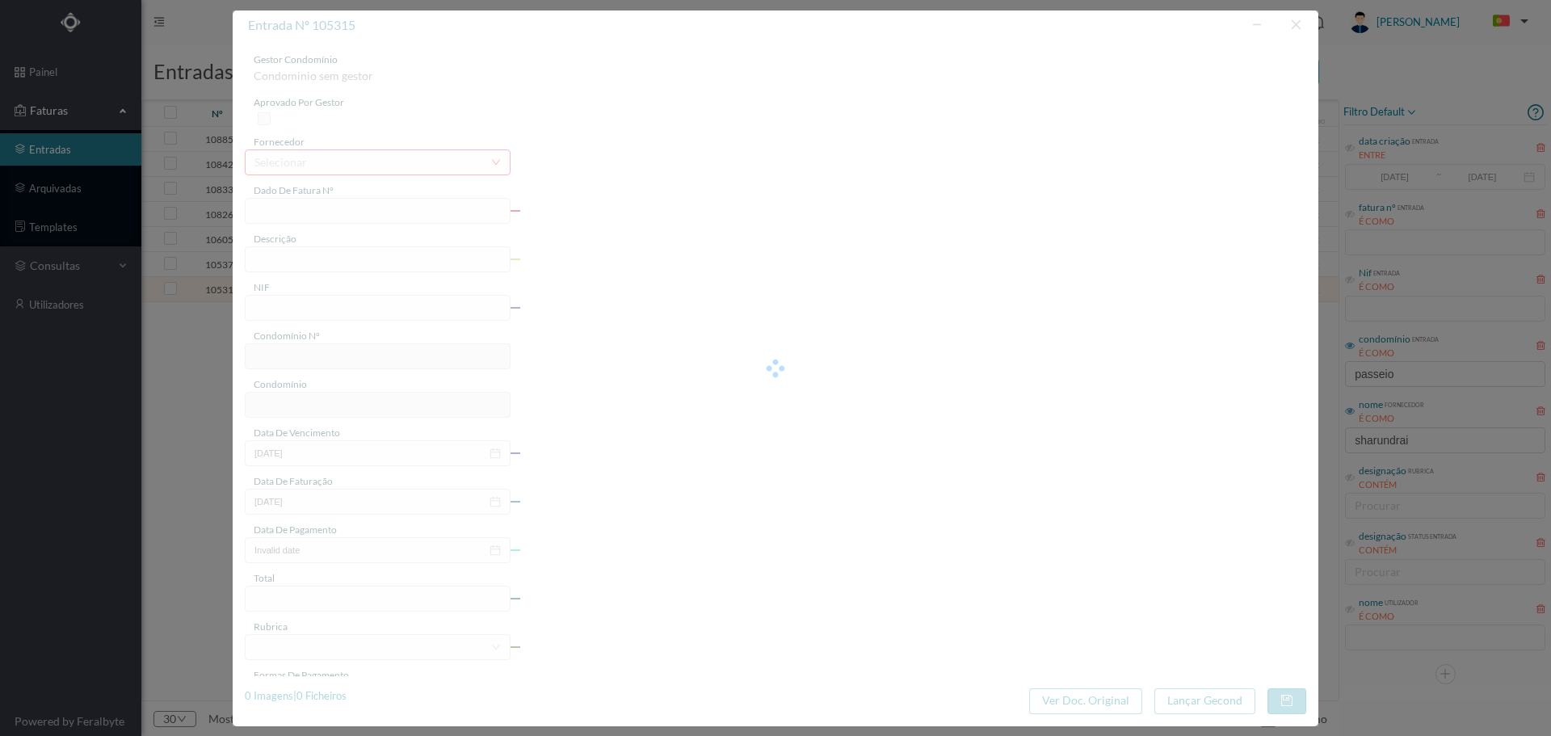
type input "FT 2025A1/853"
type input "JARDINAGEM Julho de 2025"
type input "901572403"
type input "[DATE]"
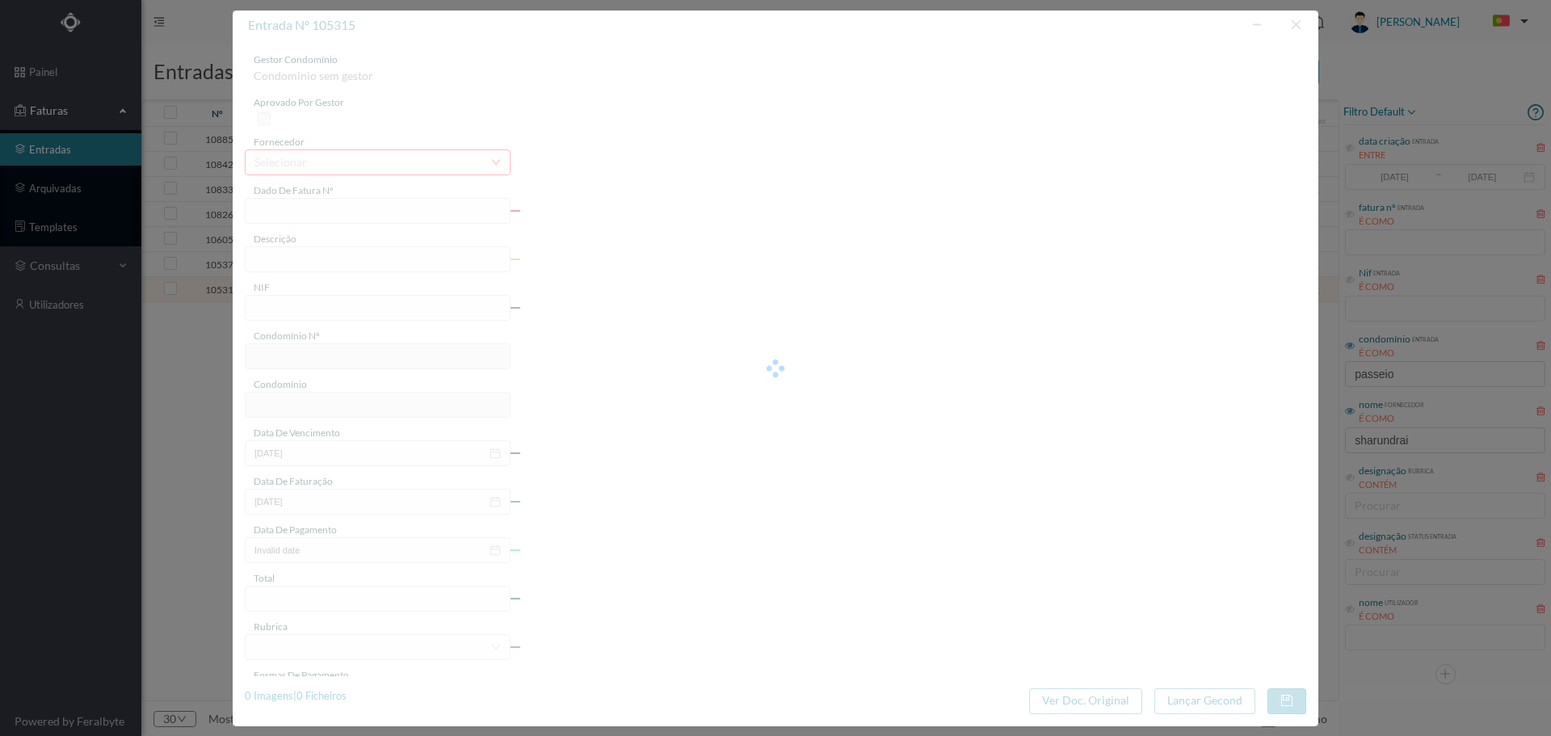
type input "[DATE]"
type input "125.00"
type input "662"
type input "ED. PASSEIO ATLÂNTICO SUL"
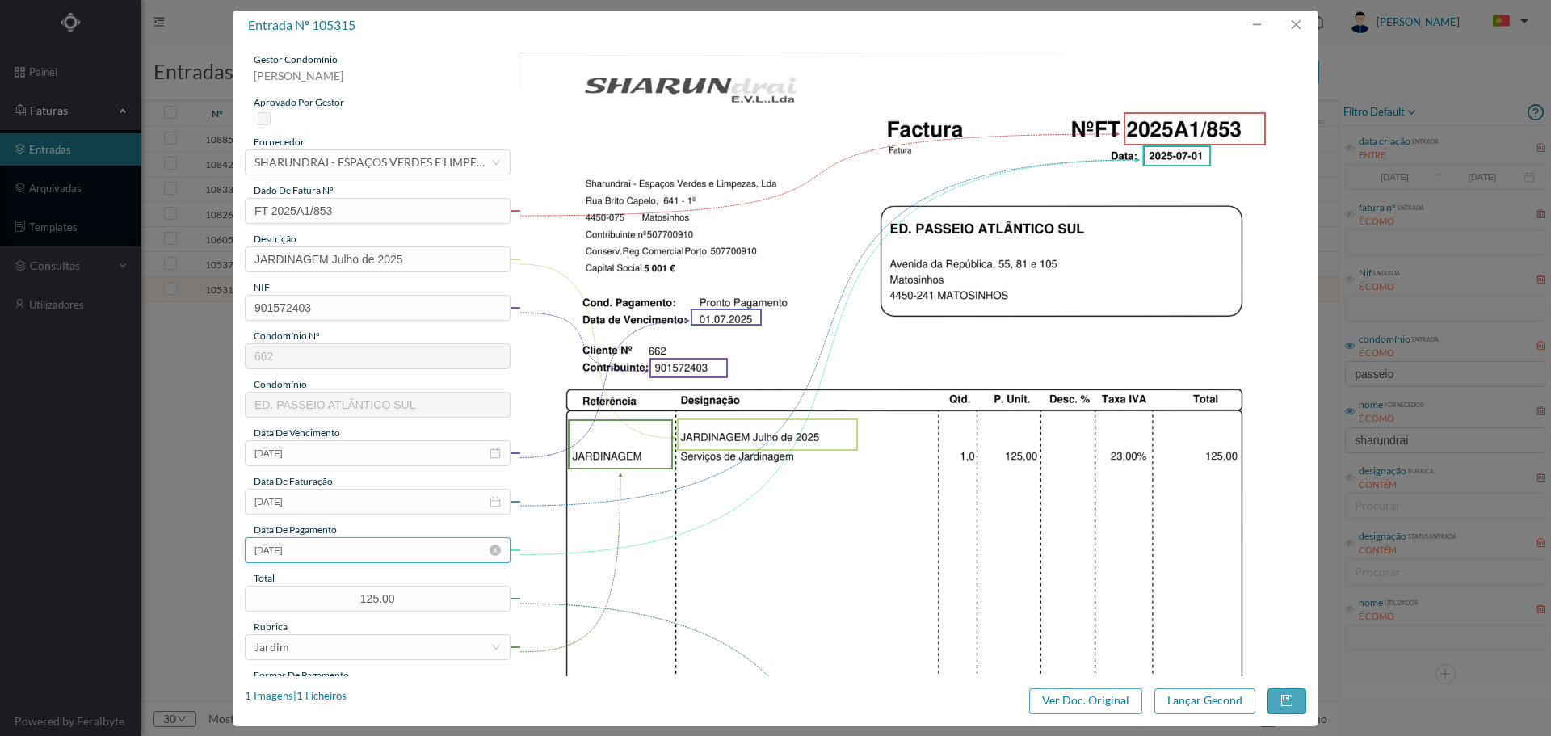
click at [346, 556] on input "[DATE]" at bounding box center [378, 550] width 266 height 26
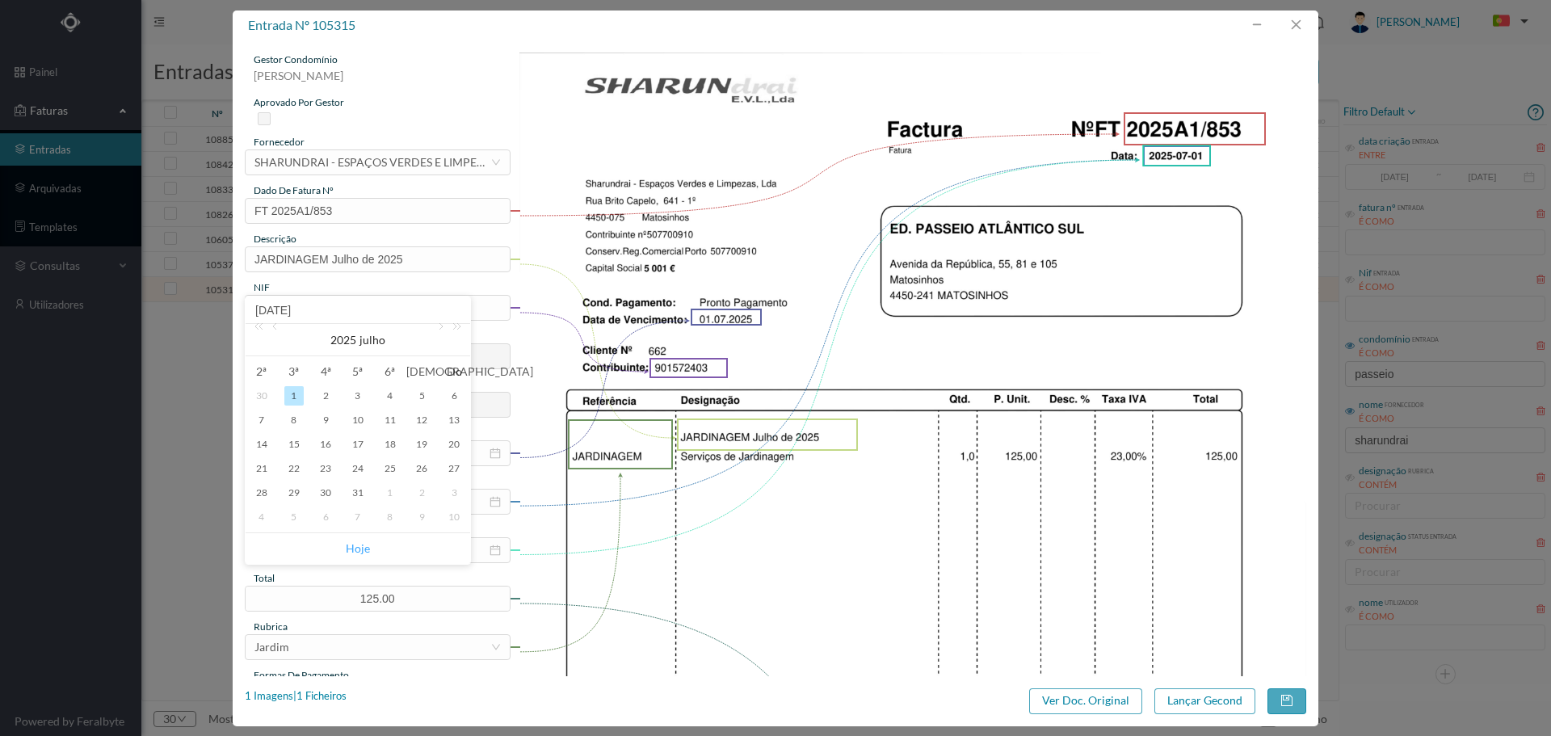
click at [361, 547] on link "Hoje" at bounding box center [358, 548] width 24 height 31
type input "[DATE]"
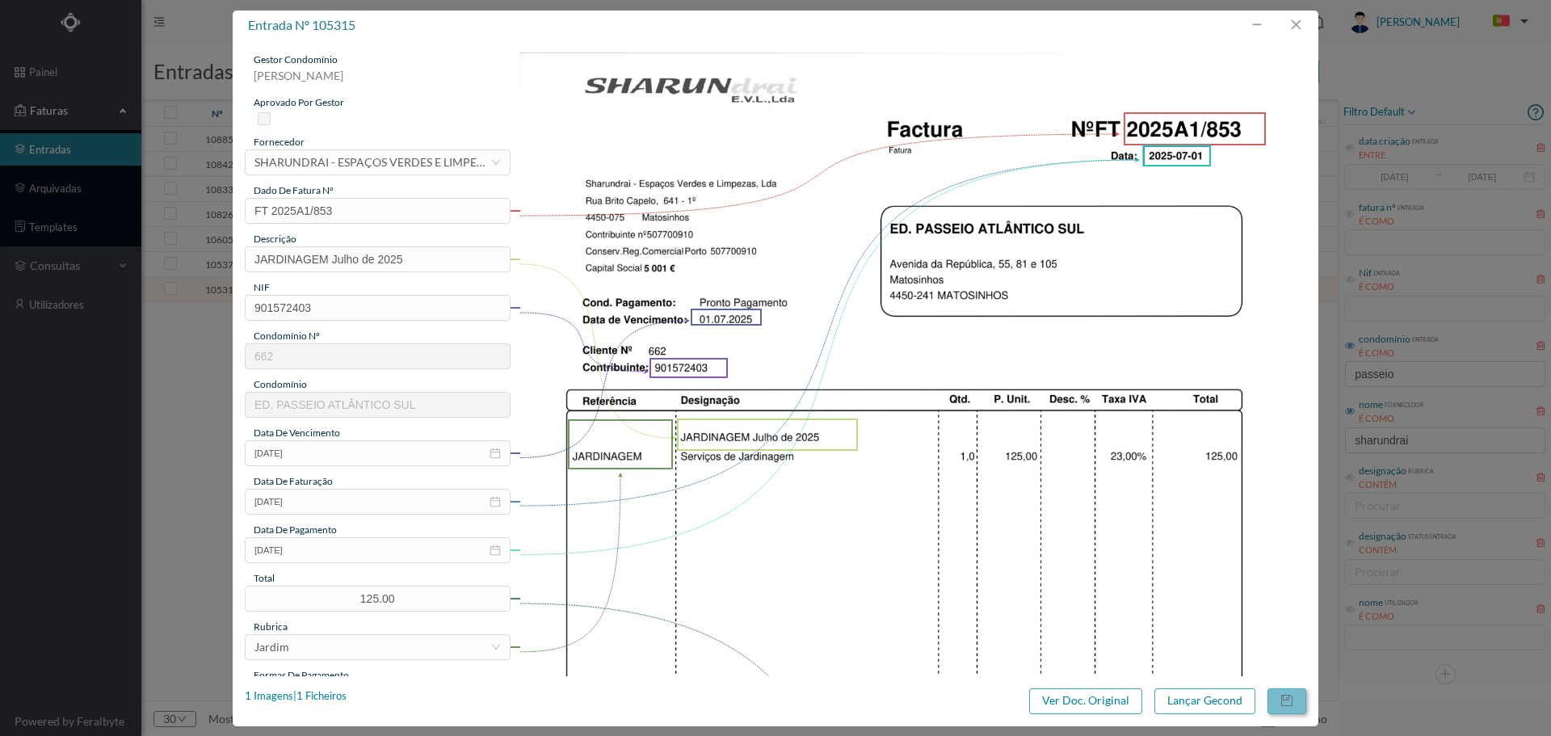
click at [1278, 697] on button "button" at bounding box center [1287, 701] width 39 height 26
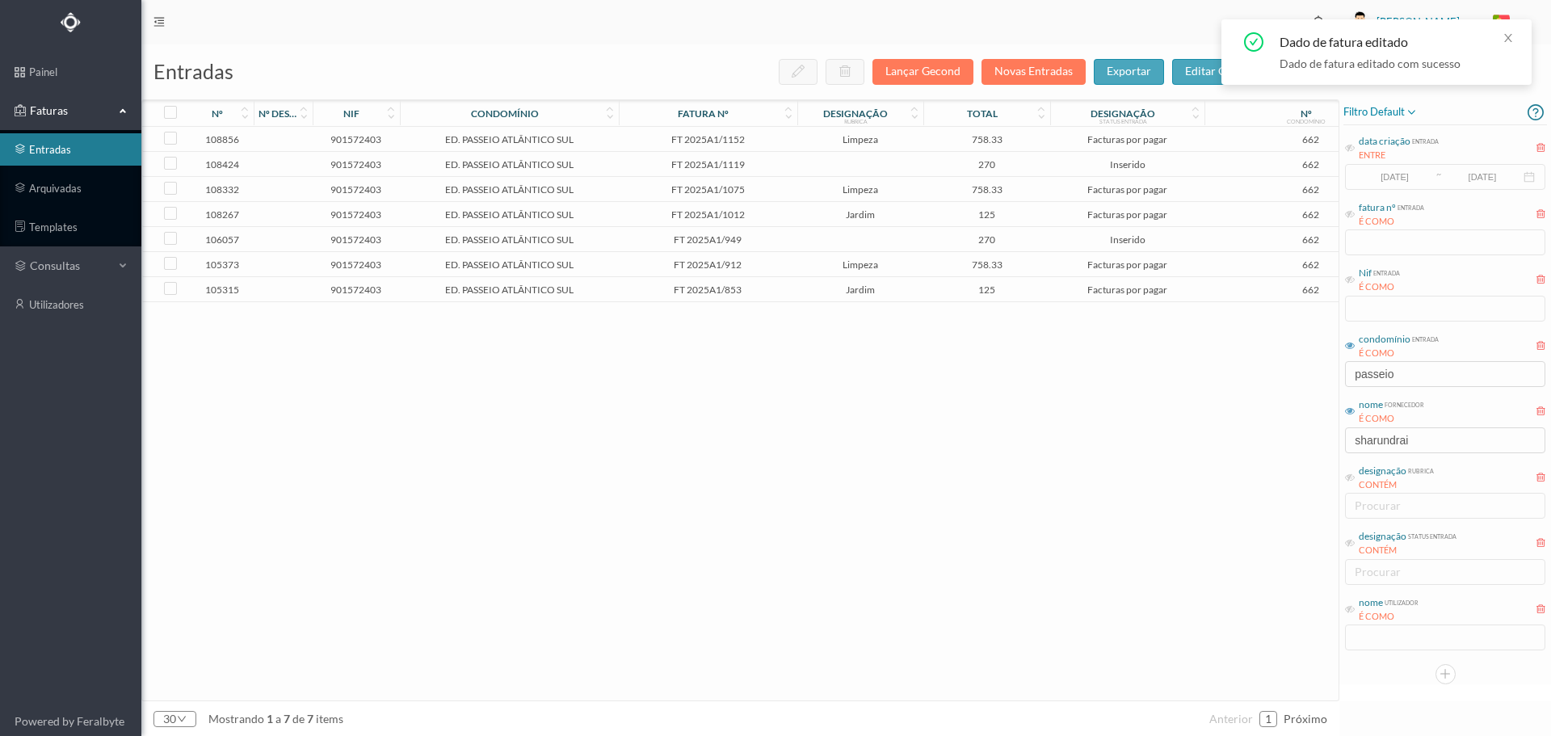
click at [761, 296] on td "FT 2025A1/853" at bounding box center [708, 289] width 179 height 25
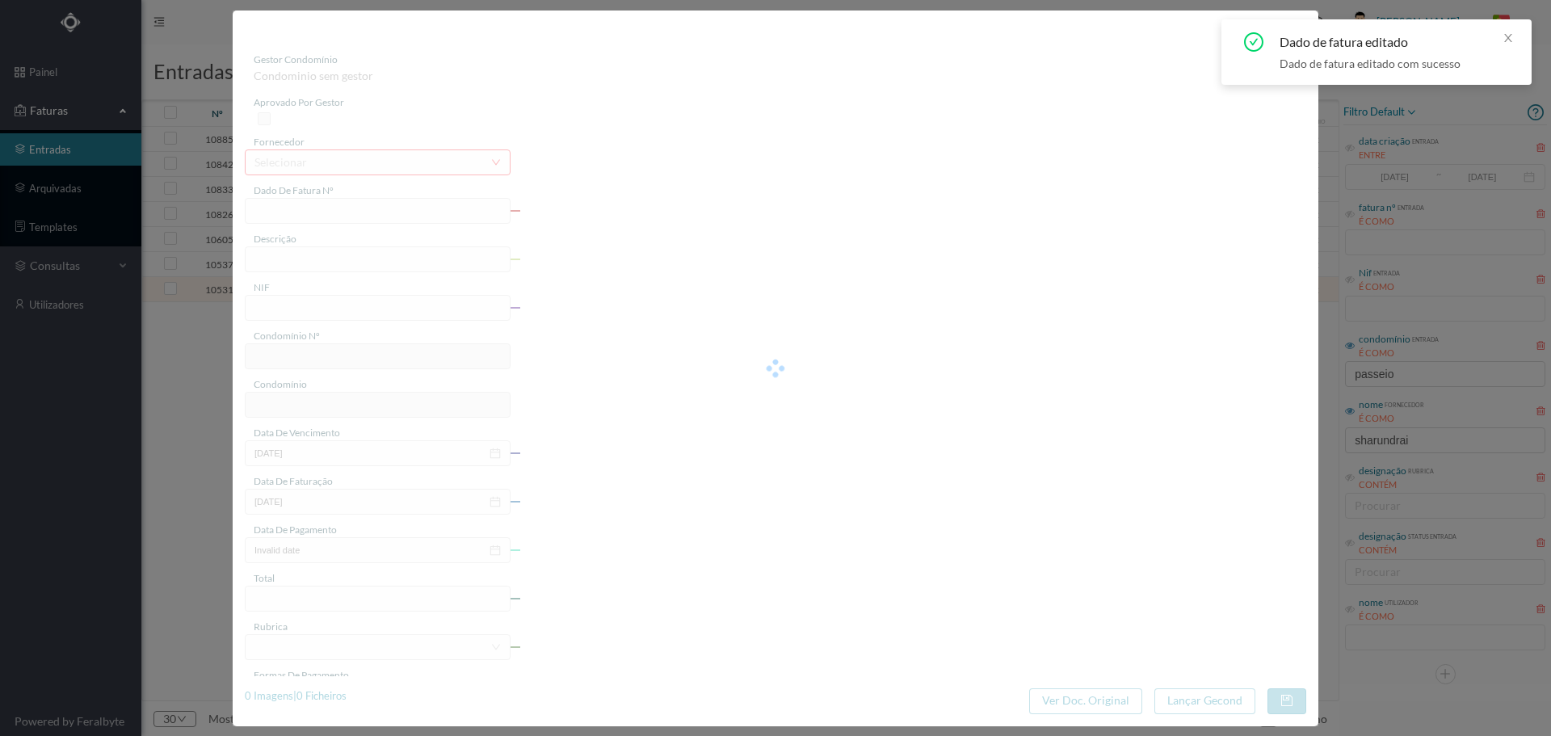
type input "FT 2025A1/853"
type input "JARDINAGEM Julho de 2025"
type input "901572403"
type input "[DATE]"
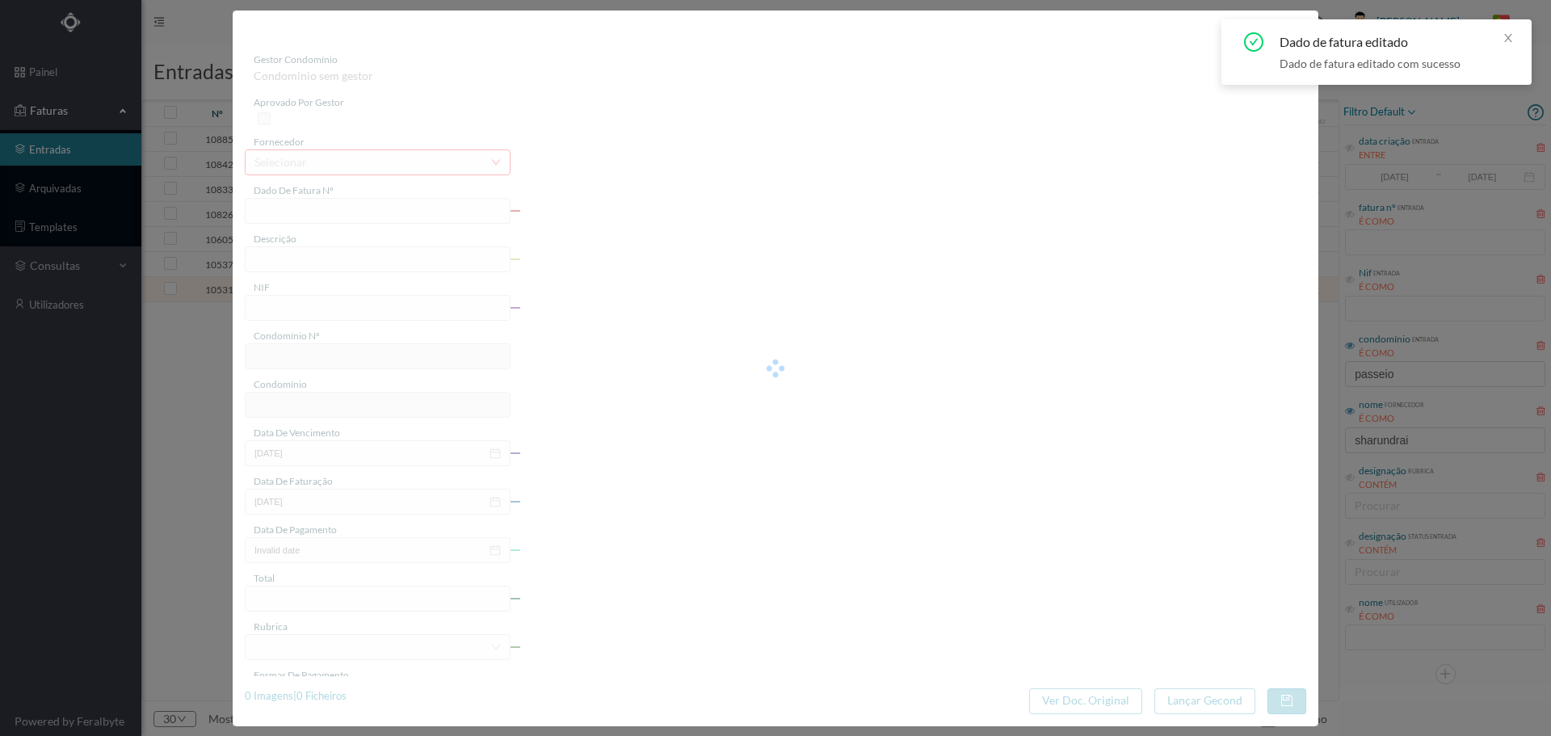
type input "[DATE]"
type input "125.00"
type input "662"
type input "ED. PASSEIO ATLÂNTICO SUL"
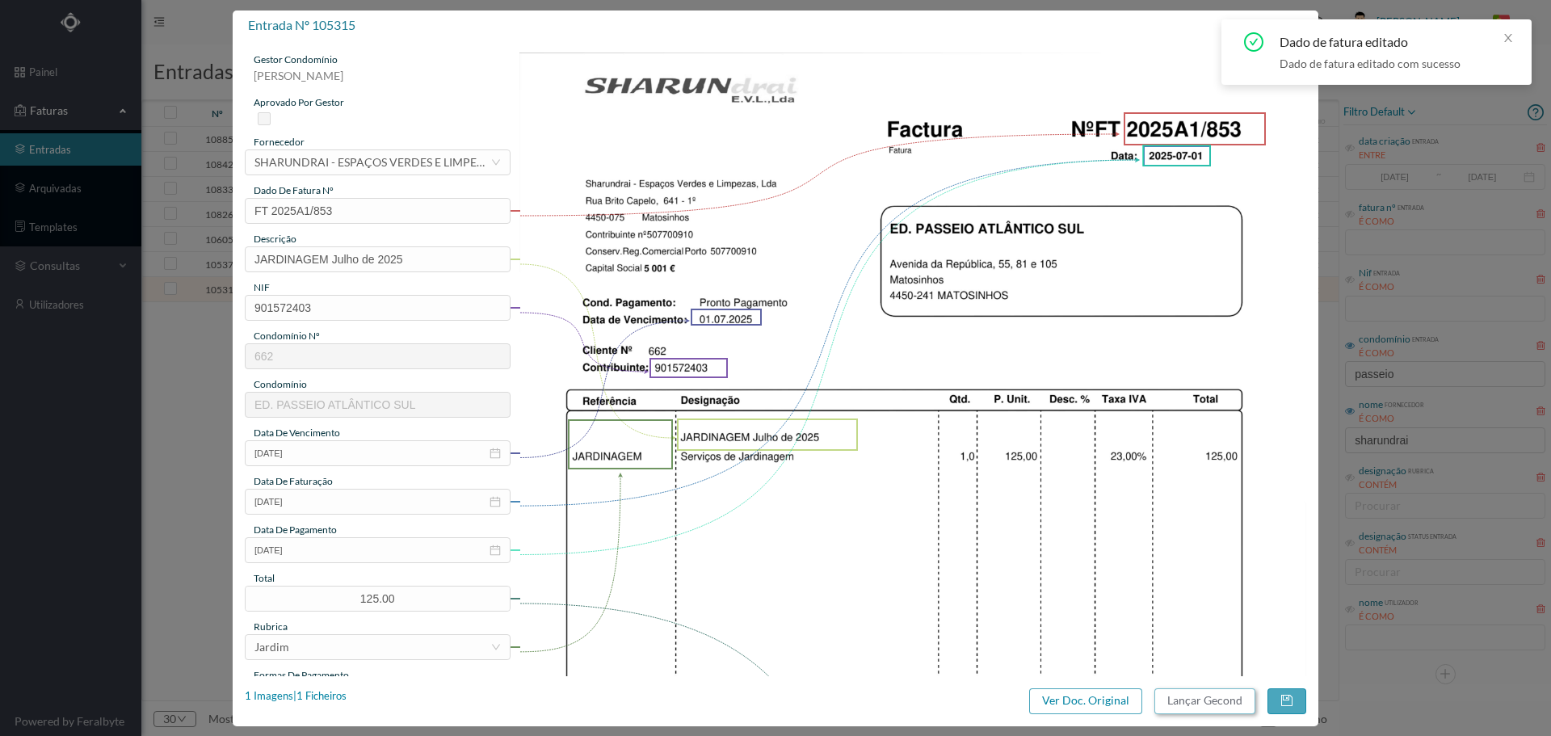
click at [1179, 703] on button "Lançar Gecond" at bounding box center [1205, 701] width 101 height 26
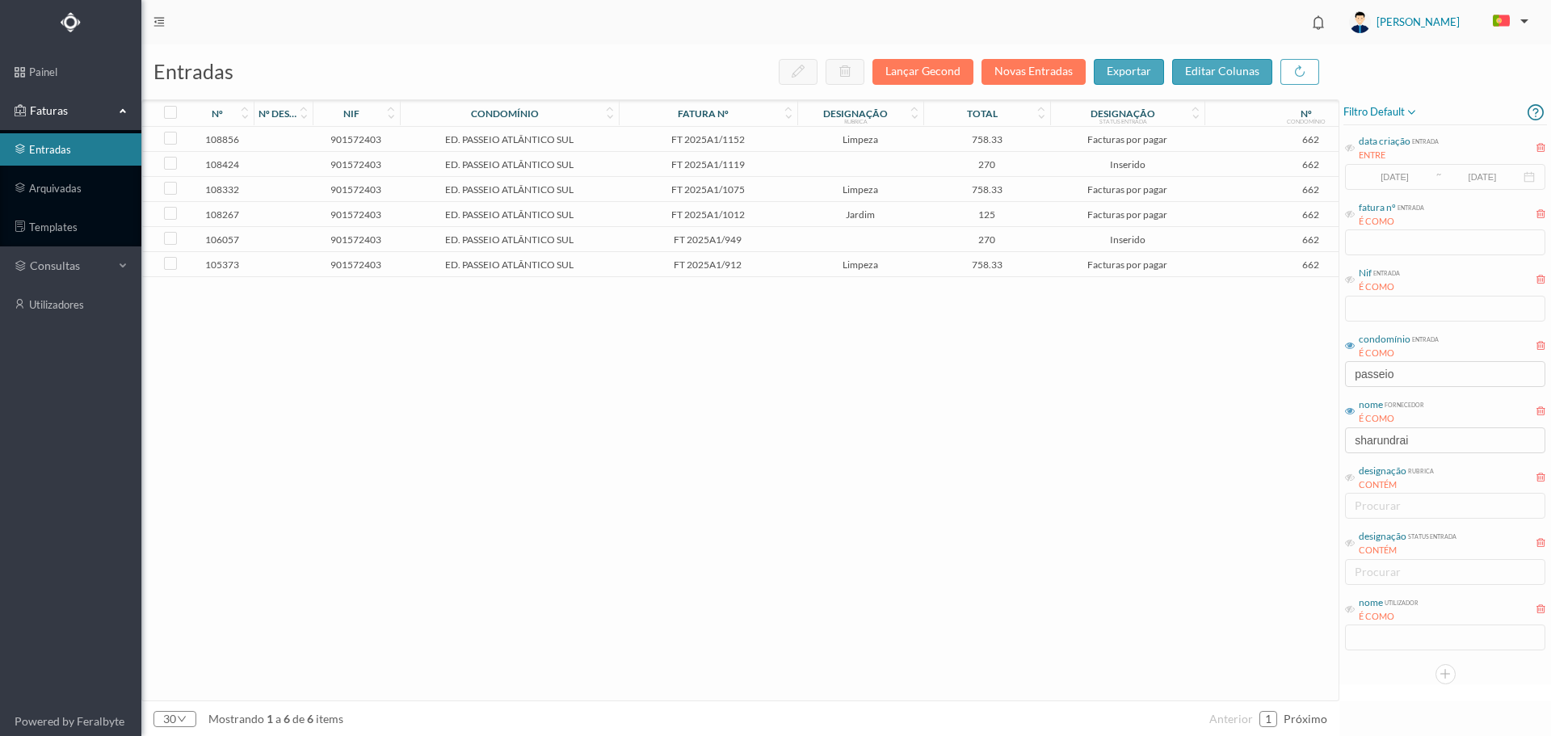
click at [601, 271] on td "ED. PASSEIO ATLÂNTICO SUL" at bounding box center [509, 264] width 219 height 25
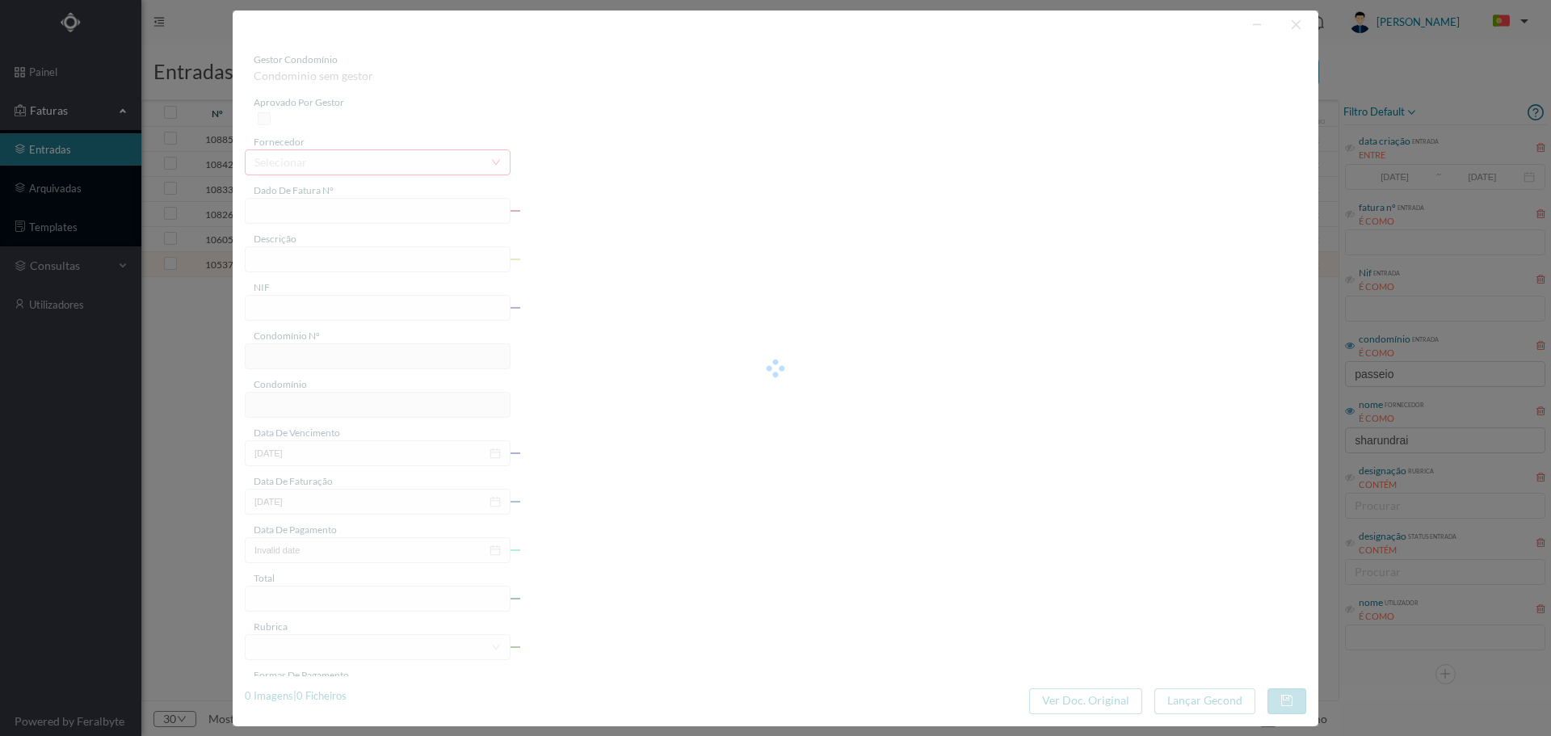
type input "FT 2025A1/912"
type input "LIMPEZA Julho de 2025"
type input "901572403"
type input "[DATE]"
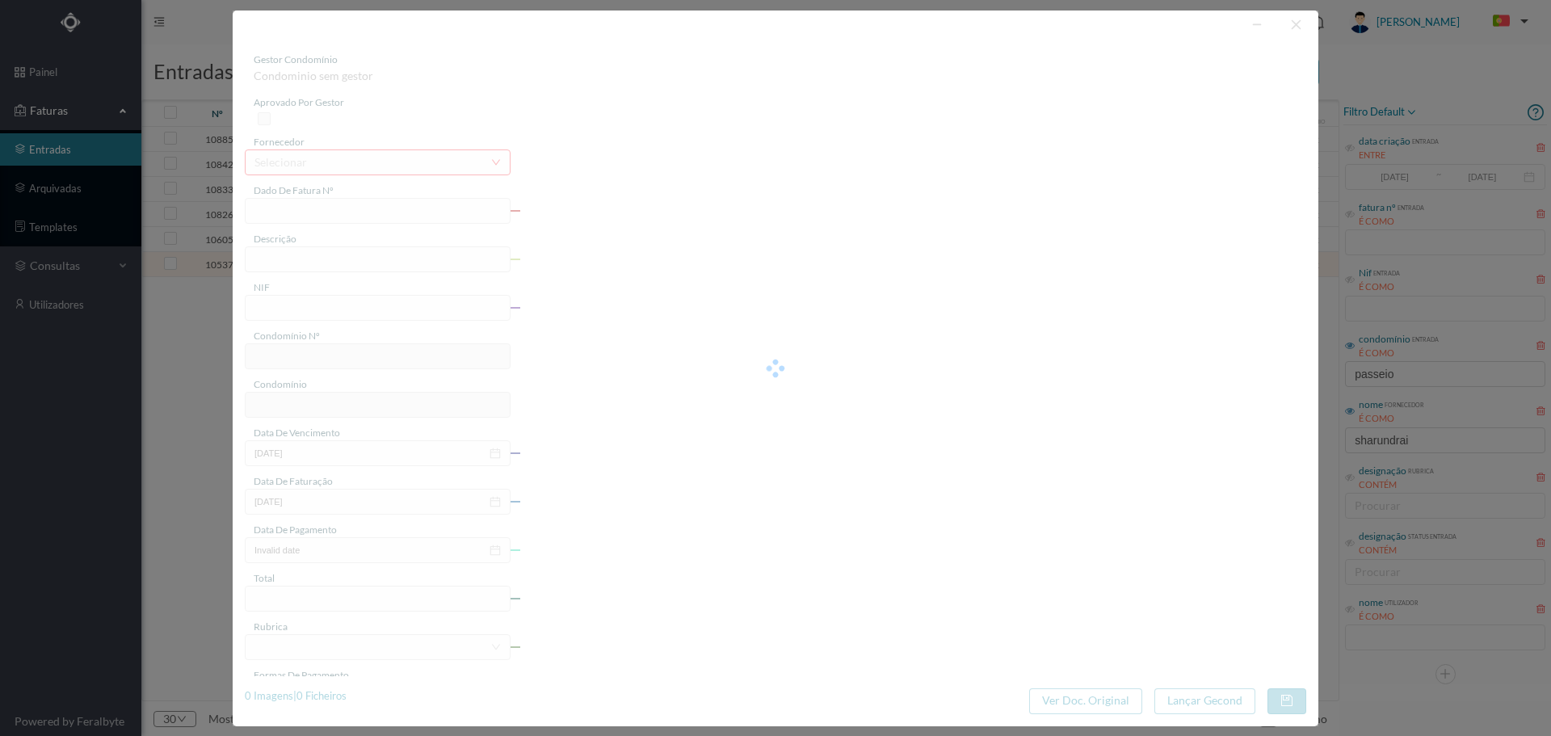
type input "[DATE]"
type input "758.33"
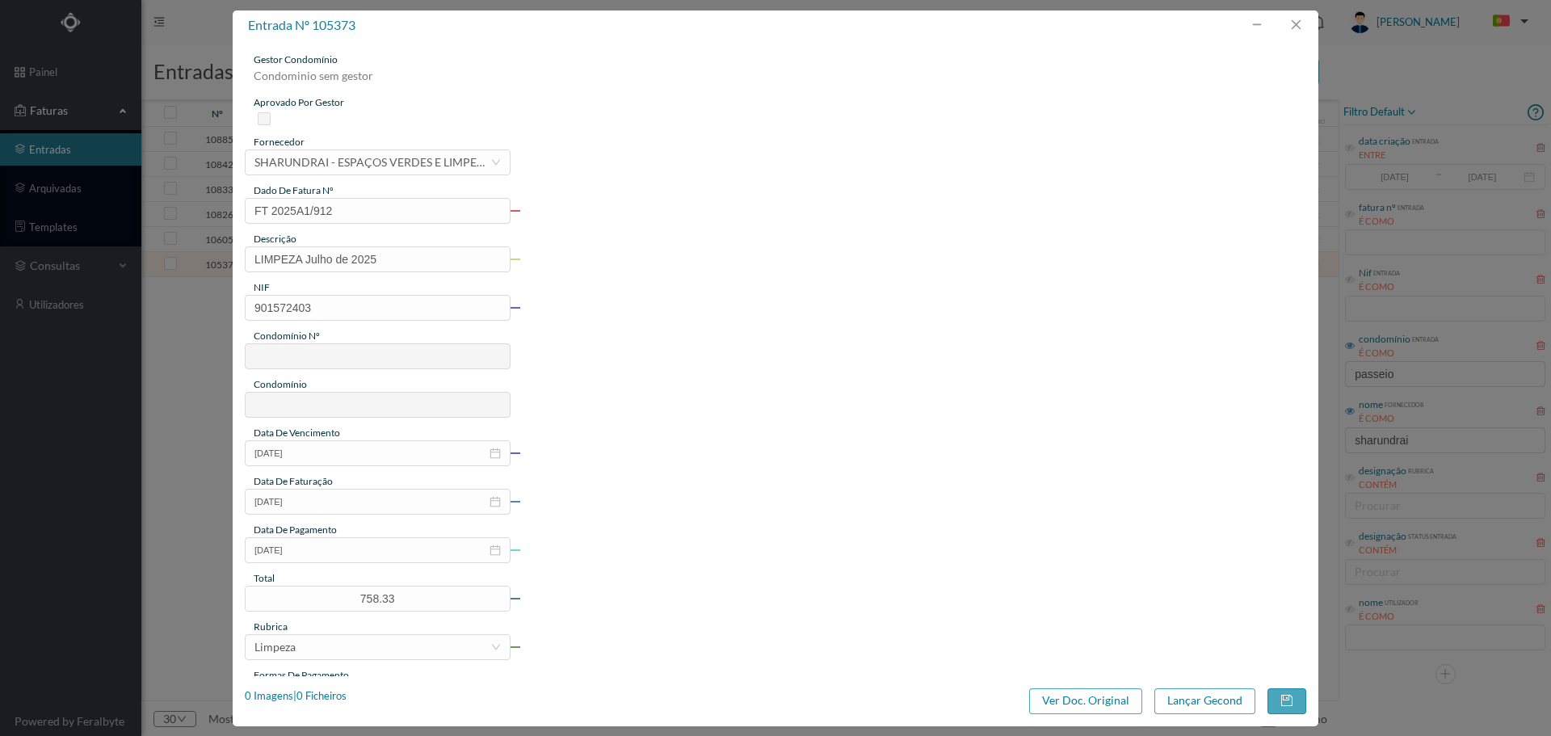
type input "662"
type input "ED. PASSEIO ATLÂNTICO SUL"
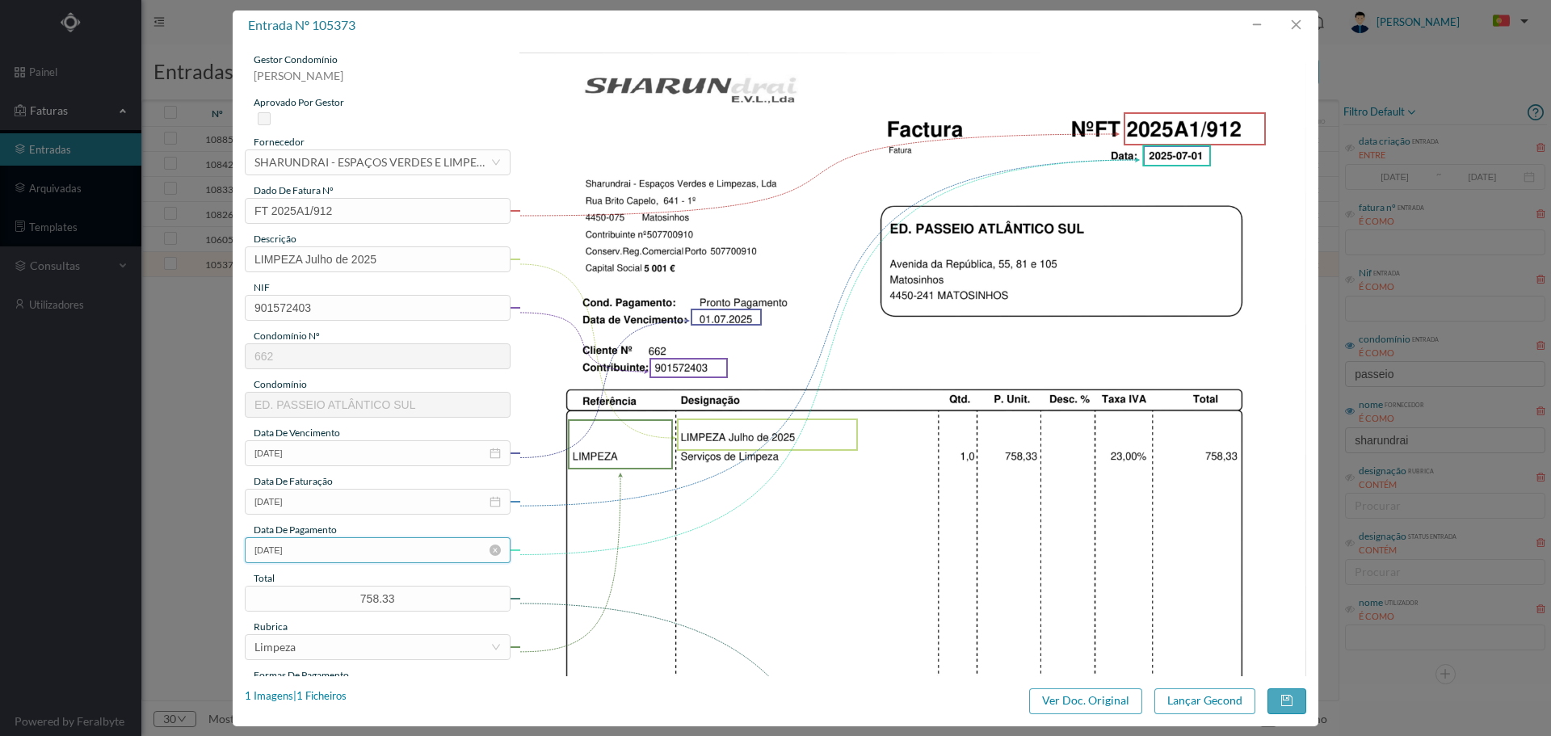
click at [343, 545] on input "[DATE]" at bounding box center [378, 550] width 266 height 26
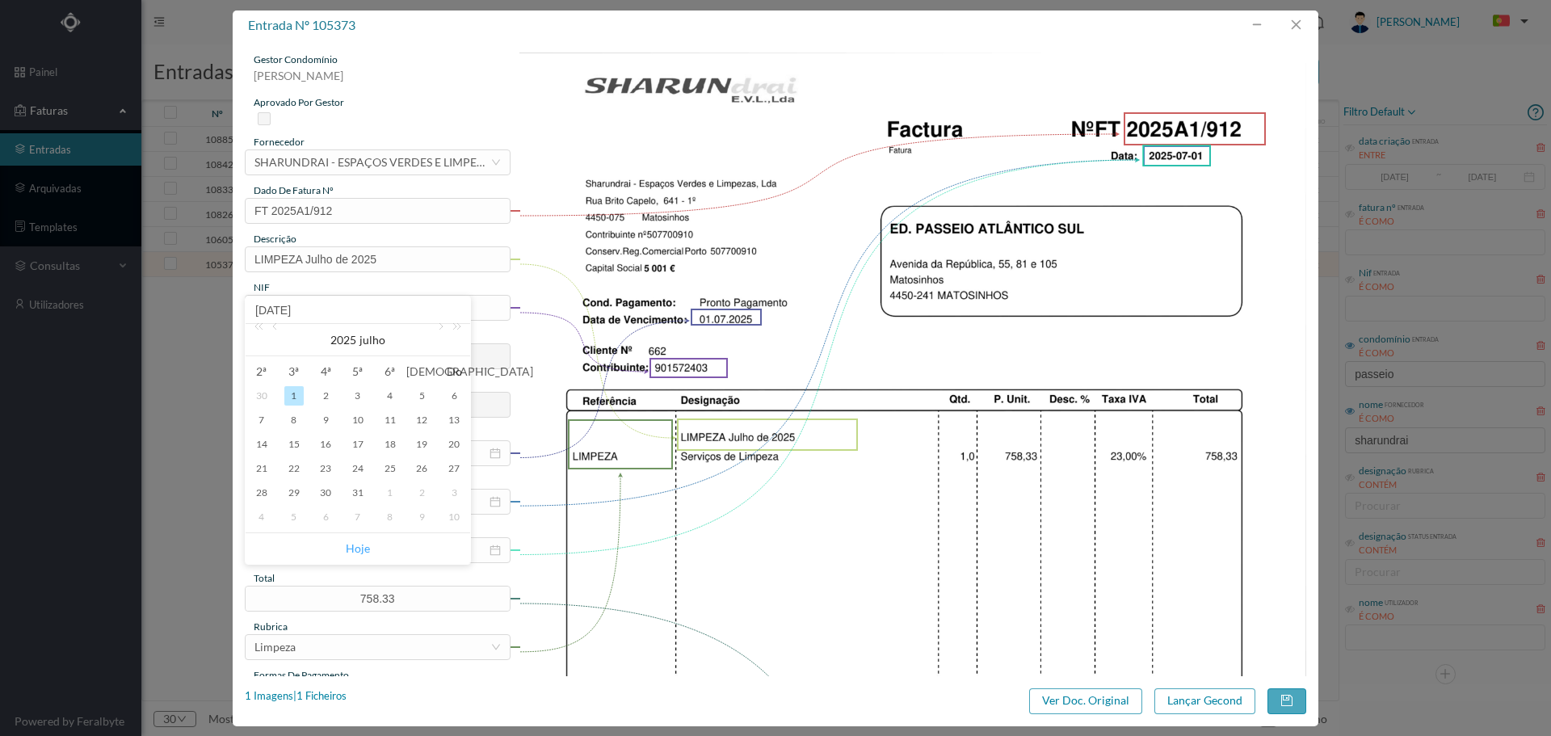
click at [356, 544] on link "Hoje" at bounding box center [358, 548] width 24 height 31
type input "[DATE]"
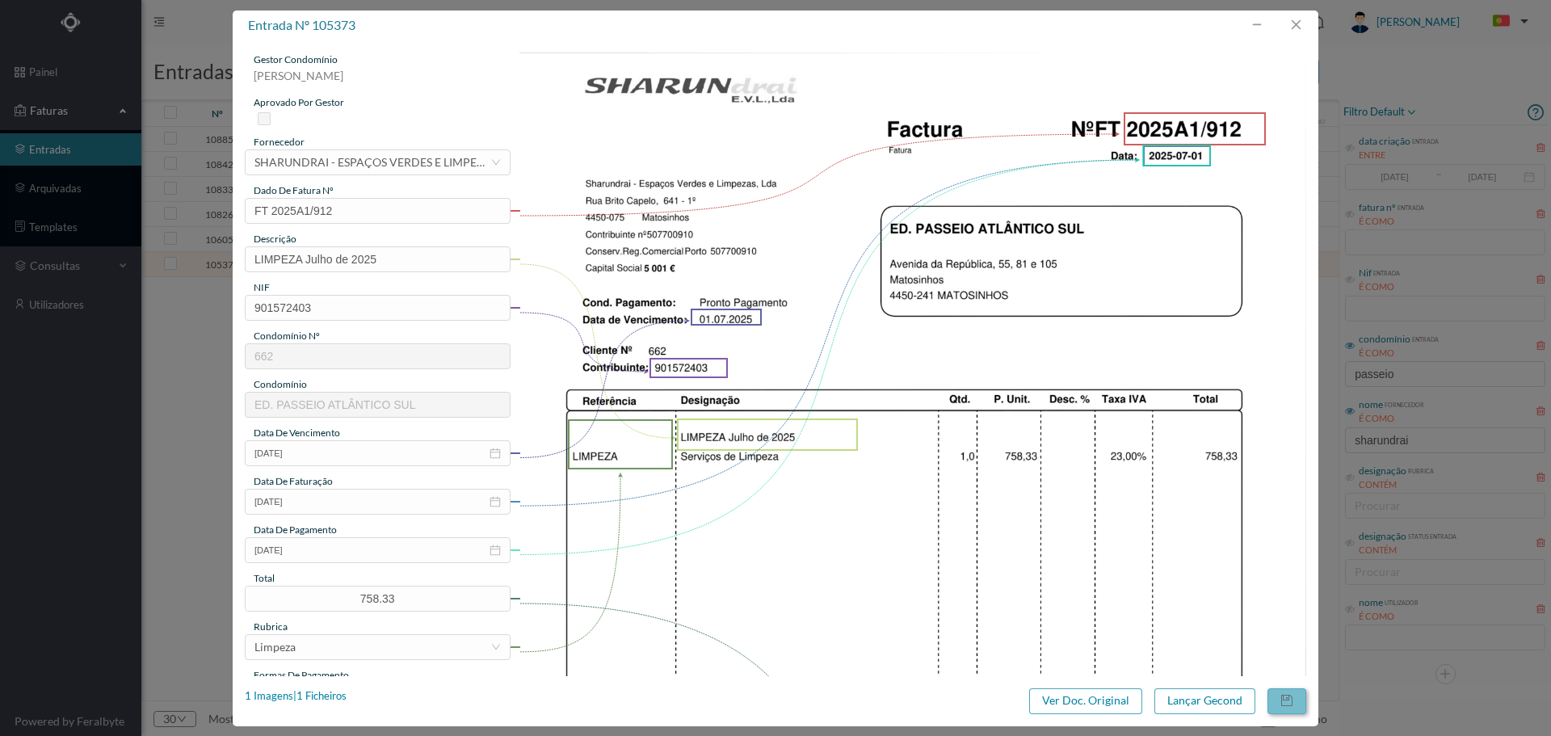
click at [1286, 695] on button "button" at bounding box center [1287, 701] width 39 height 26
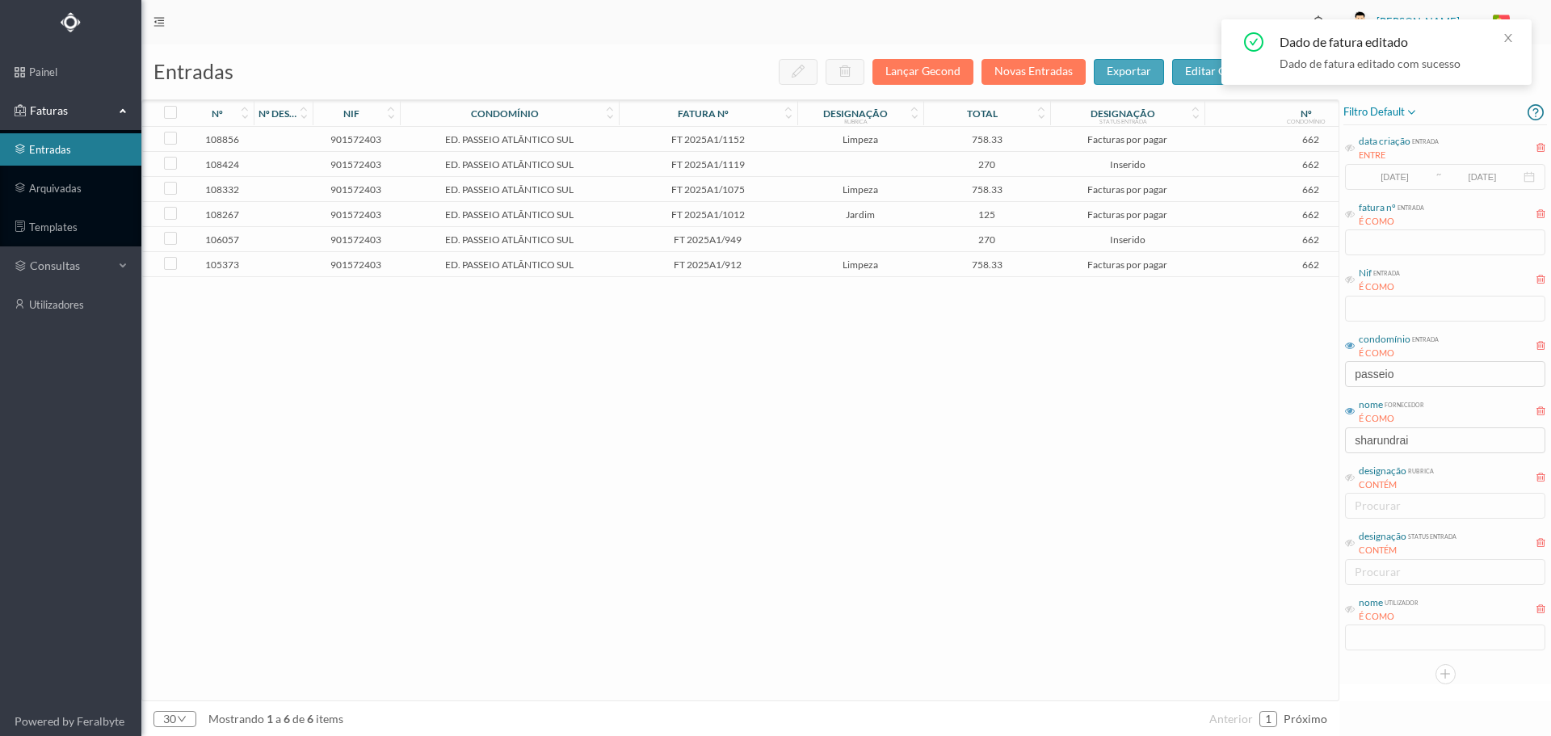
click at [755, 271] on td "FT 2025A1/912" at bounding box center [708, 264] width 179 height 25
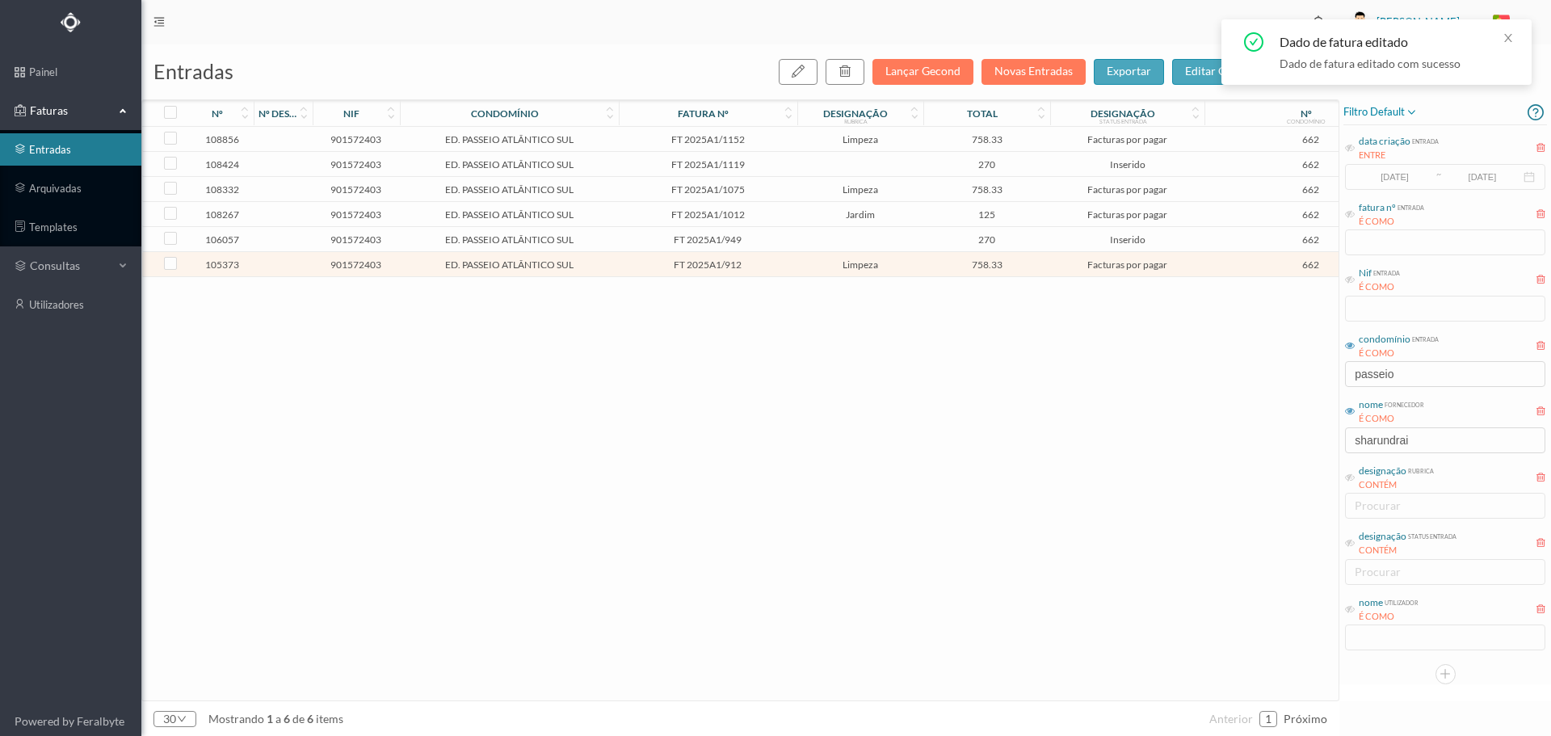
click at [755, 271] on td "FT 2025A1/912" at bounding box center [708, 264] width 179 height 25
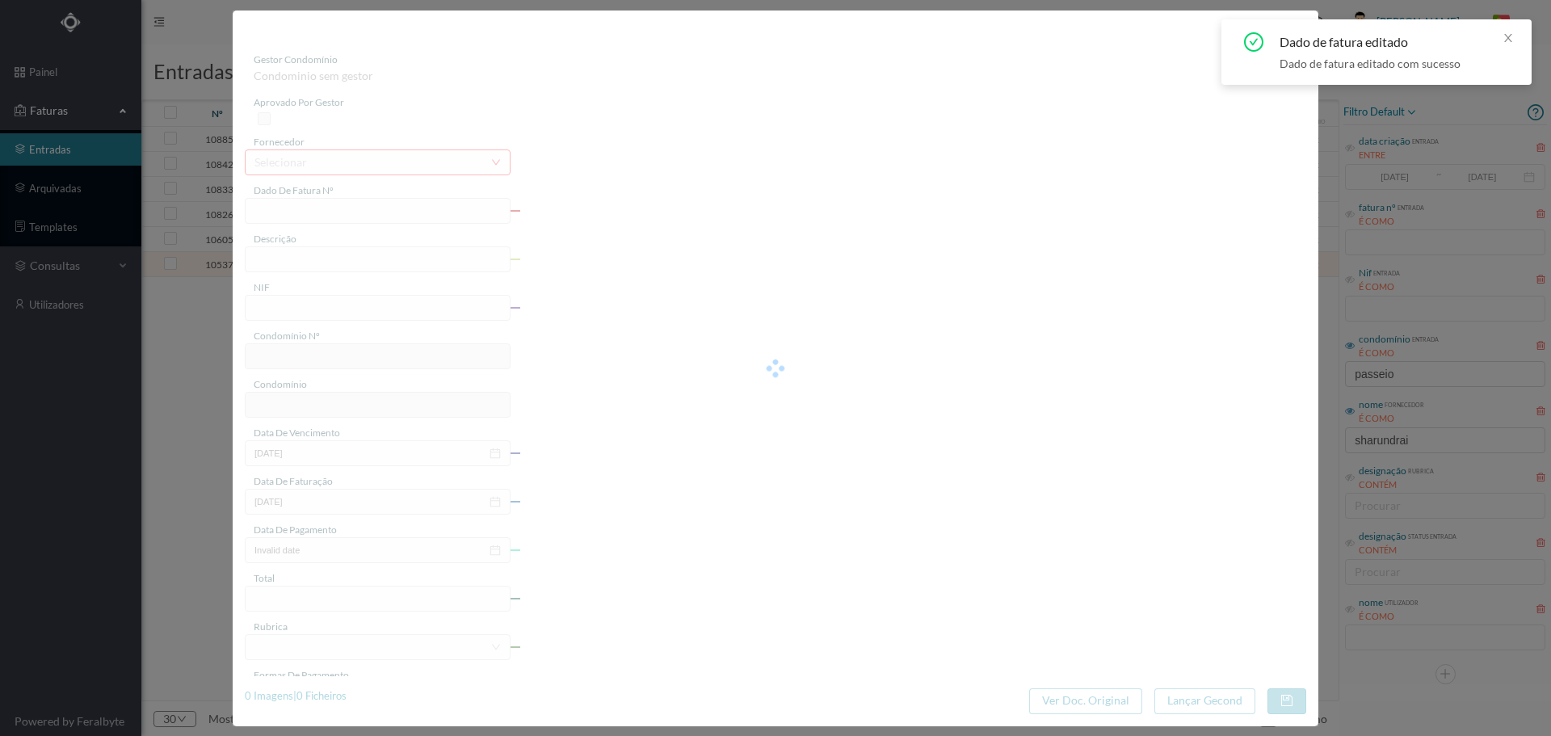
type input "FT 2025A1/912"
type input "LIMPEZA Julho de 2025"
type input "901572403"
type input "[DATE]"
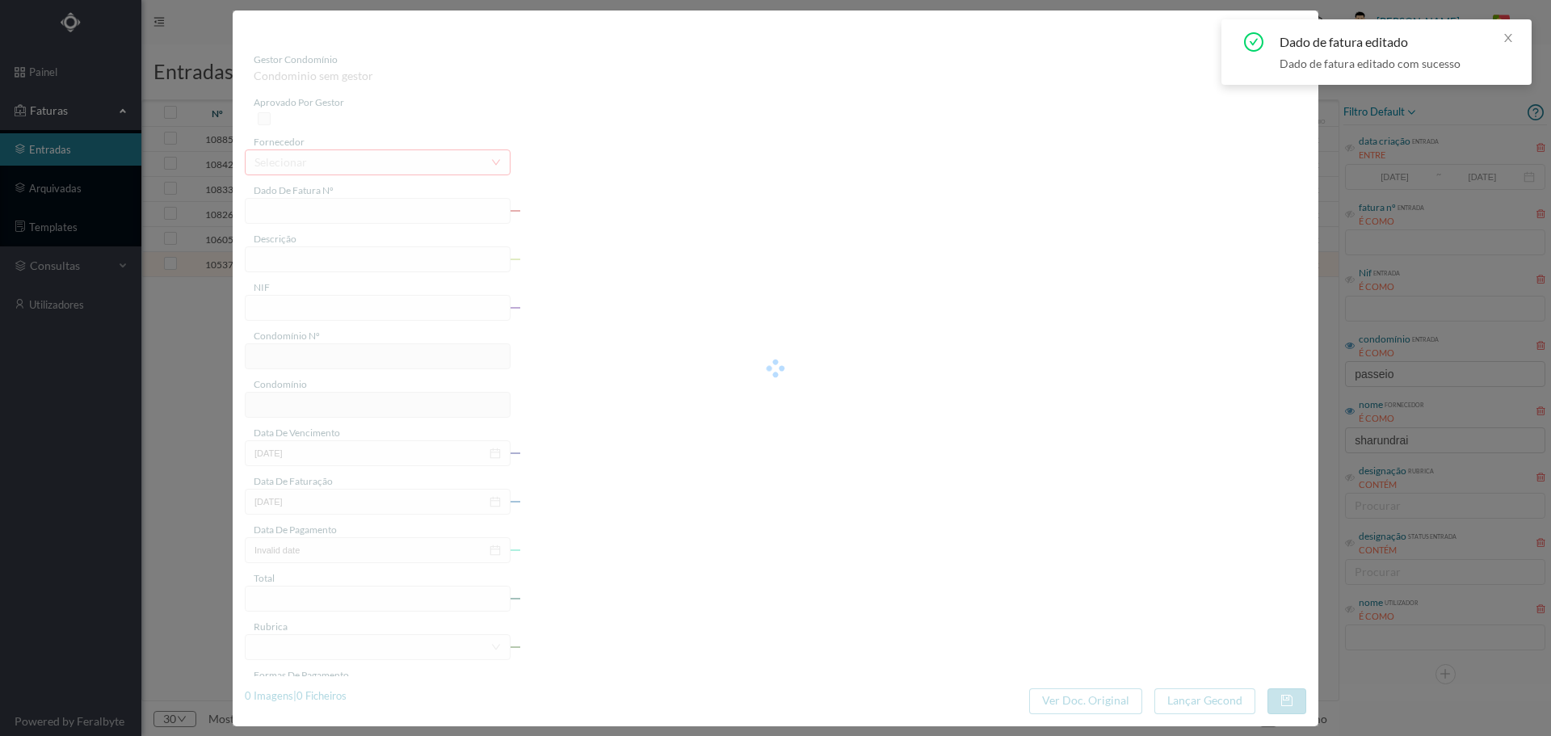
type input "[DATE]"
type input "758.33"
type input "662"
type input "ED. PASSEIO ATLÂNTICO SUL"
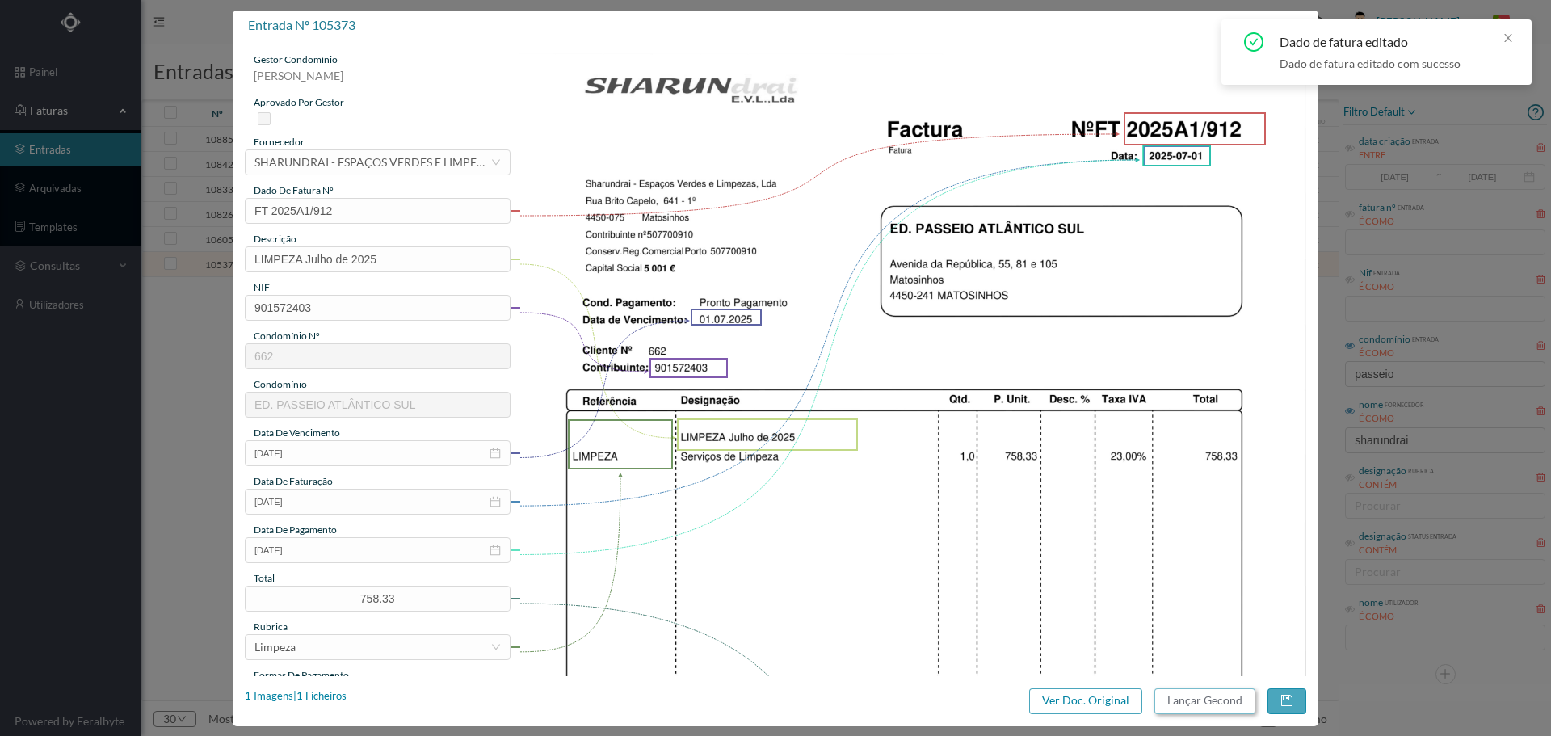
click at [1227, 701] on button "Lançar Gecond" at bounding box center [1205, 701] width 101 height 26
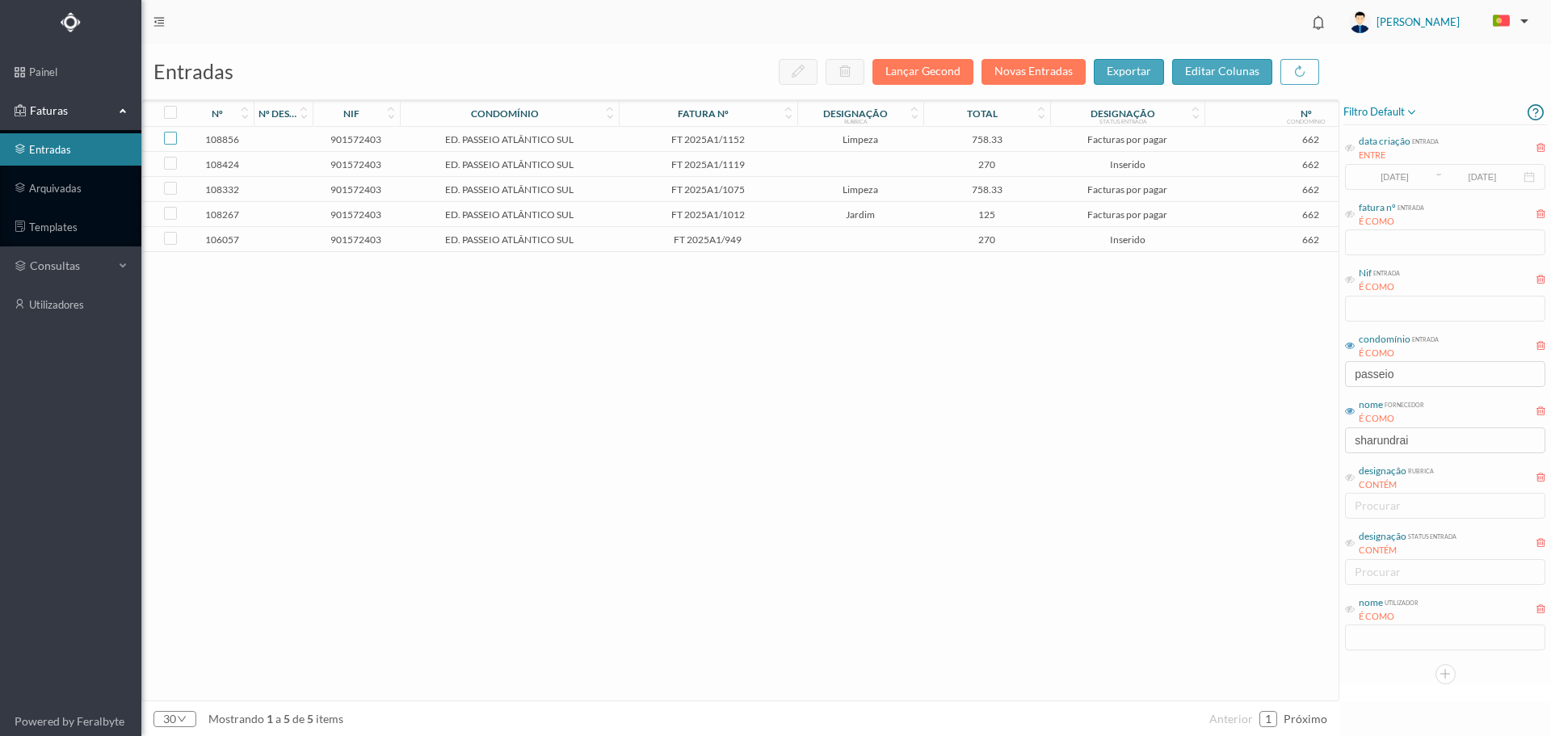
click at [172, 137] on input "checkbox" at bounding box center [170, 138] width 13 height 13
checkbox input "true"
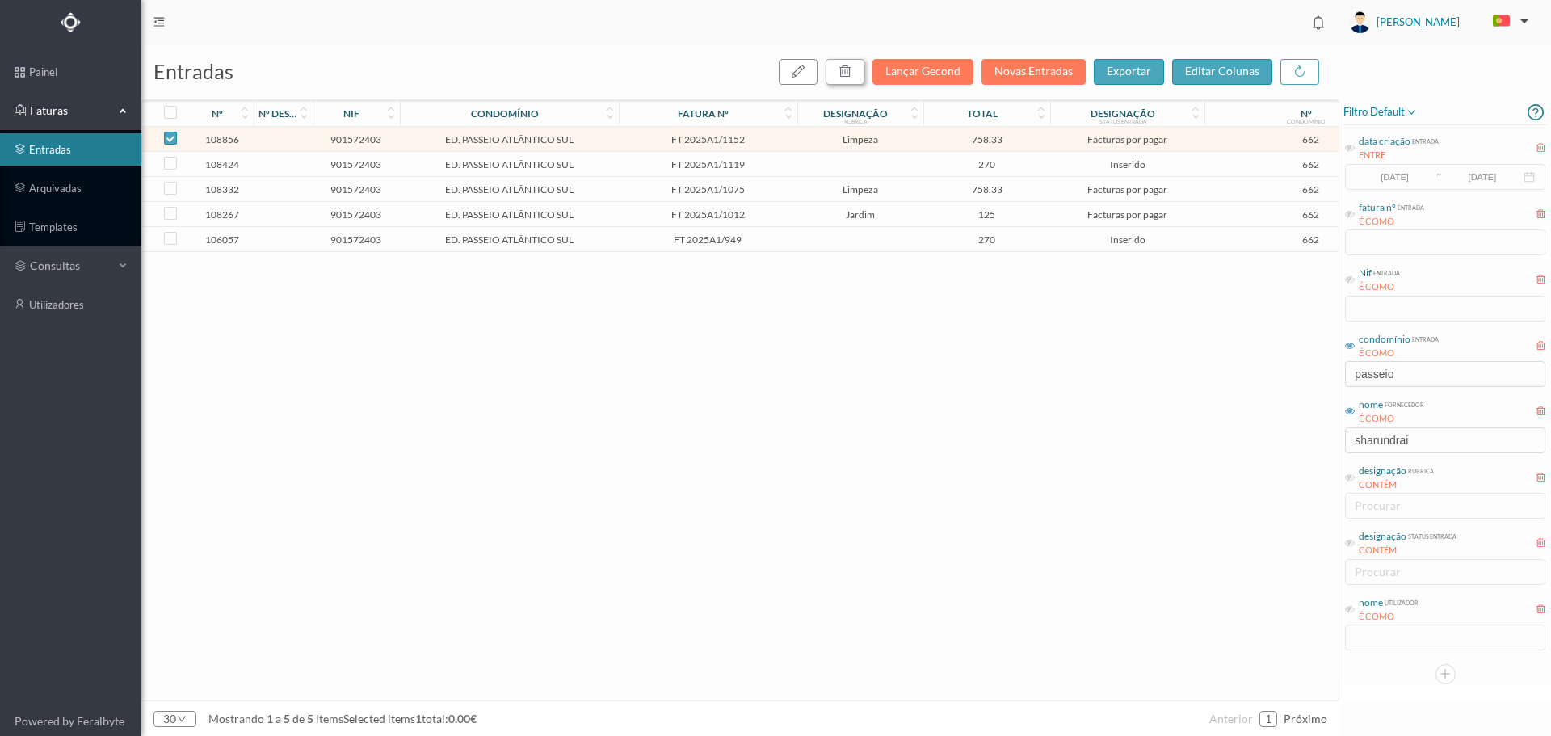
click at [852, 65] on icon "button" at bounding box center [845, 71] width 13 height 13
click at [989, 145] on button "sim" at bounding box center [992, 144] width 32 height 19
